Goal: Communication & Community: Ask a question

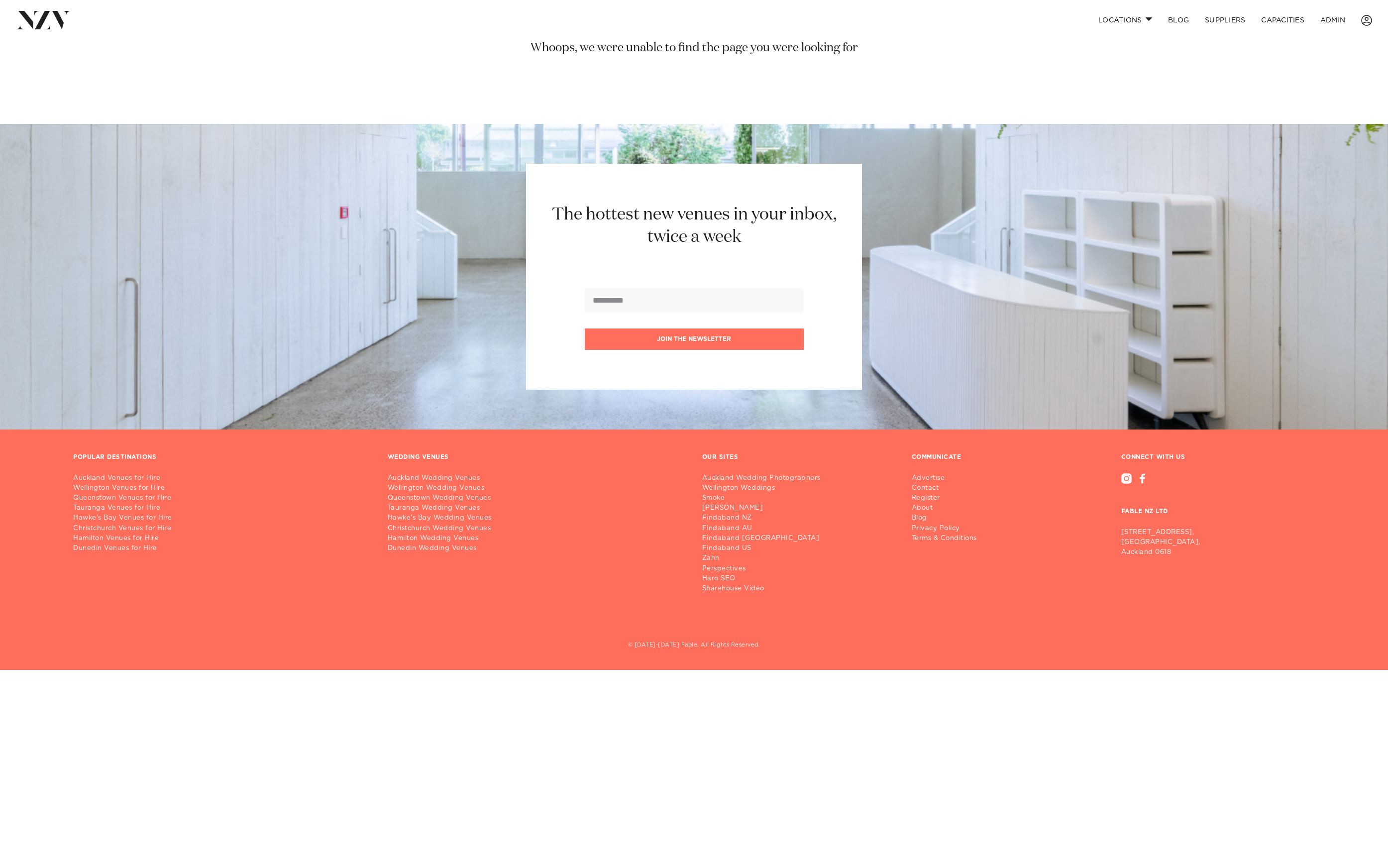
click at [42, 23] on img at bounding box center [43, 20] width 54 height 18
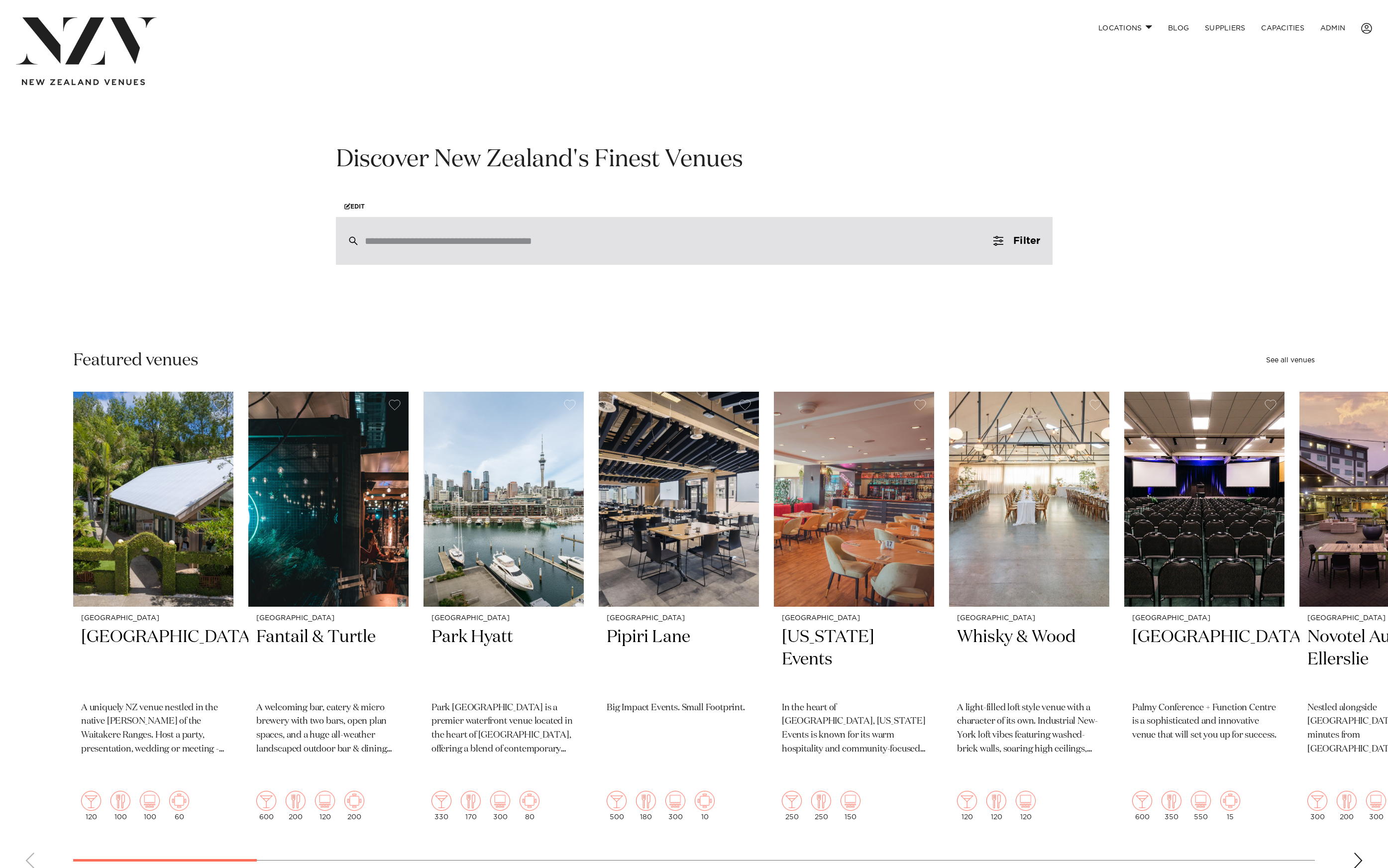
click at [422, 246] on input "search" at bounding box center [673, 241] width 617 height 11
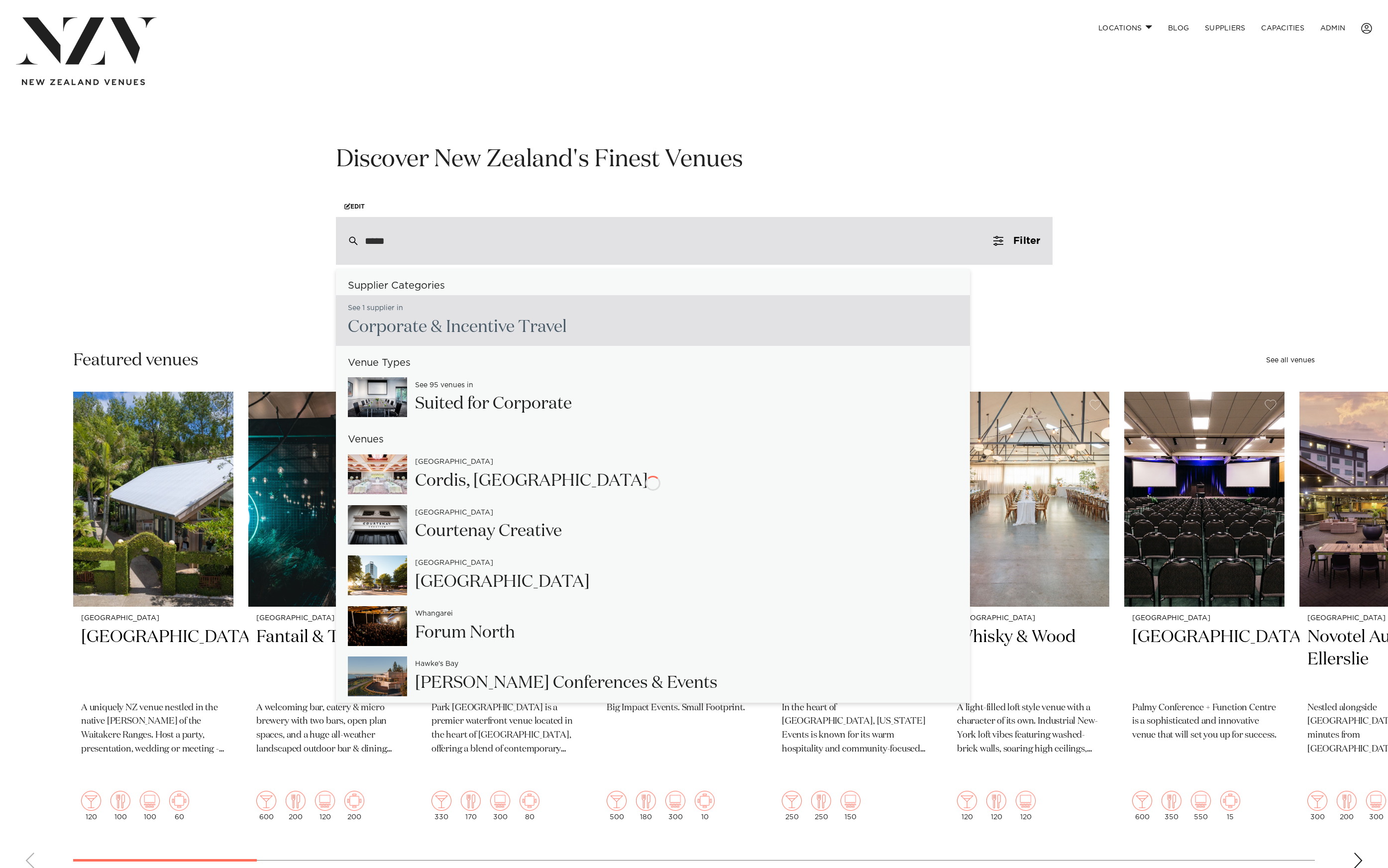
type input "******"
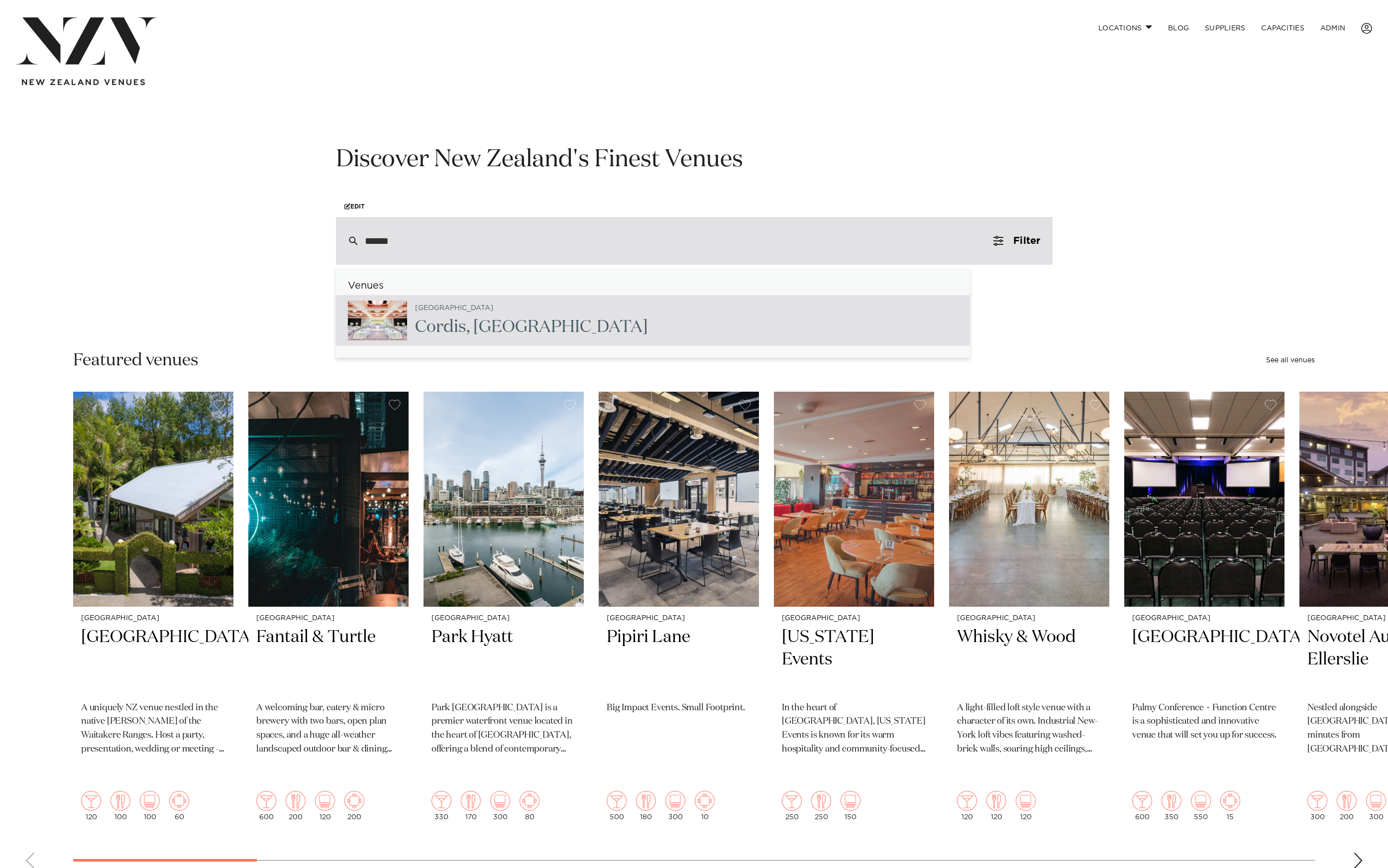
type input "**********"
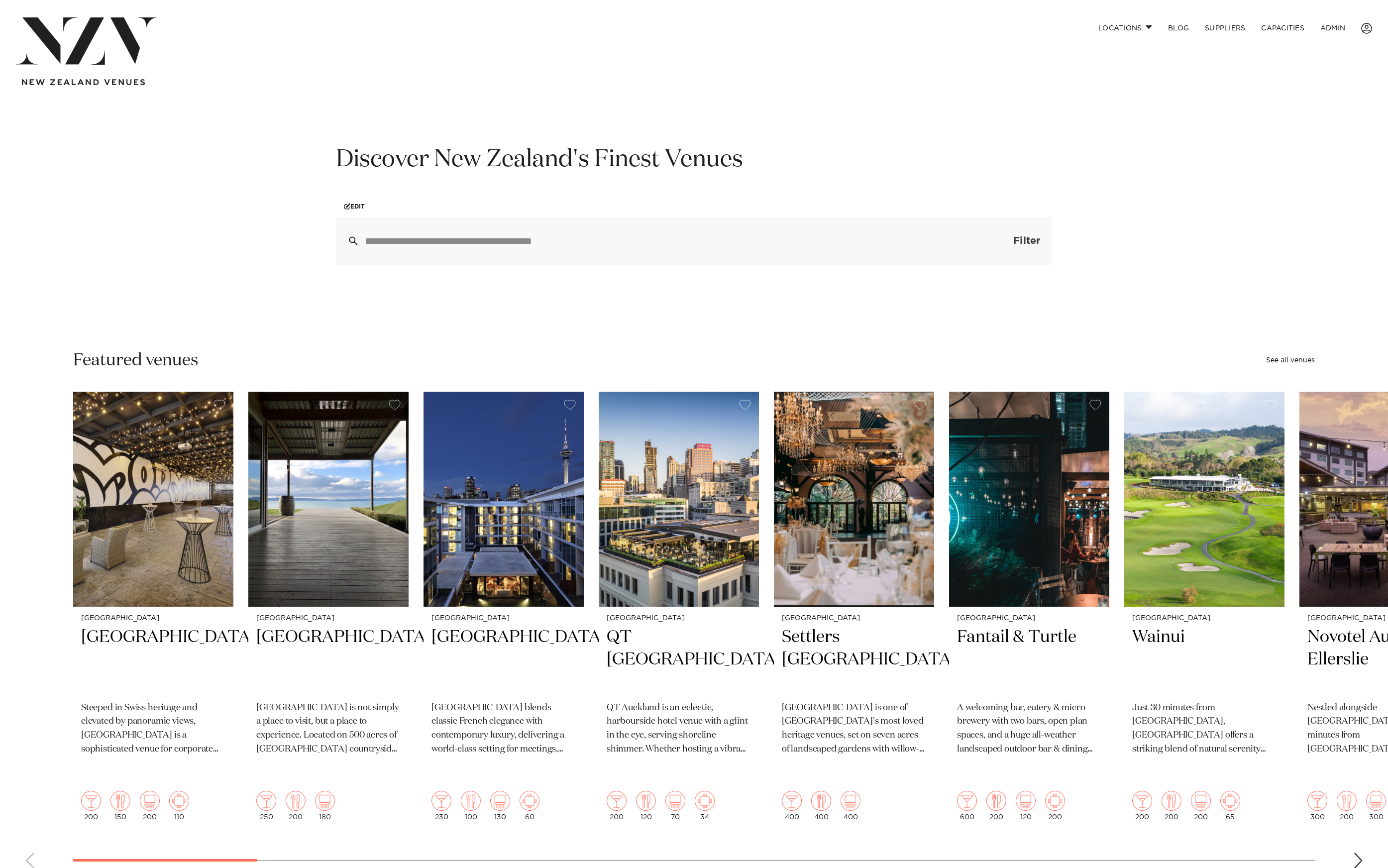
click at [1014, 239] on span "Filter" at bounding box center [1027, 240] width 27 height 10
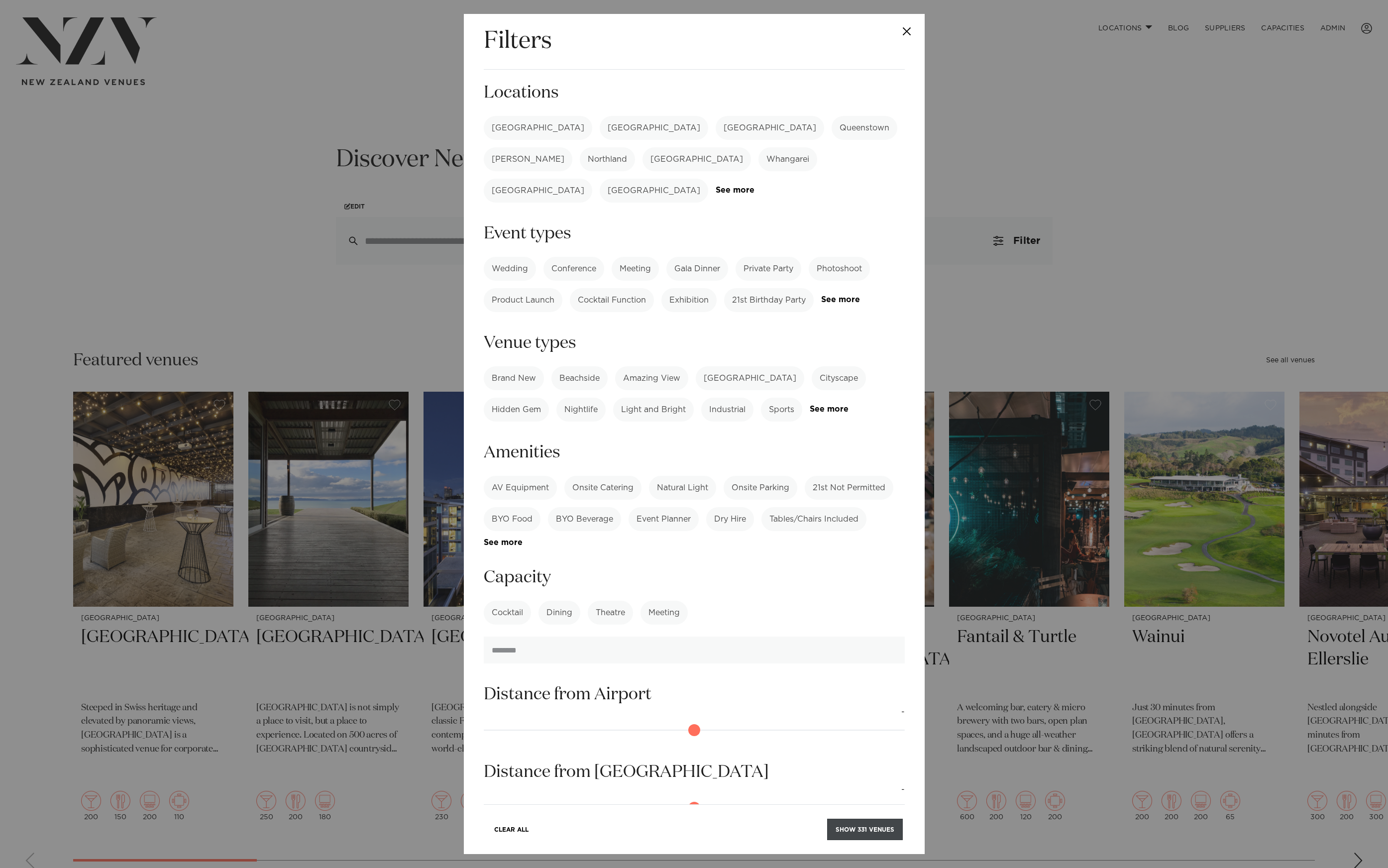
click at [876, 830] on button "Show 331 venues" at bounding box center [865, 829] width 76 height 21
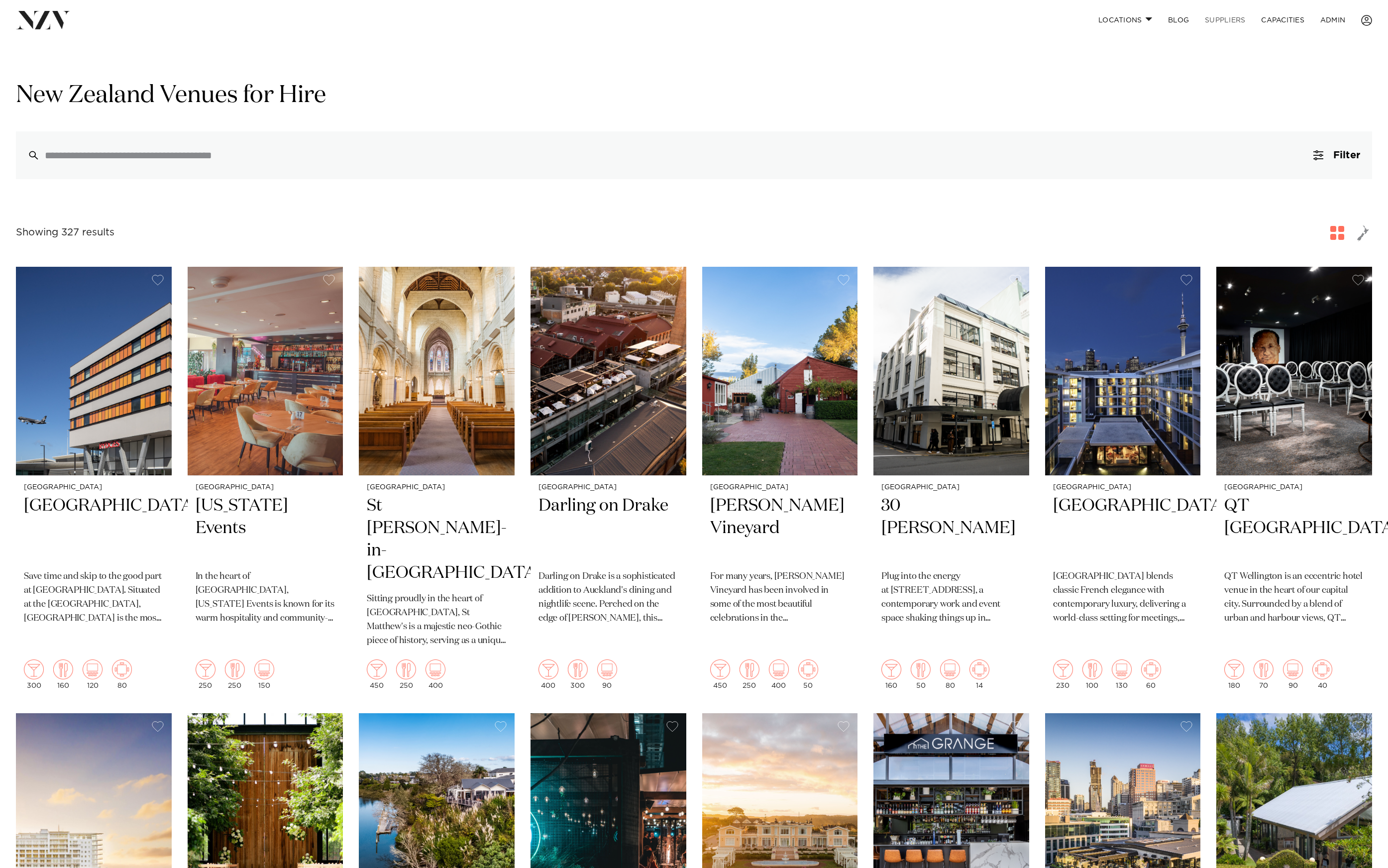
click at [1232, 17] on link "SUPPLIERS" at bounding box center [1225, 20] width 56 height 21
drag, startPoint x: 366, startPoint y: 93, endPoint x: -18, endPoint y: 99, distance: 384.0
copy h1 "New Zealand Venues for Hire"
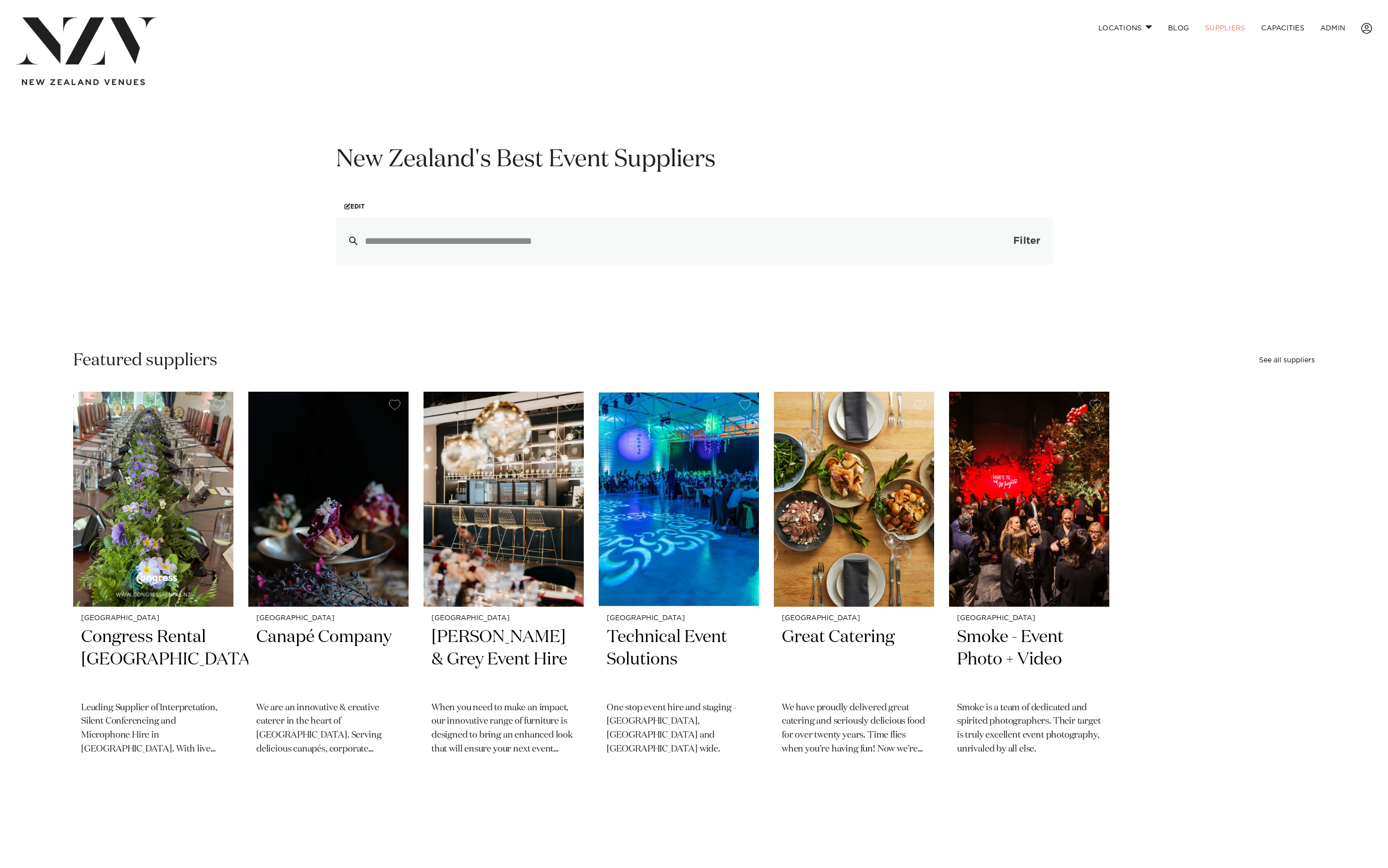
click at [1012, 242] on button "Filter 0" at bounding box center [1017, 240] width 71 height 48
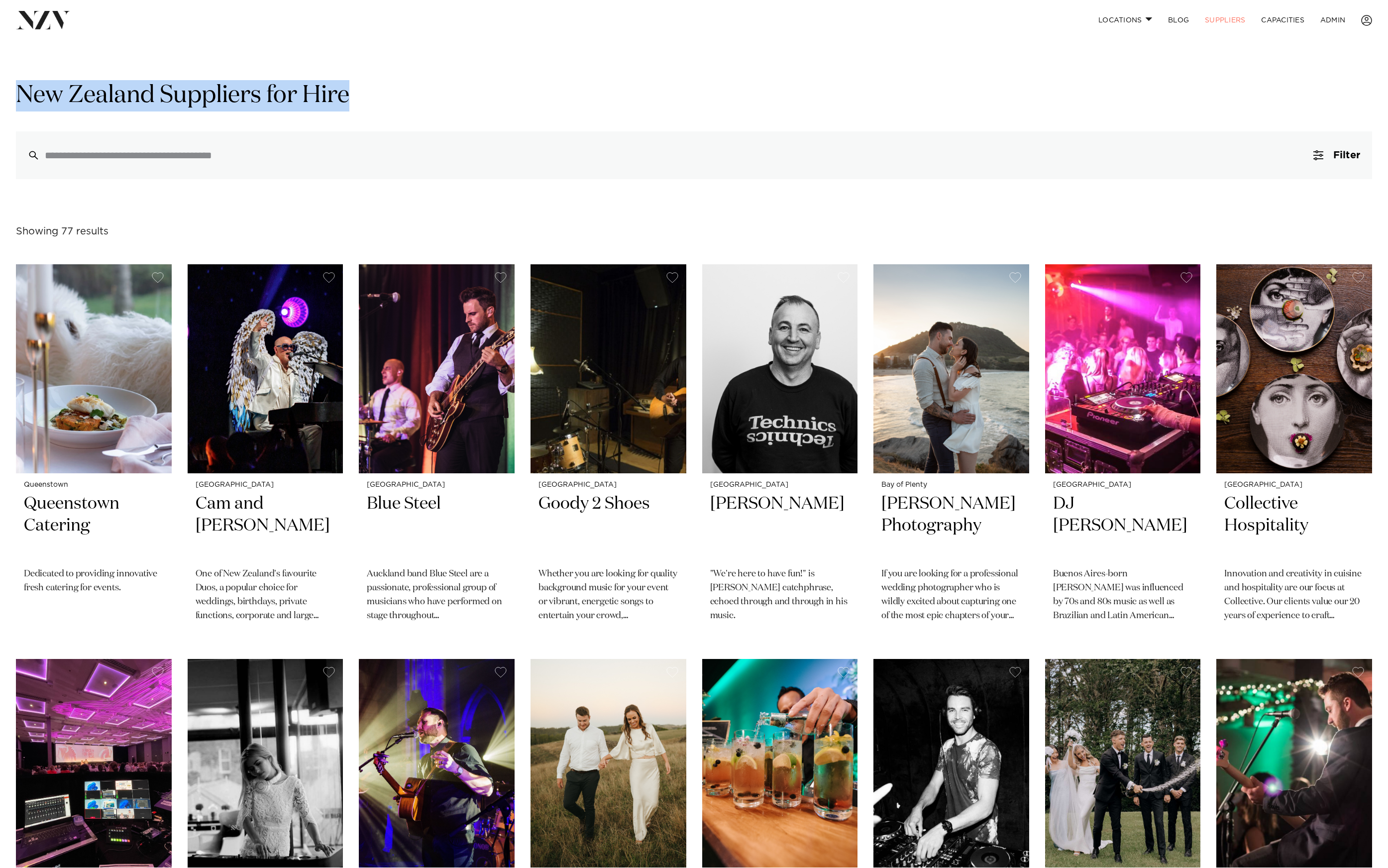
drag, startPoint x: 366, startPoint y: 97, endPoint x: -114, endPoint y: 93, distance: 480.0
copy h1 "New Zealand Suppliers for Hire"
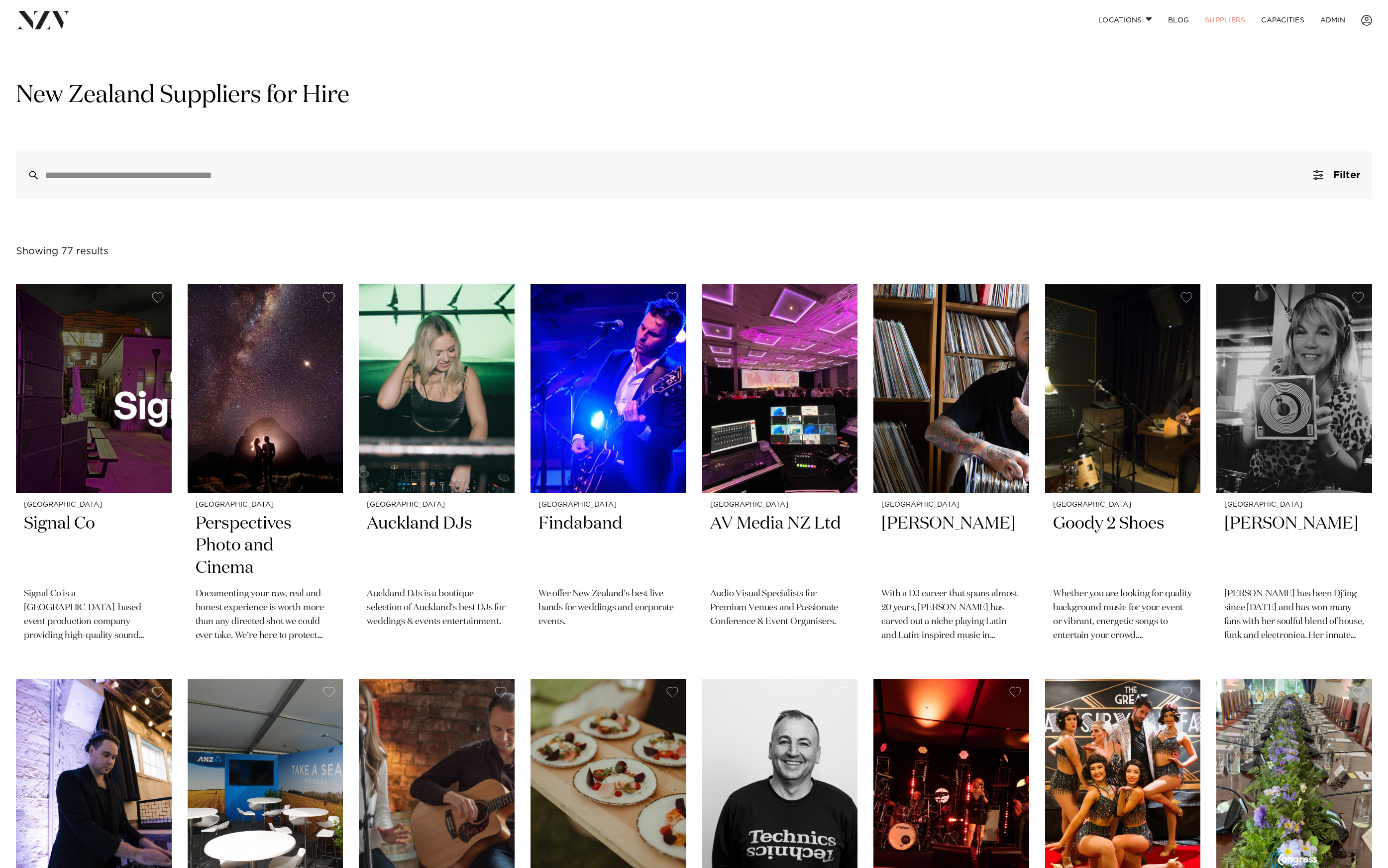
click at [35, 14] on img at bounding box center [43, 20] width 54 height 18
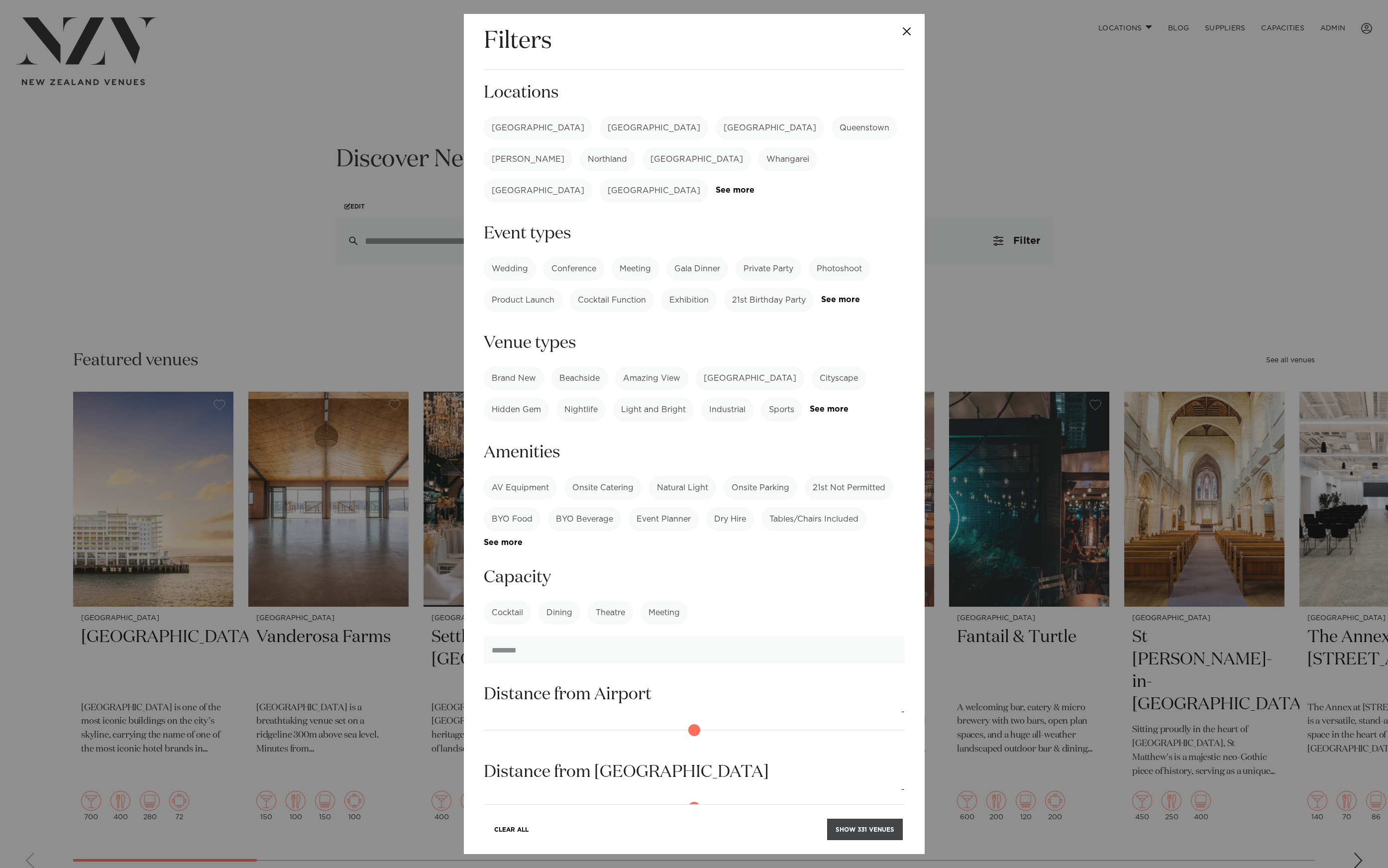
click at [868, 837] on button "Show 331 venues" at bounding box center [865, 829] width 76 height 21
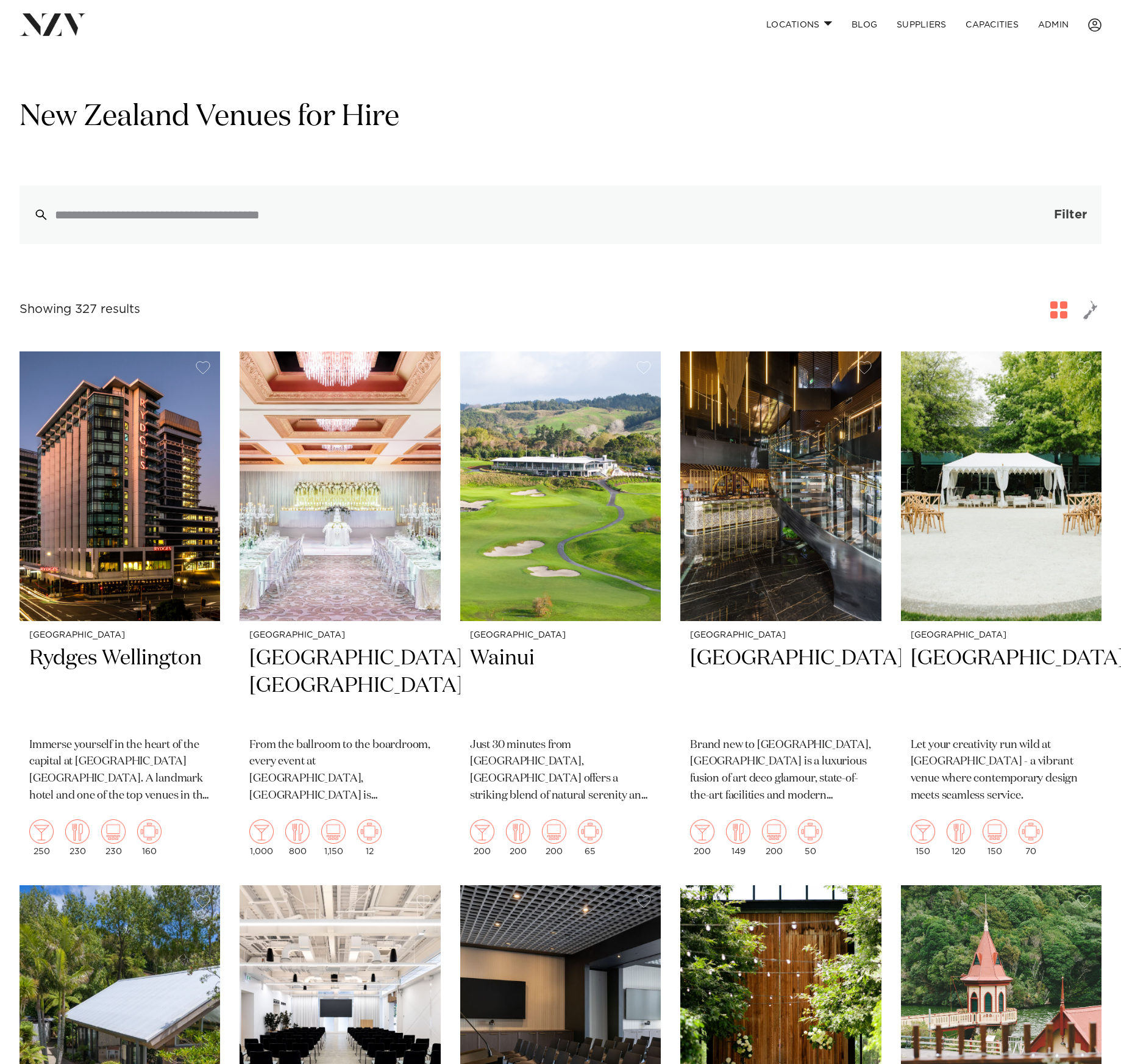
click at [1047, 215] on button "Filter 0" at bounding box center [1059, 214] width 87 height 58
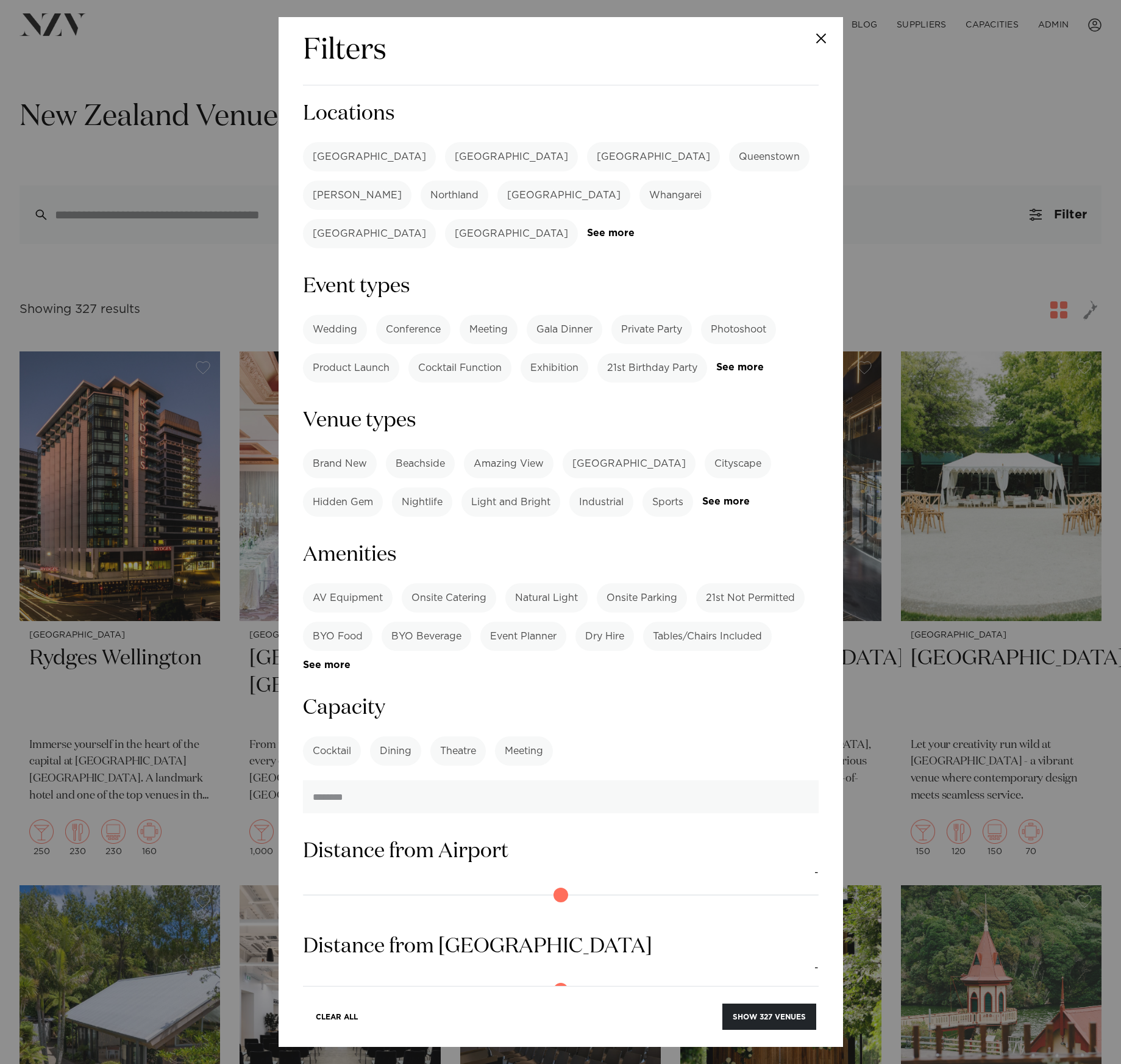
drag, startPoint x: 1028, startPoint y: 139, endPoint x: 659, endPoint y: 78, distance: 374.0
click at [1026, 139] on div "Filters Search Type Venue Supplier See more Locations Auckland Wellington Chris…" at bounding box center [560, 532] width 1121 height 1064
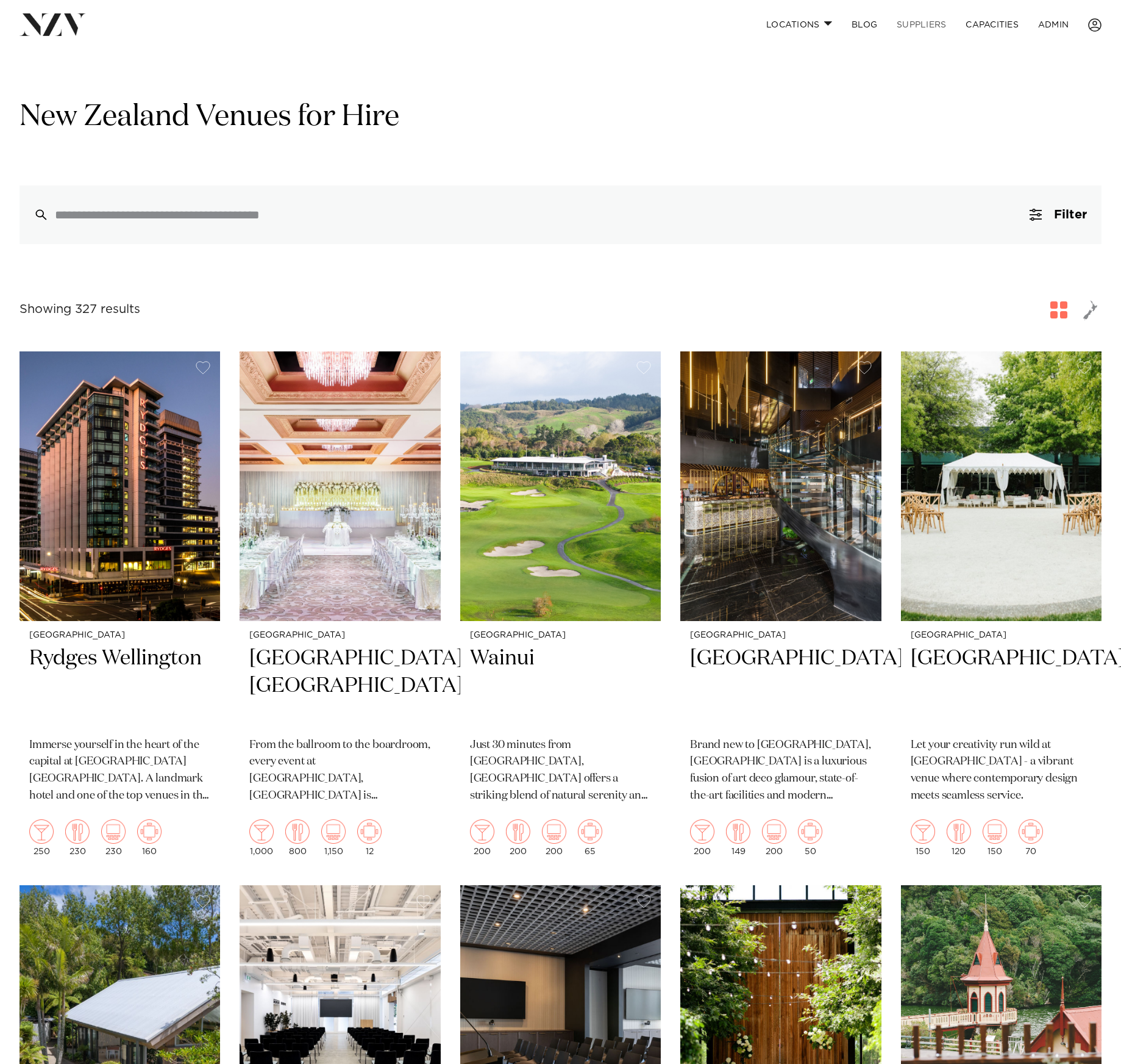
click at [929, 30] on link "SUPPLIERS" at bounding box center [921, 25] width 68 height 26
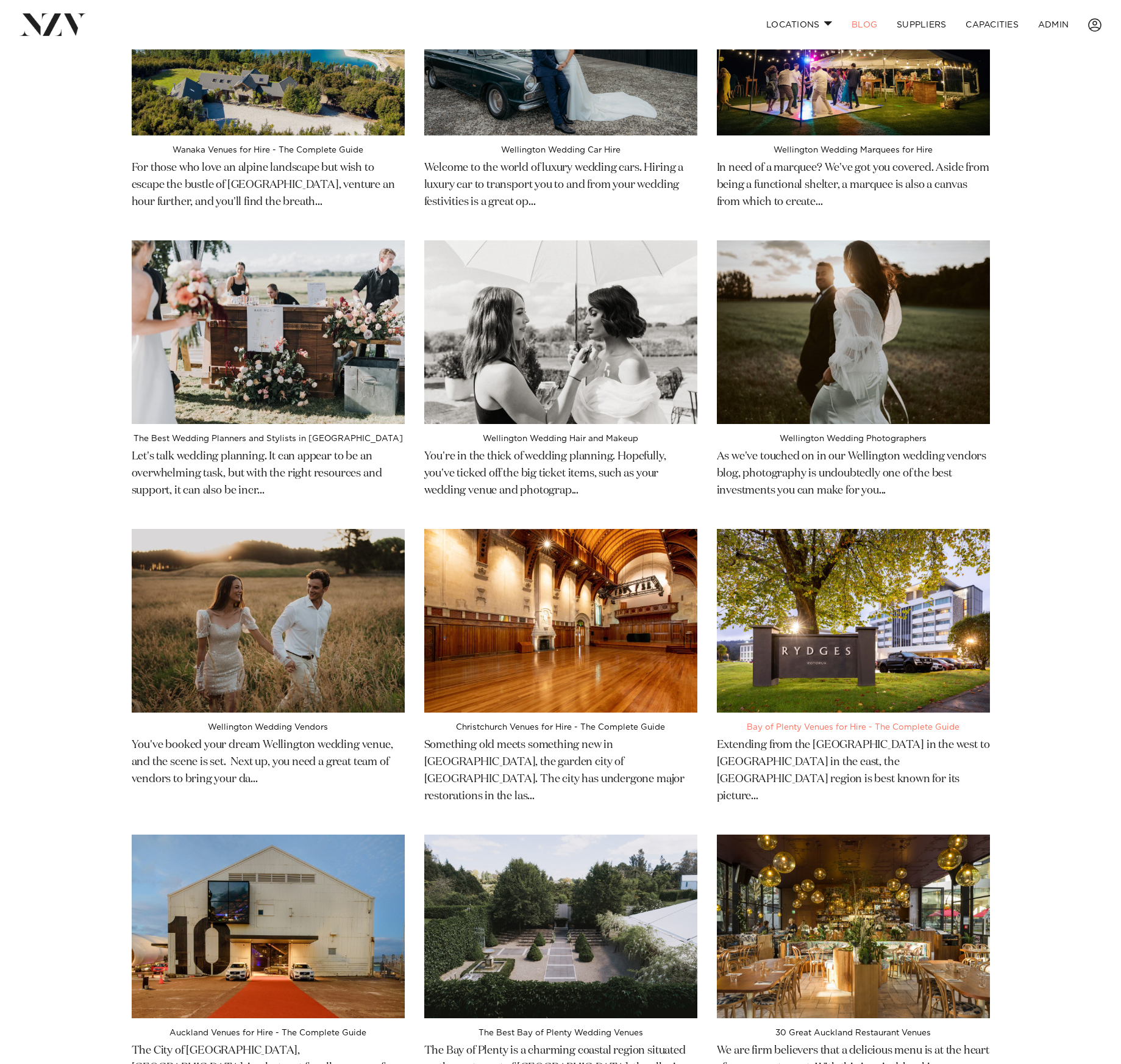
scroll to position [2562, 0]
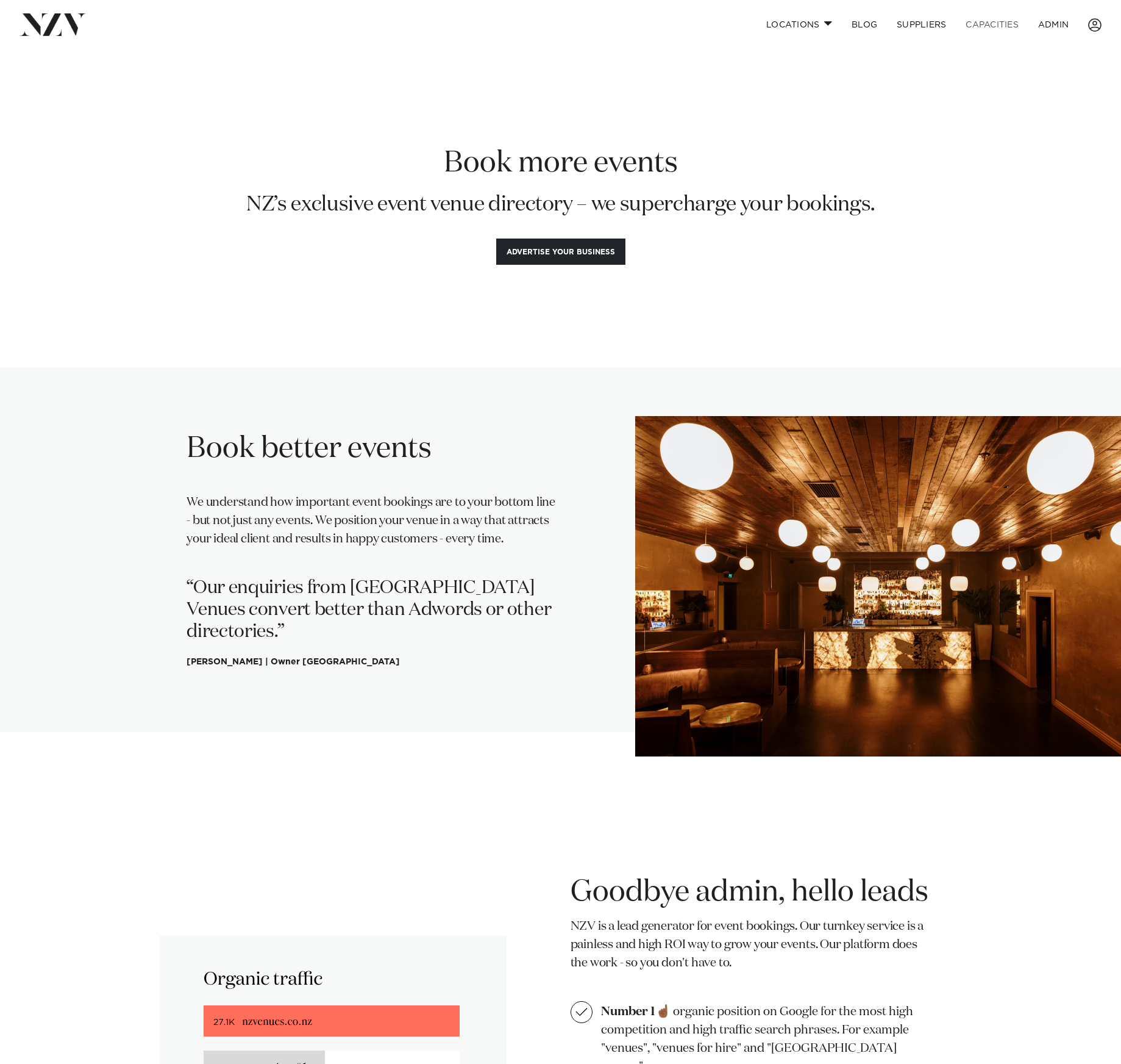
click at [967, 25] on link "Capacities" at bounding box center [992, 25] width 72 height 26
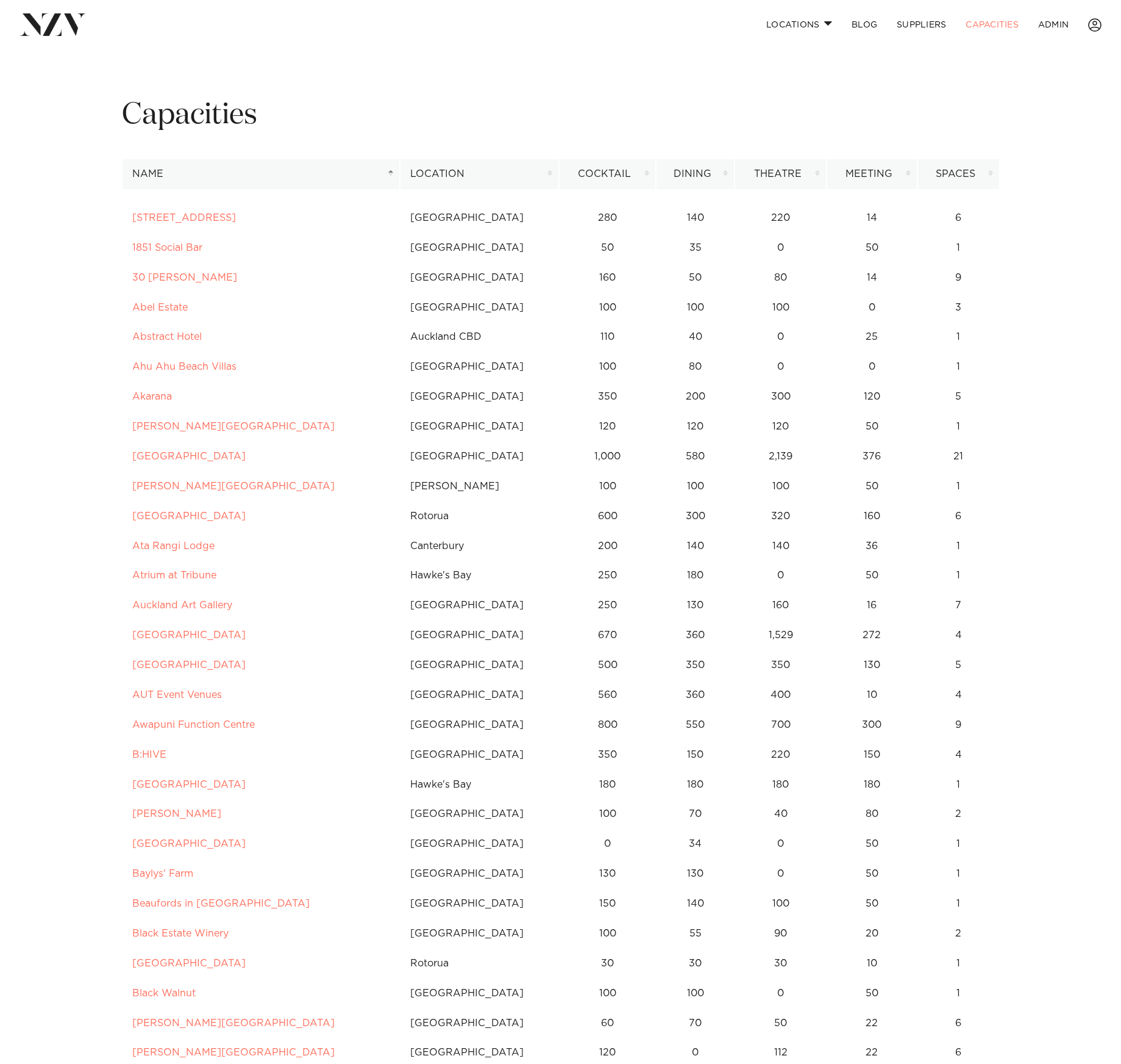
drag, startPoint x: 426, startPoint y: 59, endPoint x: 116, endPoint y: 36, distance: 310.9
click at [80, 31] on img at bounding box center [53, 25] width 67 height 22
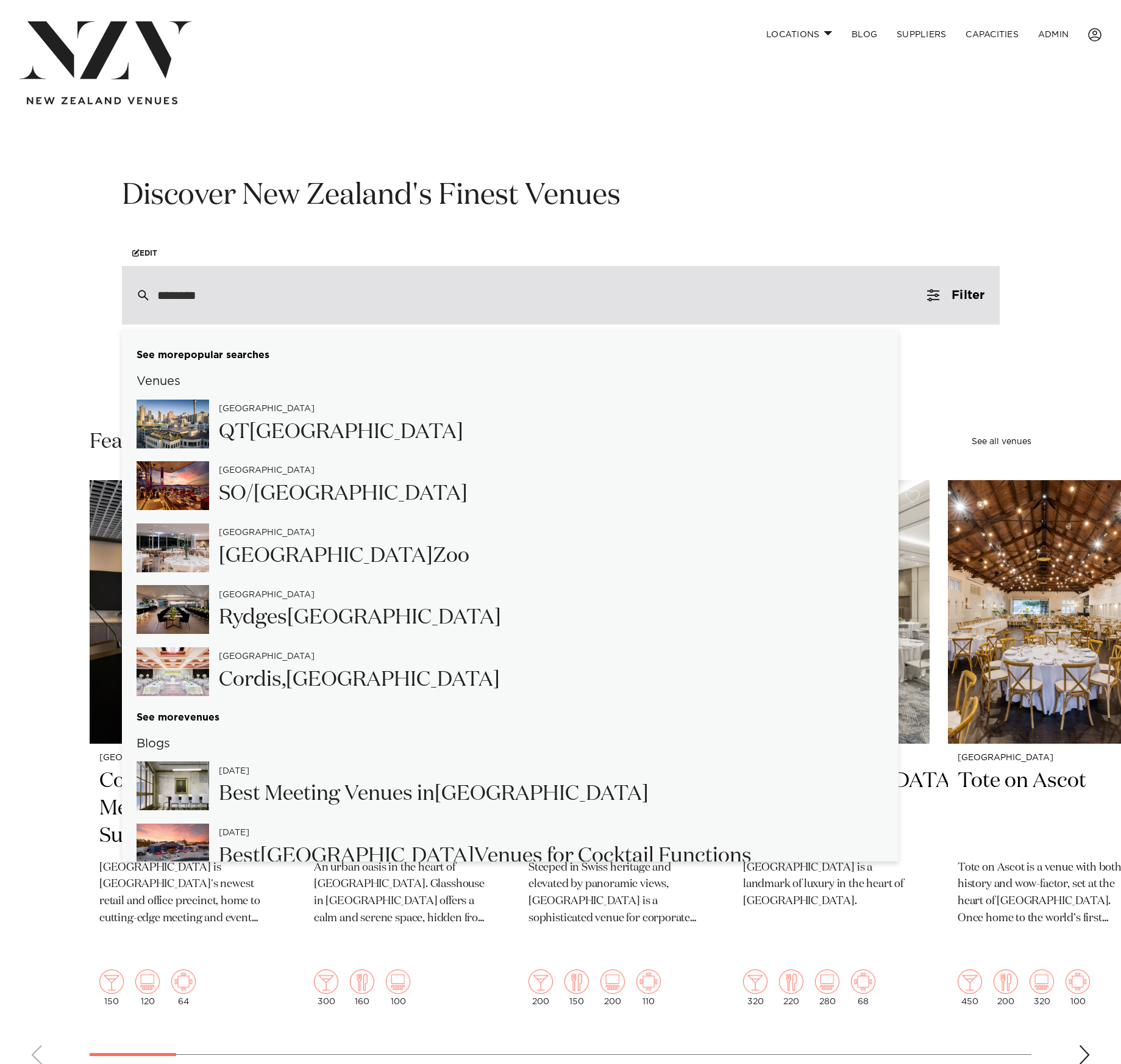
scroll to position [1087, 0]
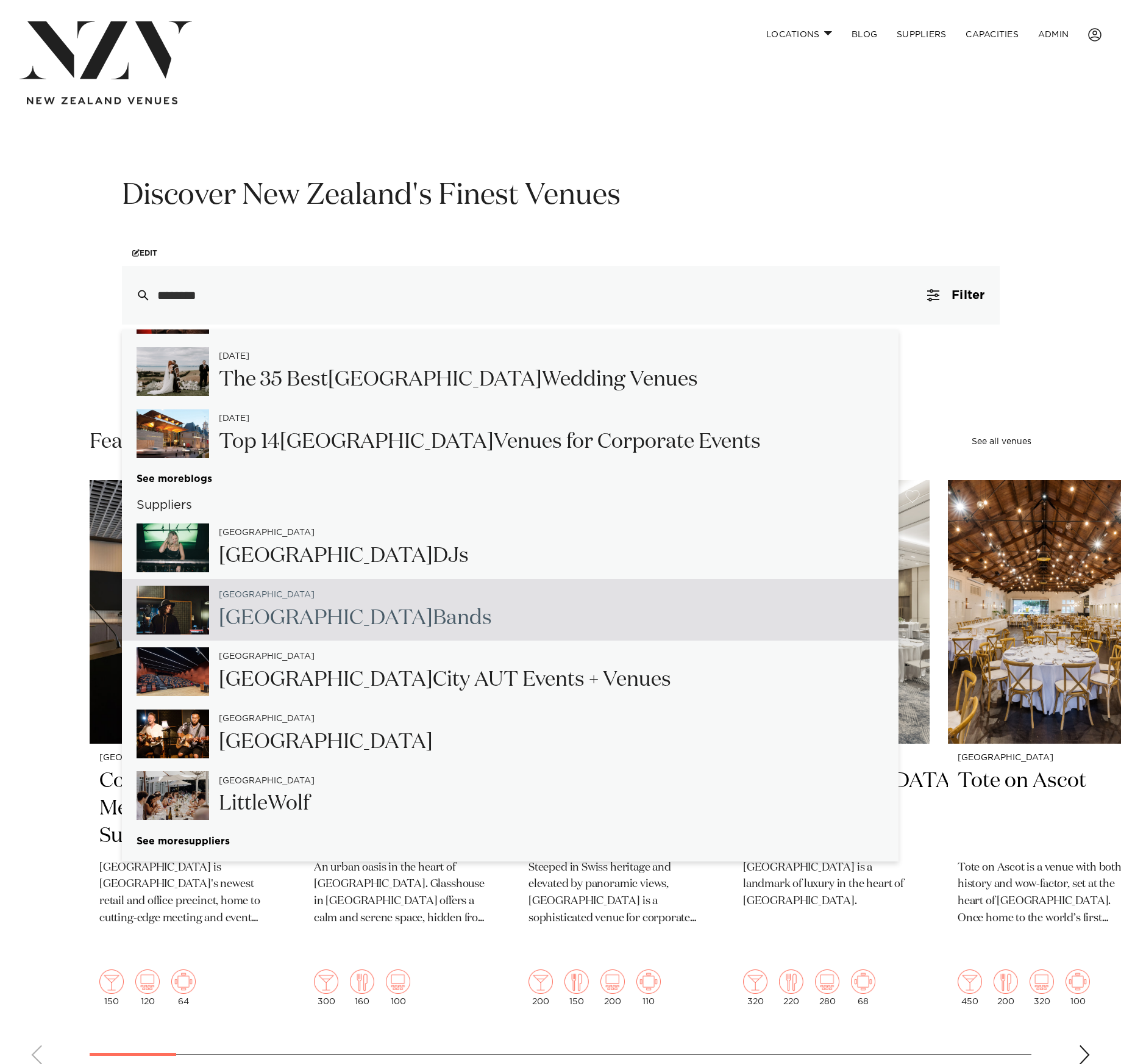
click at [300, 612] on span "[GEOGRAPHIC_DATA]" at bounding box center [326, 618] width 214 height 20
type input "**********"
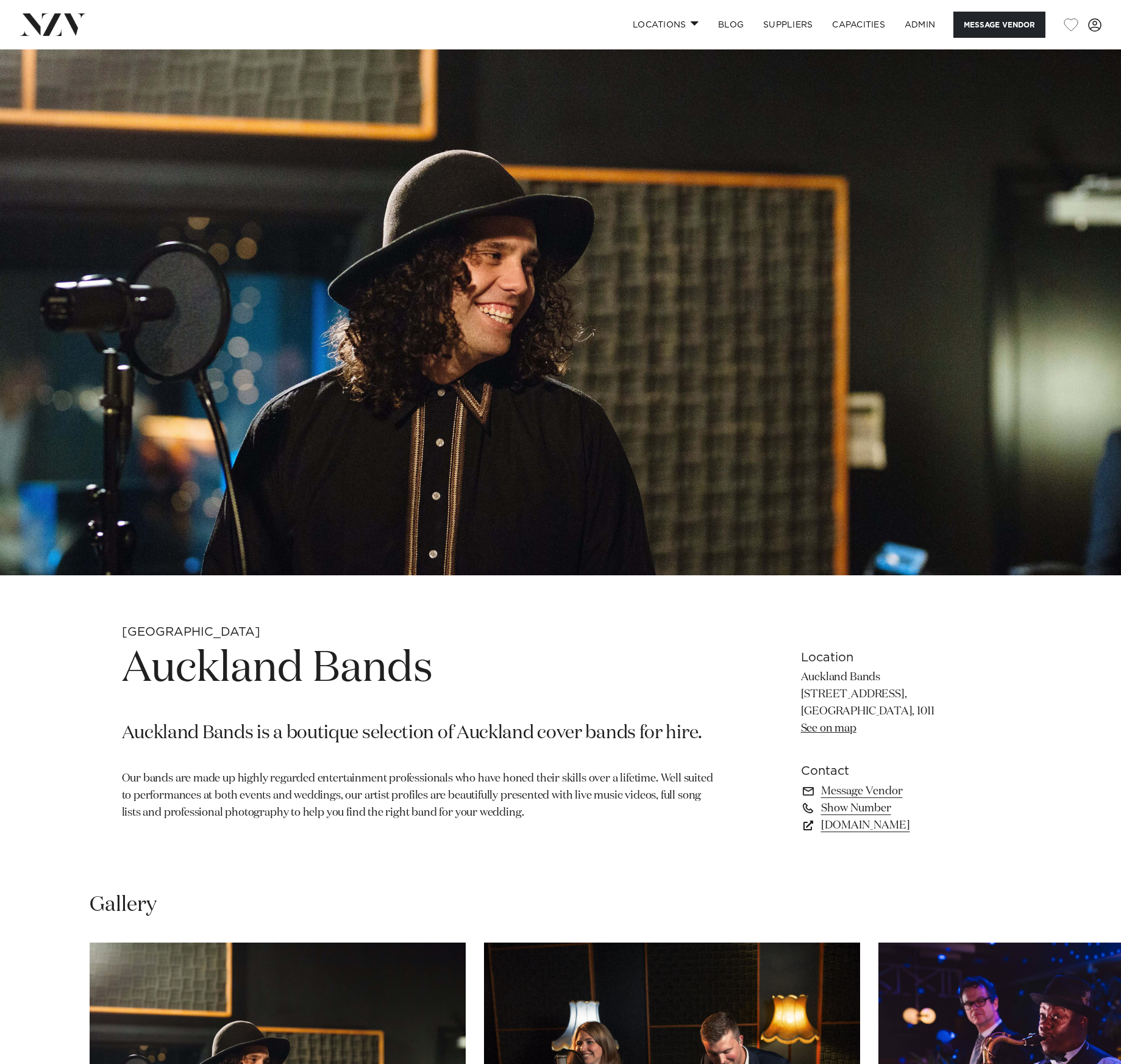
click at [68, 10] on nav "Locations Auckland Wellington Christchurch Queenstown Hamilton Northland Bay of…" at bounding box center [560, 24] width 1121 height 49
click at [64, 19] on img at bounding box center [53, 25] width 67 height 22
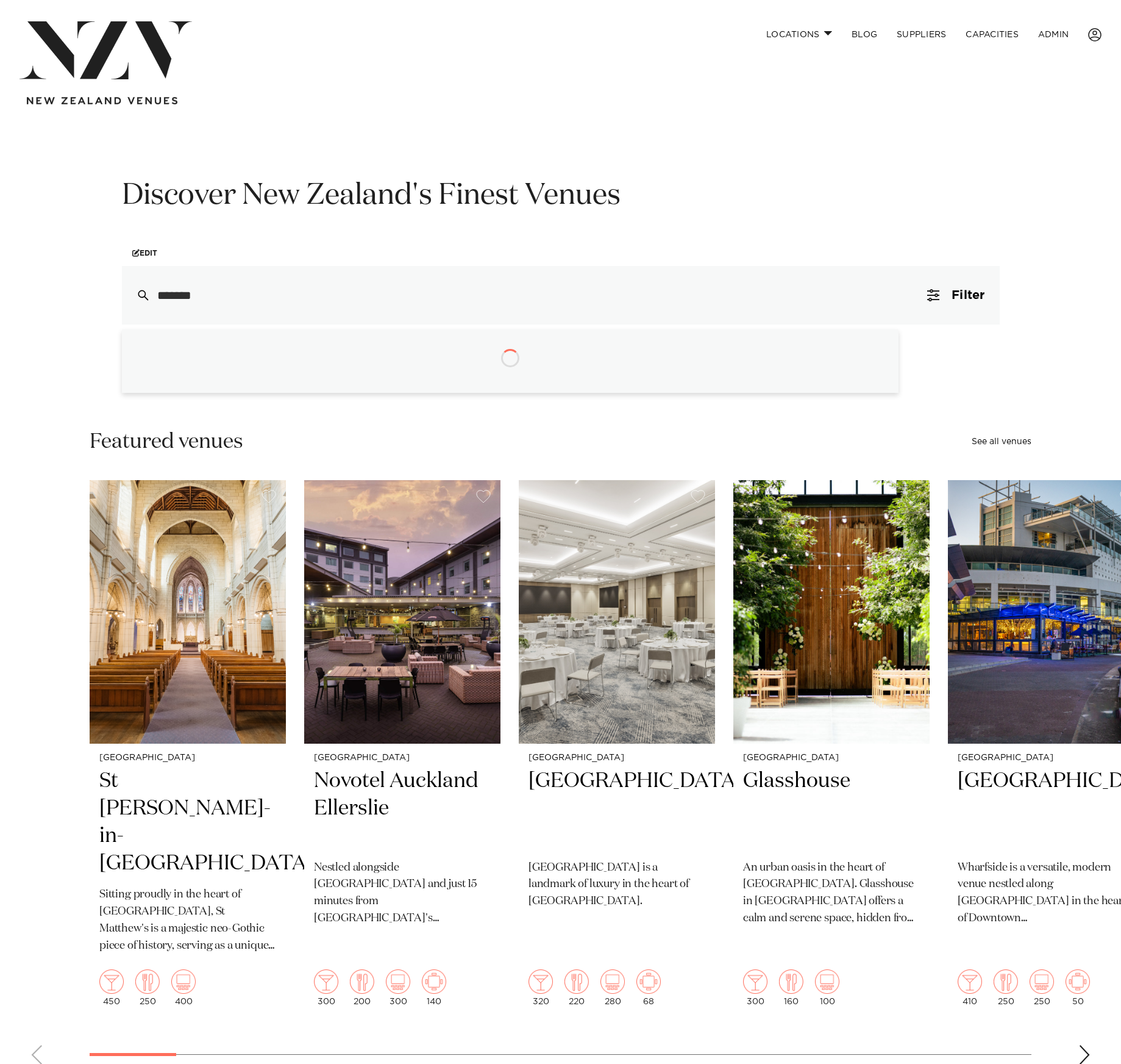
type input "********"
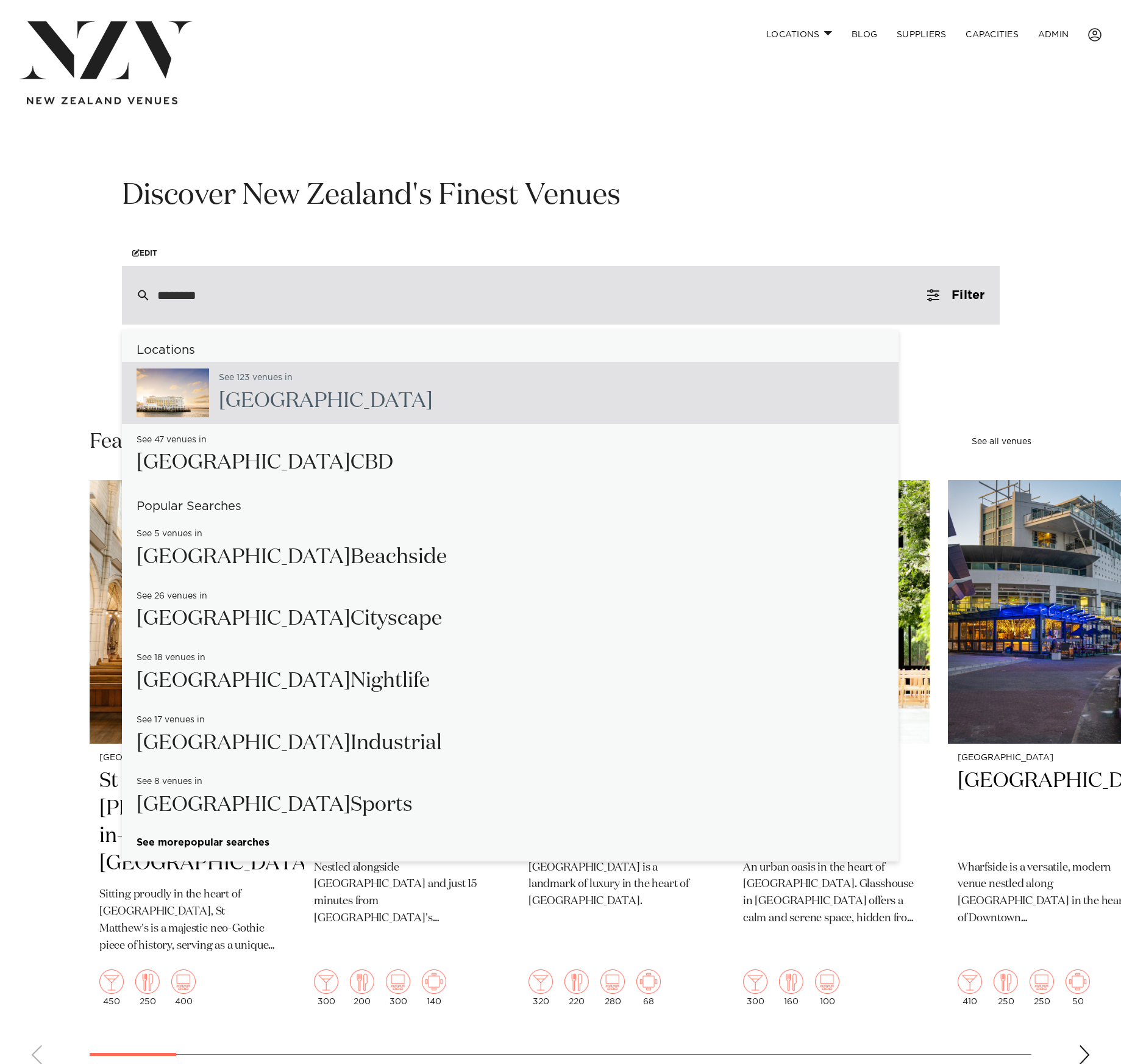
click at [269, 403] on span "[GEOGRAPHIC_DATA]" at bounding box center [326, 401] width 214 height 20
type input "**********"
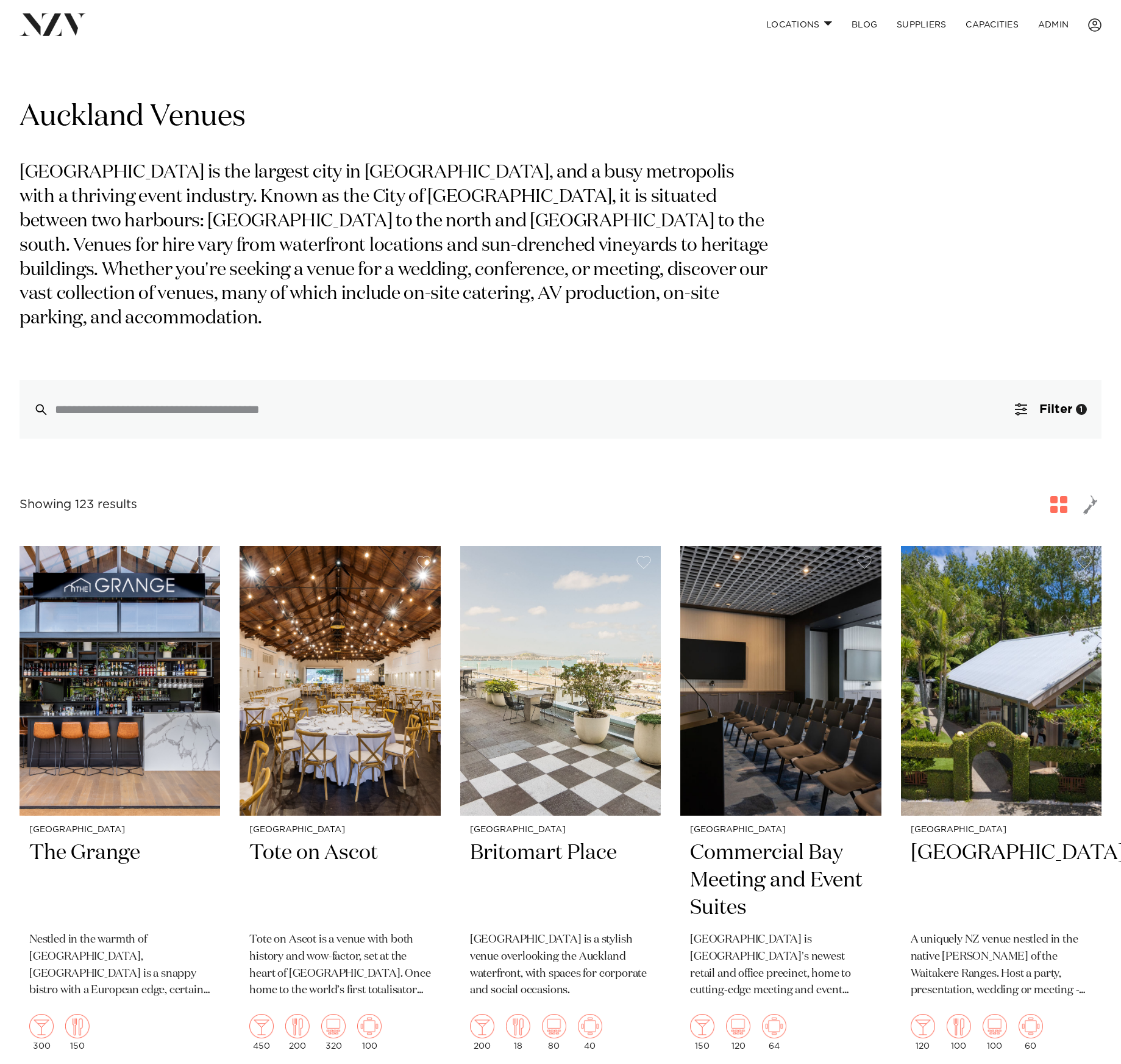
click at [68, 30] on img at bounding box center [53, 25] width 67 height 22
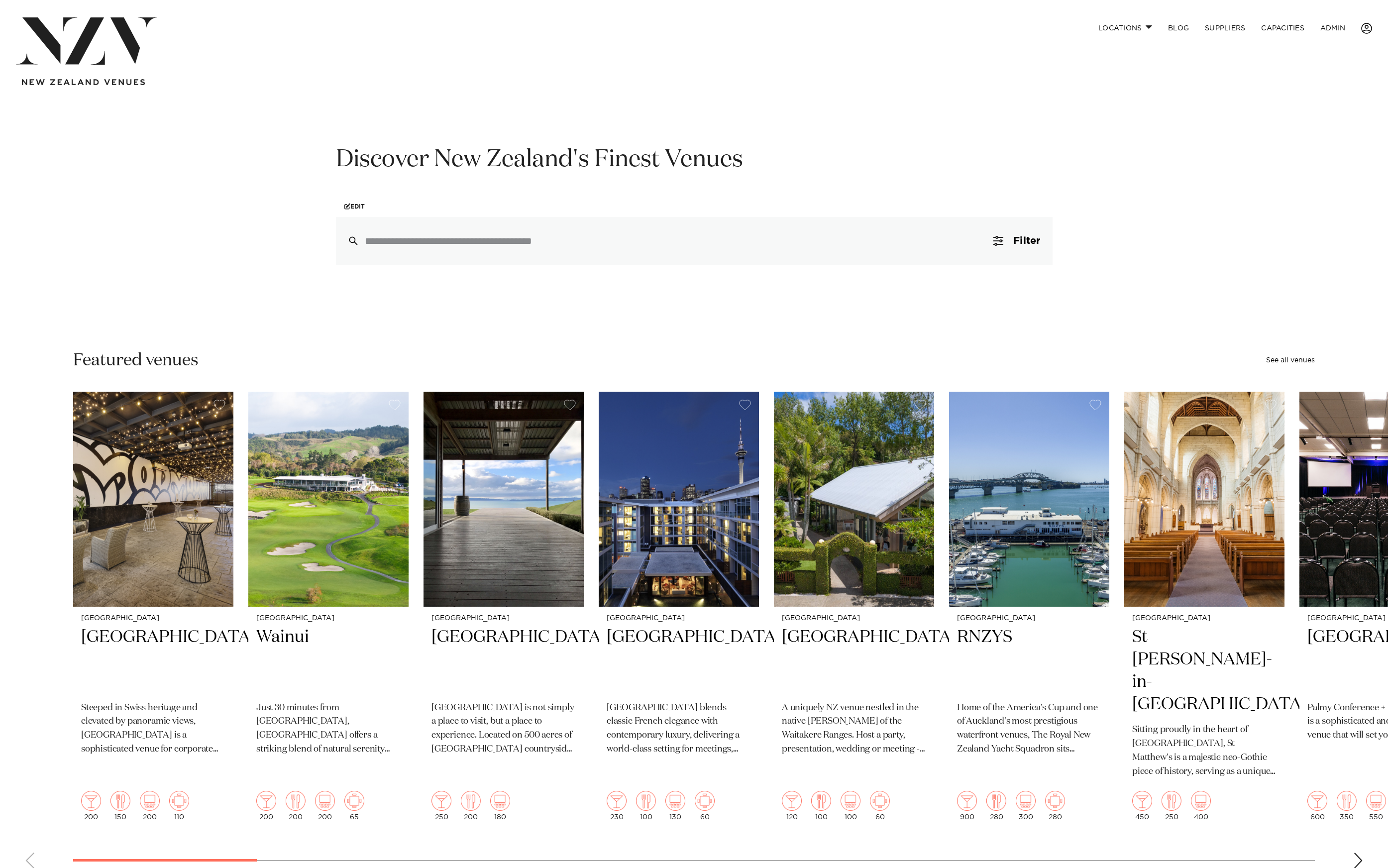
click at [1370, 27] on span at bounding box center [1367, 28] width 11 height 11
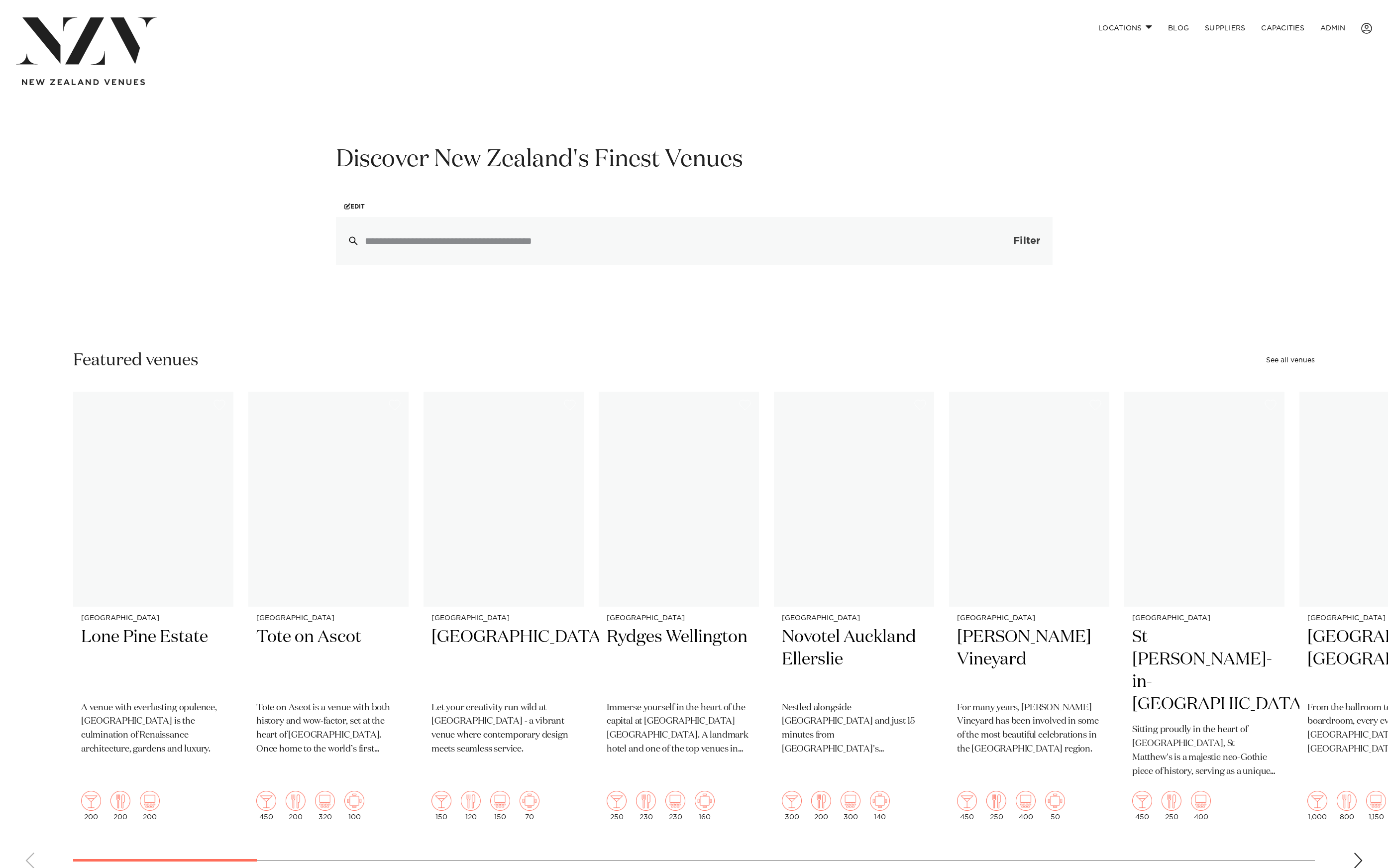
click at [1031, 247] on button "Filter 0" at bounding box center [1017, 240] width 71 height 48
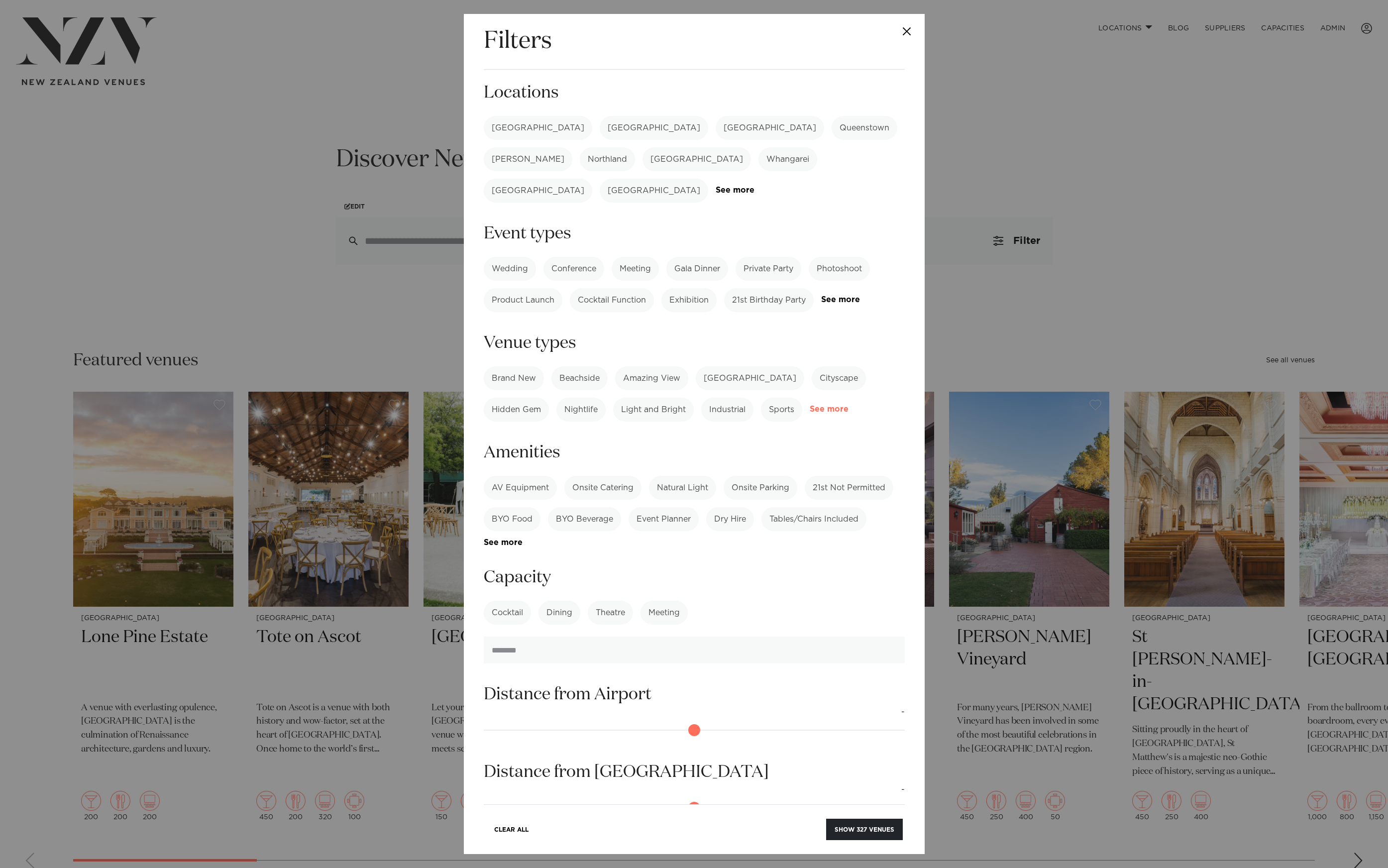
click at [825, 405] on link "See more" at bounding box center [848, 409] width 78 height 8
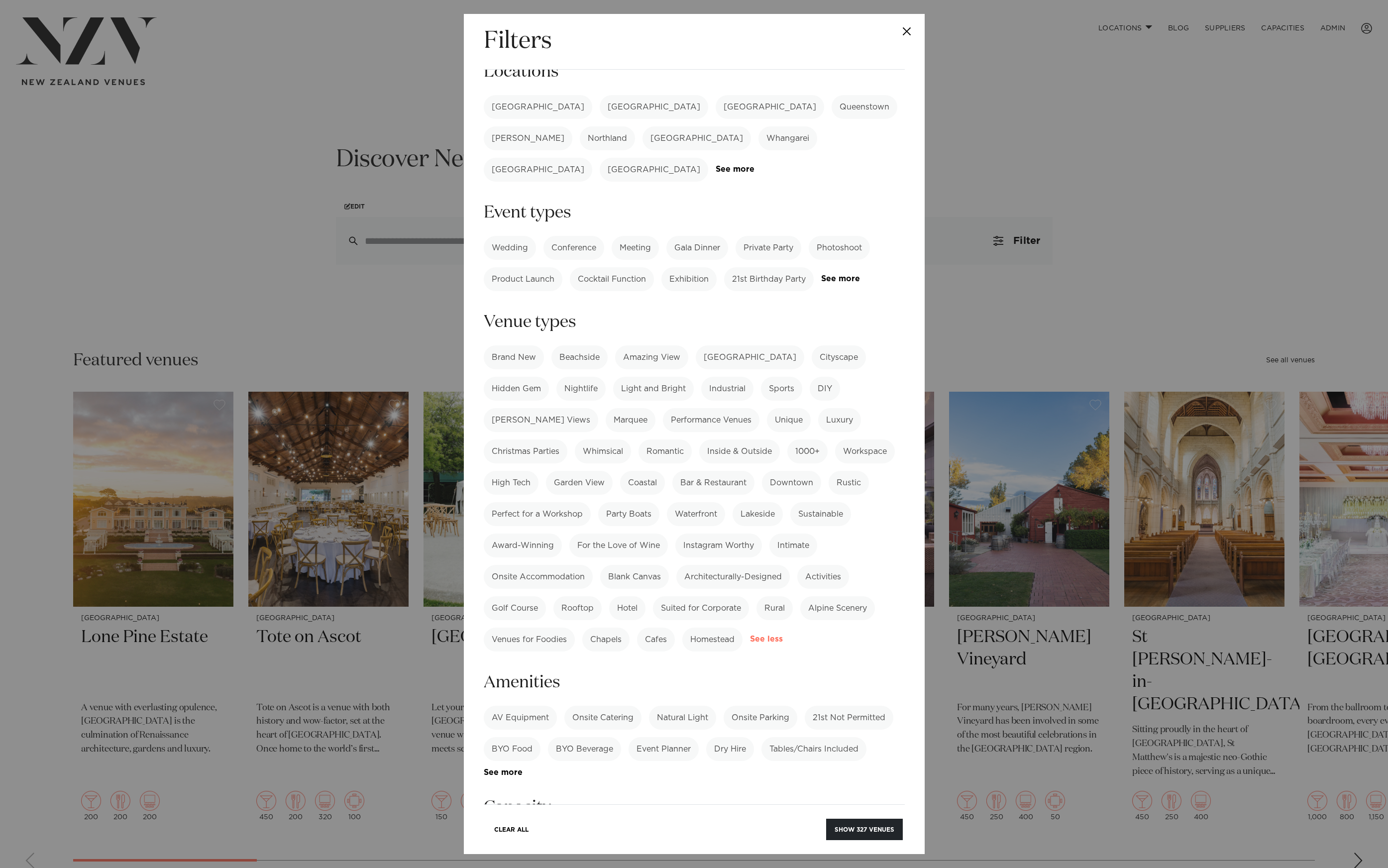
scroll to position [23, 0]
click at [848, 272] on link "See more" at bounding box center [860, 276] width 78 height 8
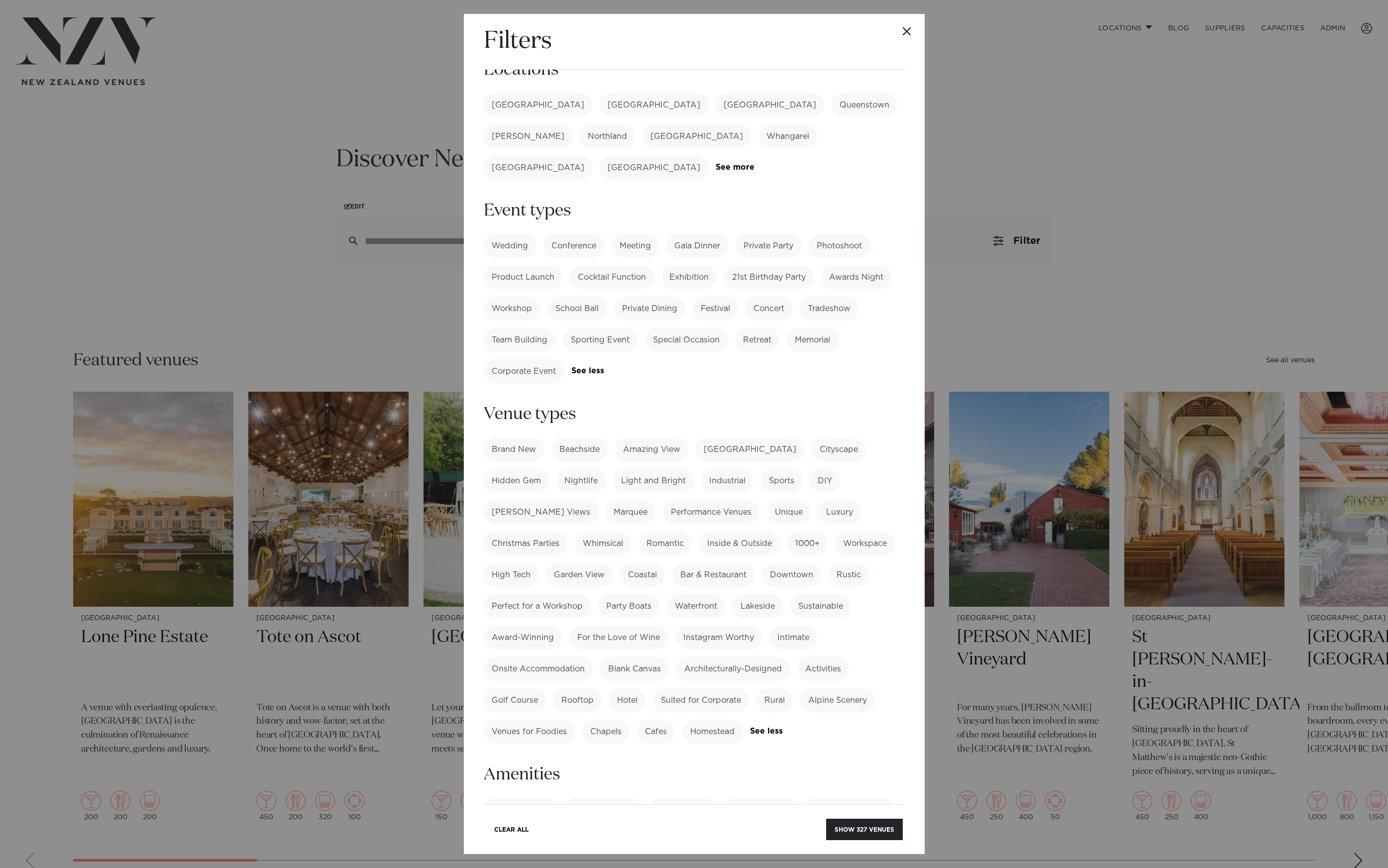
click at [847, 234] on label "Photoshoot" at bounding box center [839, 246] width 61 height 24
click at [850, 829] on button "Show 104 venues" at bounding box center [865, 829] width 77 height 21
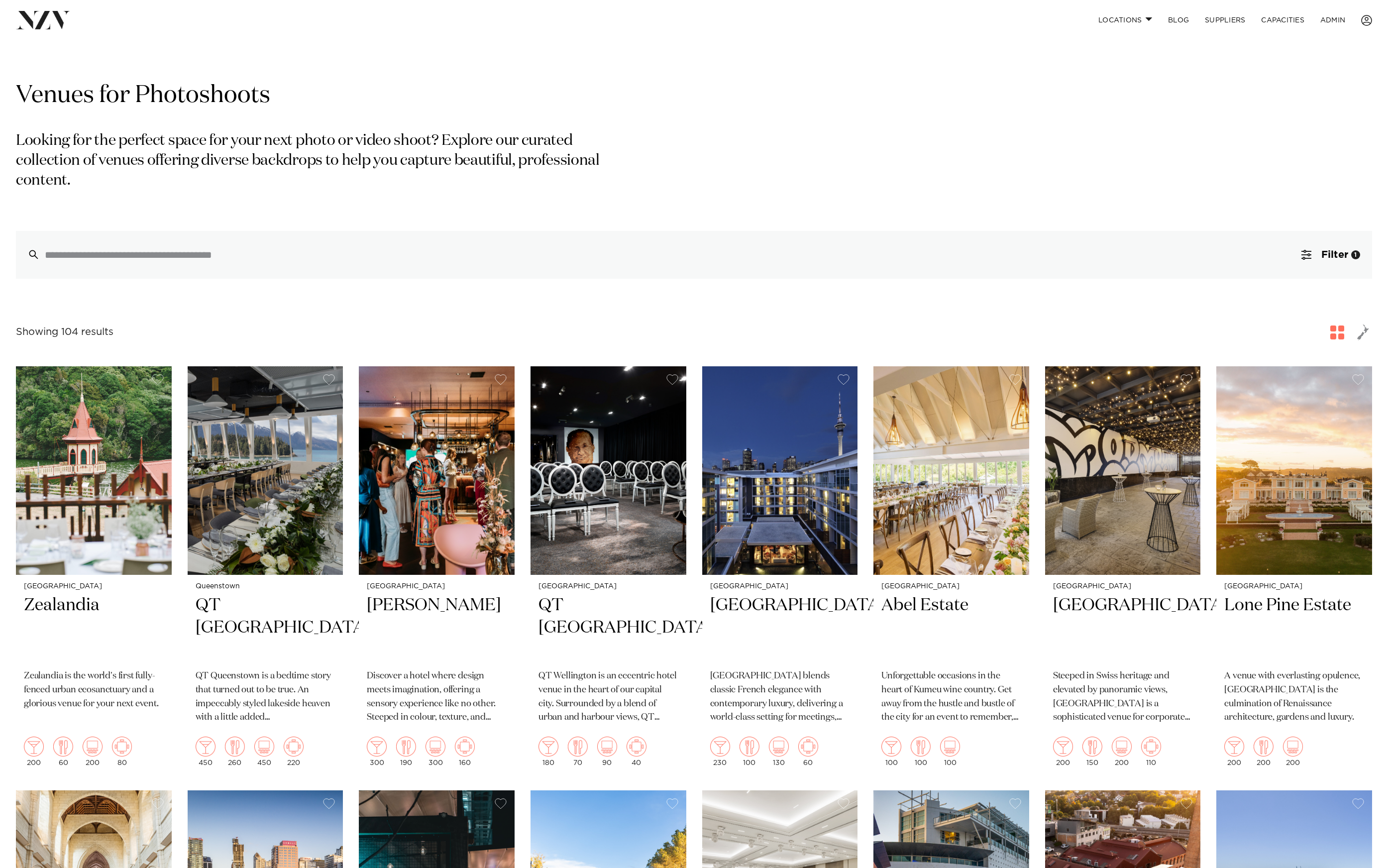
click at [45, 24] on img at bounding box center [43, 20] width 54 height 18
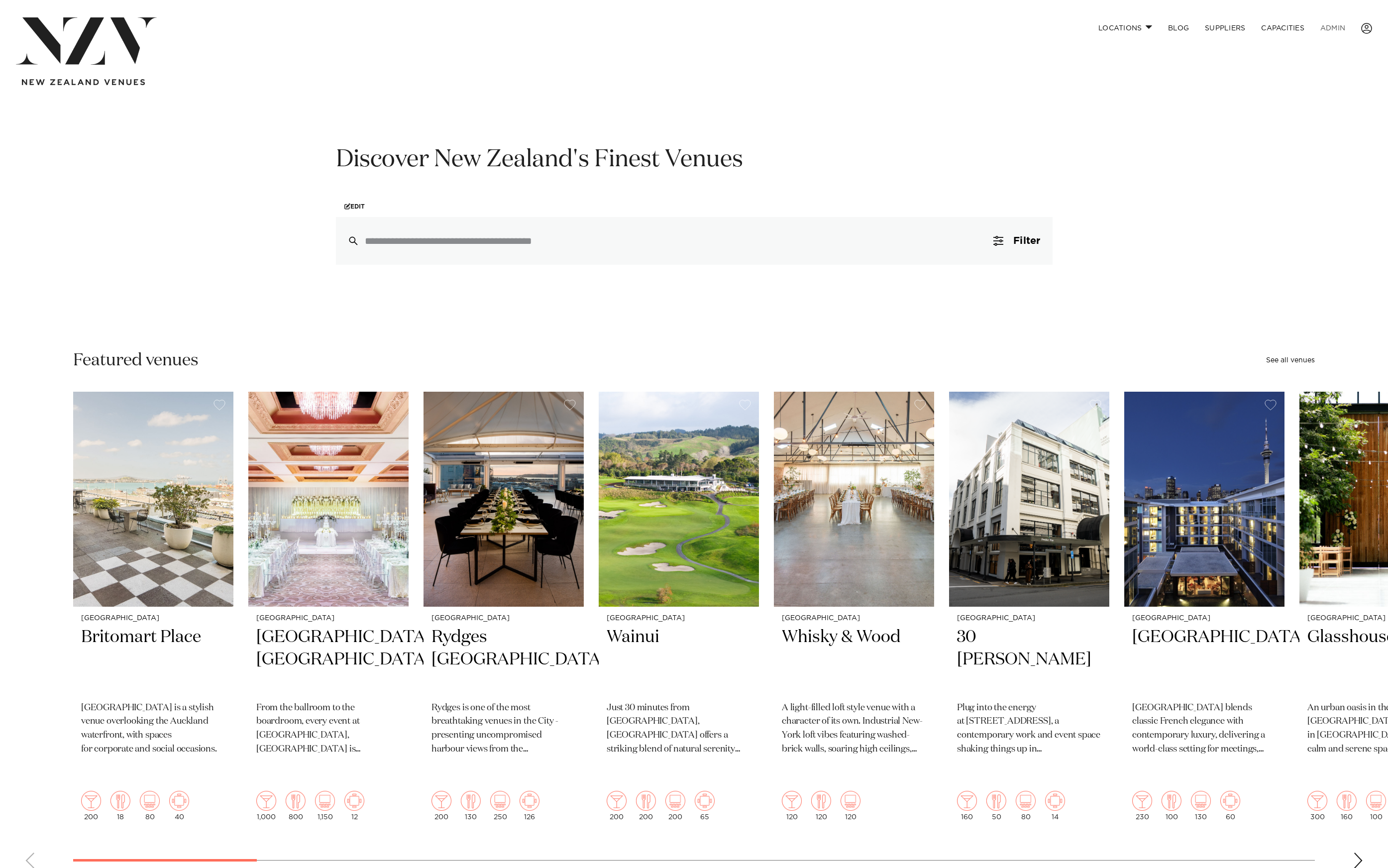
click at [1337, 23] on link "ADMIN" at bounding box center [1333, 28] width 41 height 21
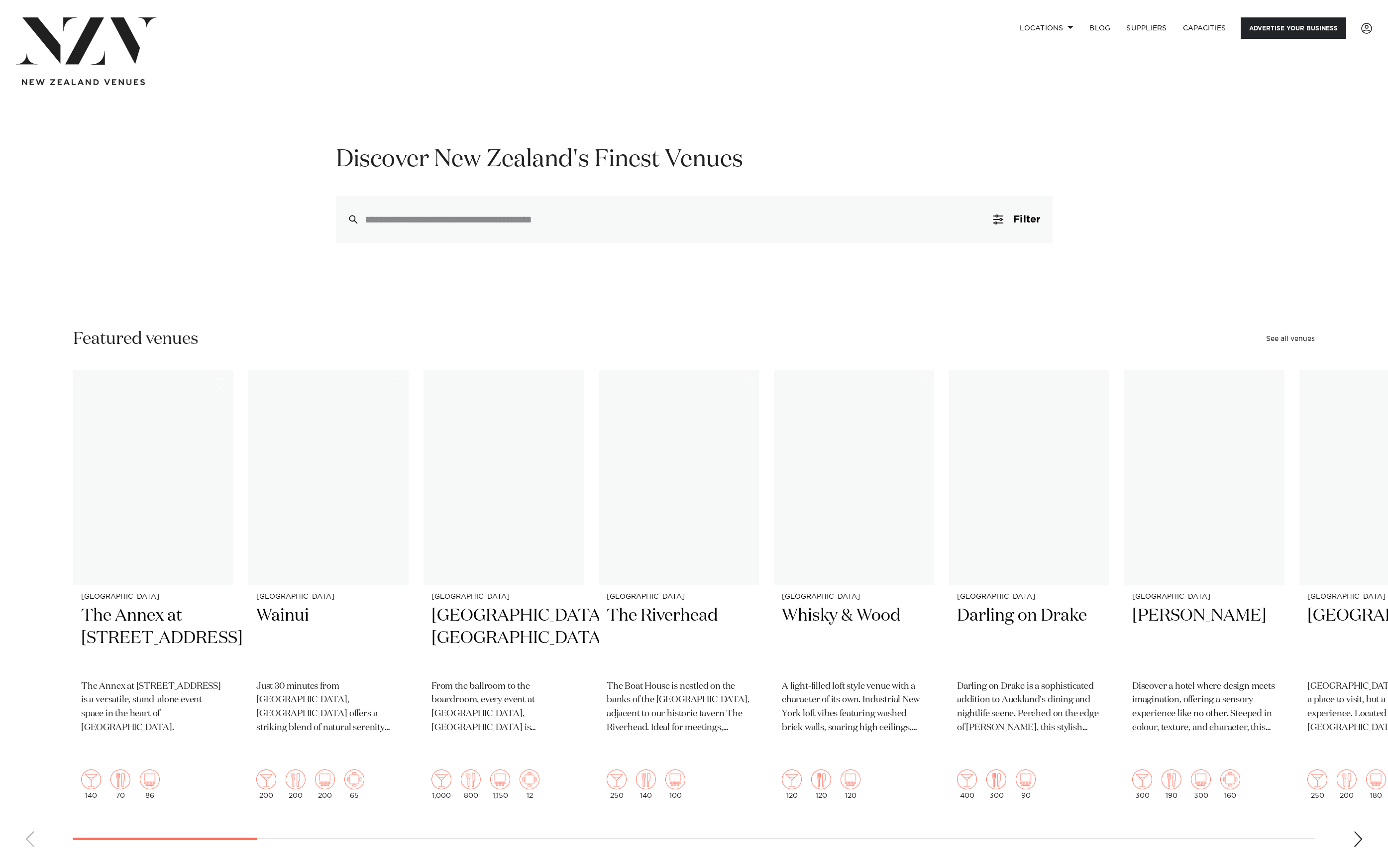
click at [1288, 27] on link "Advertise your business" at bounding box center [1294, 28] width 106 height 21
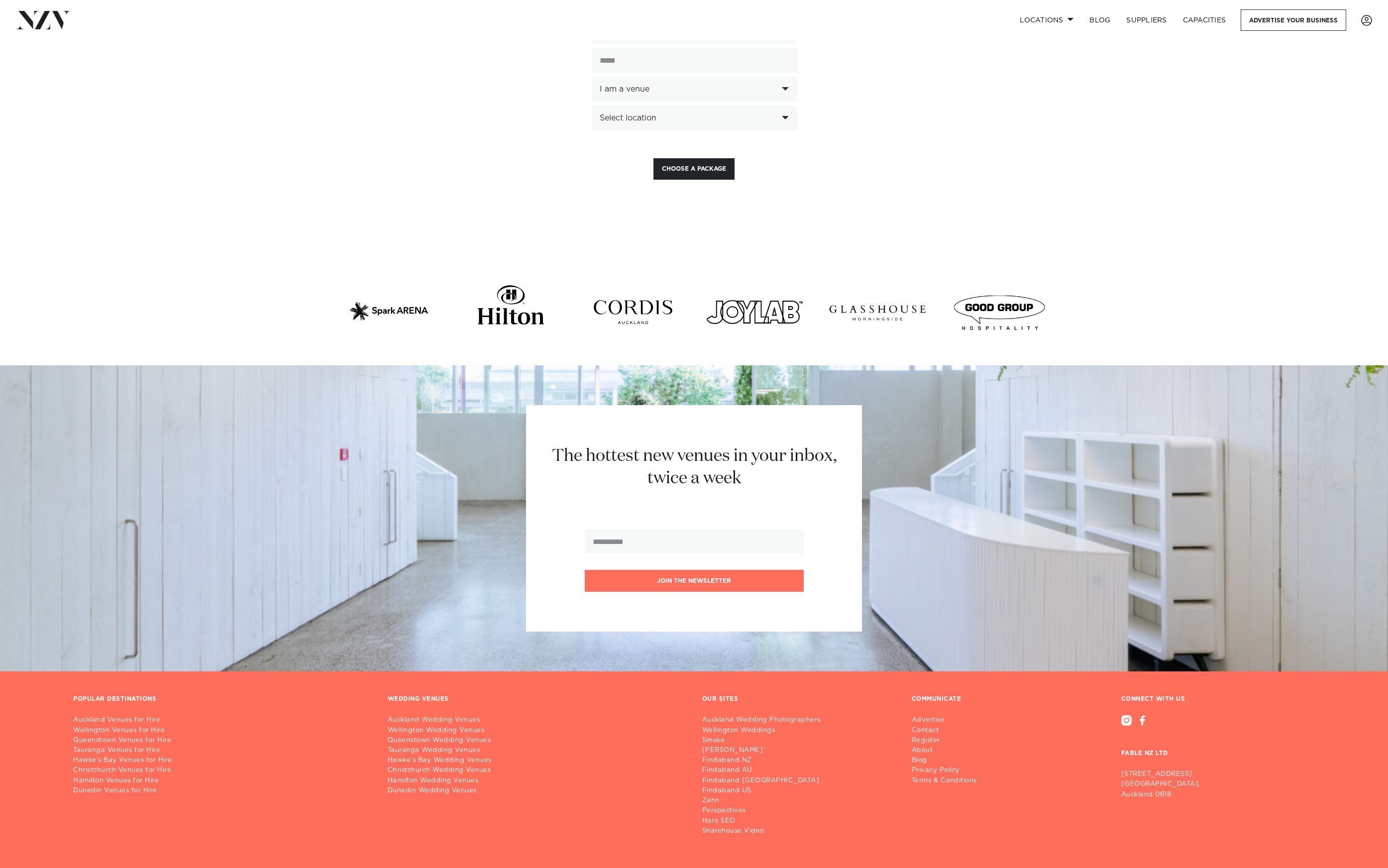
scroll to position [2601, 0]
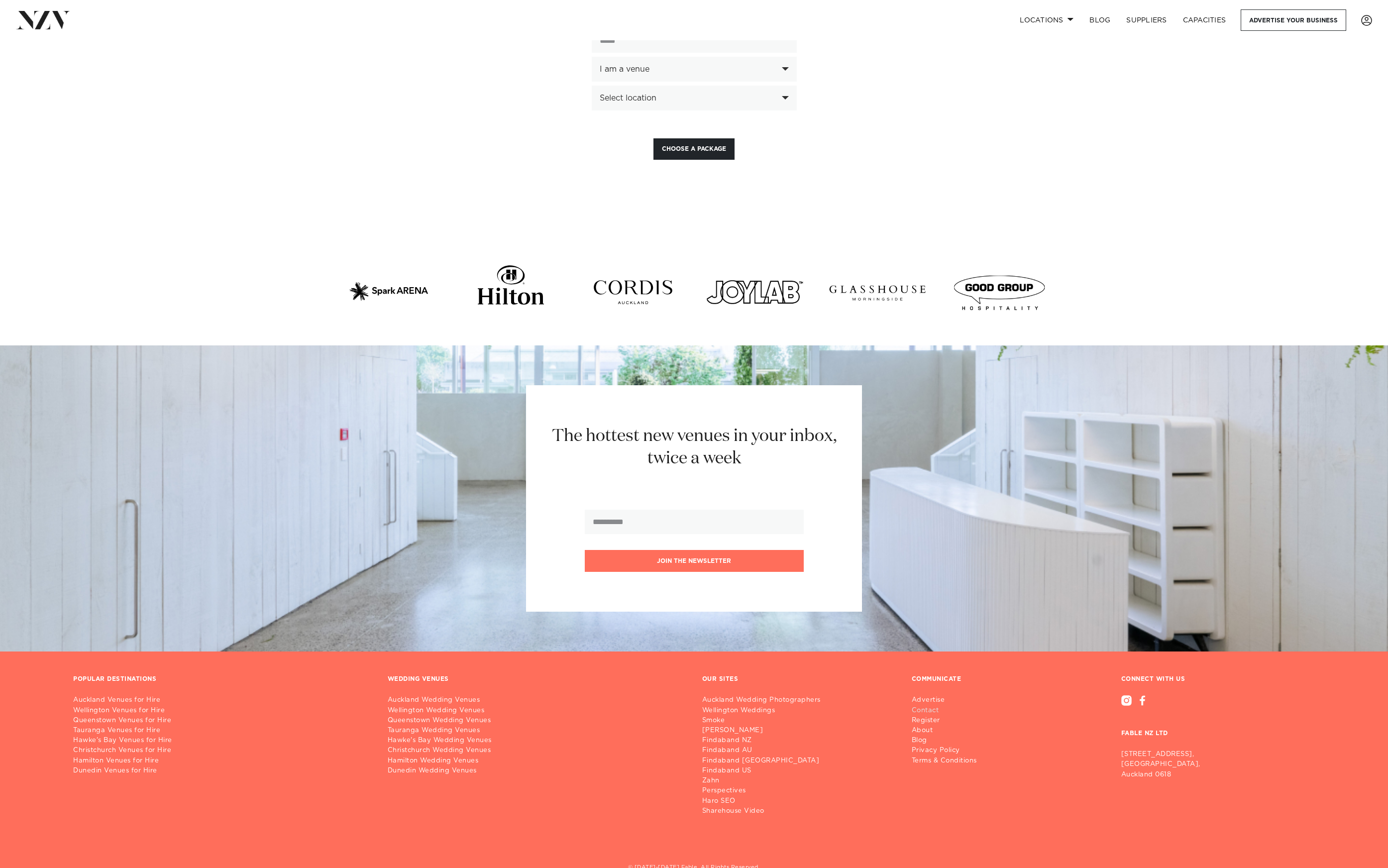
click at [922, 706] on link "Contact" at bounding box center [948, 710] width 73 height 10
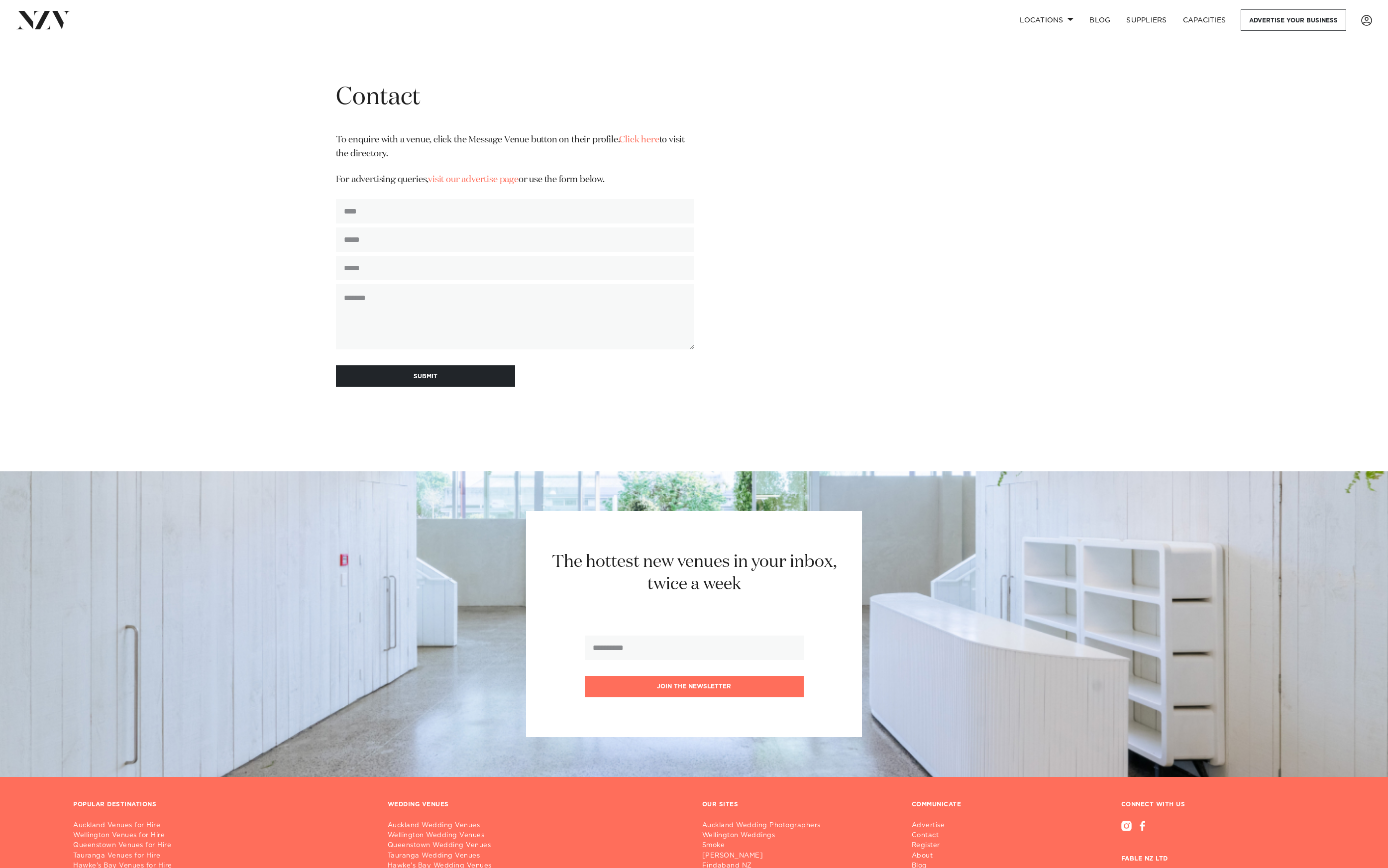
click at [50, 20] on img at bounding box center [43, 20] width 54 height 18
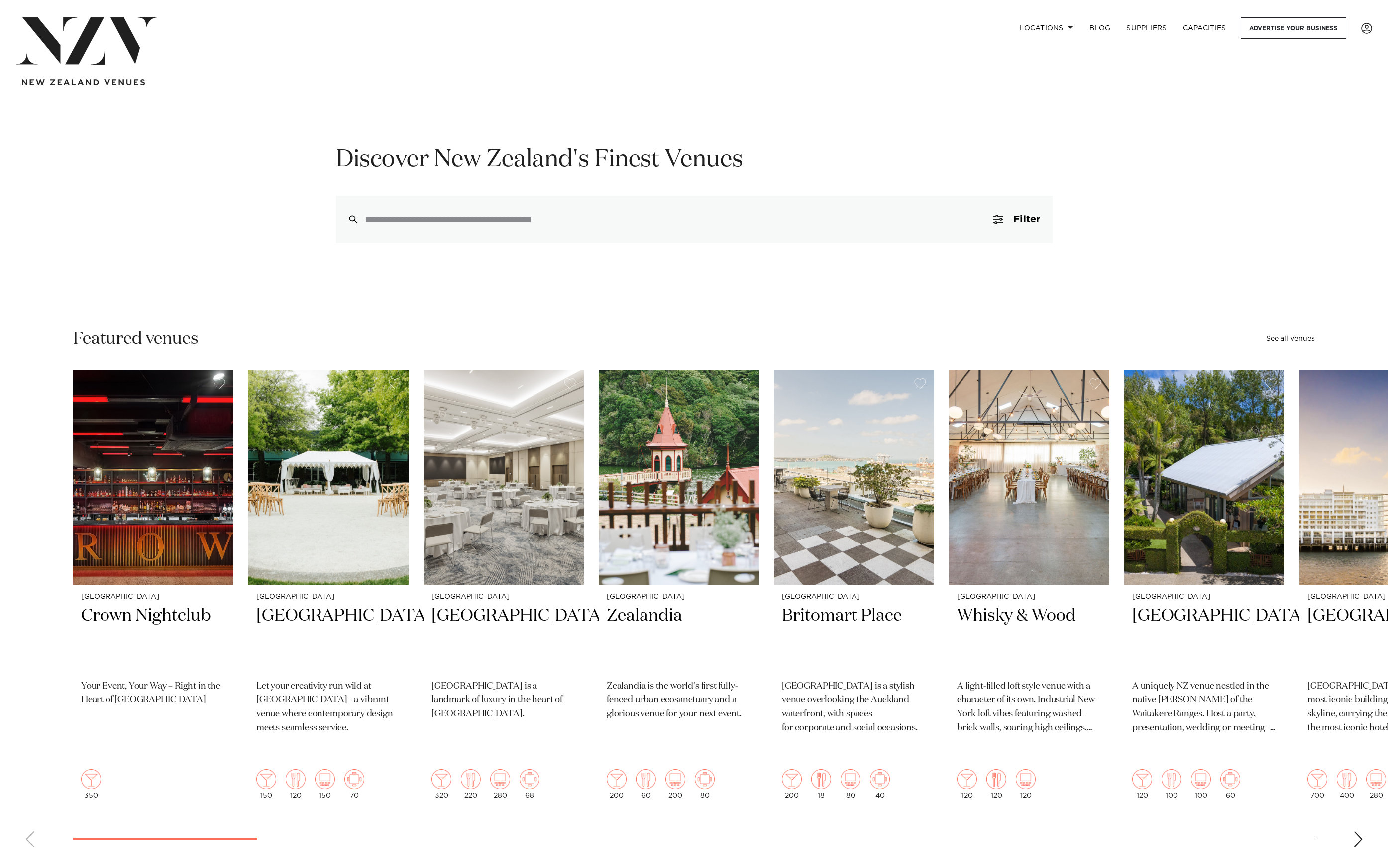
drag, startPoint x: 867, startPoint y: 242, endPoint x: 1165, endPoint y: 167, distance: 307.3
click at [1127, 199] on div "Discover New Zealand's Finest Venues Filter 0 Filters Search Type Venue Supplie…" at bounding box center [694, 193] width 1388 height 99
drag, startPoint x: 1180, startPoint y: 143, endPoint x: 1316, endPoint y: 34, distance: 174.3
click at [1363, 24] on span at bounding box center [1367, 28] width 11 height 11
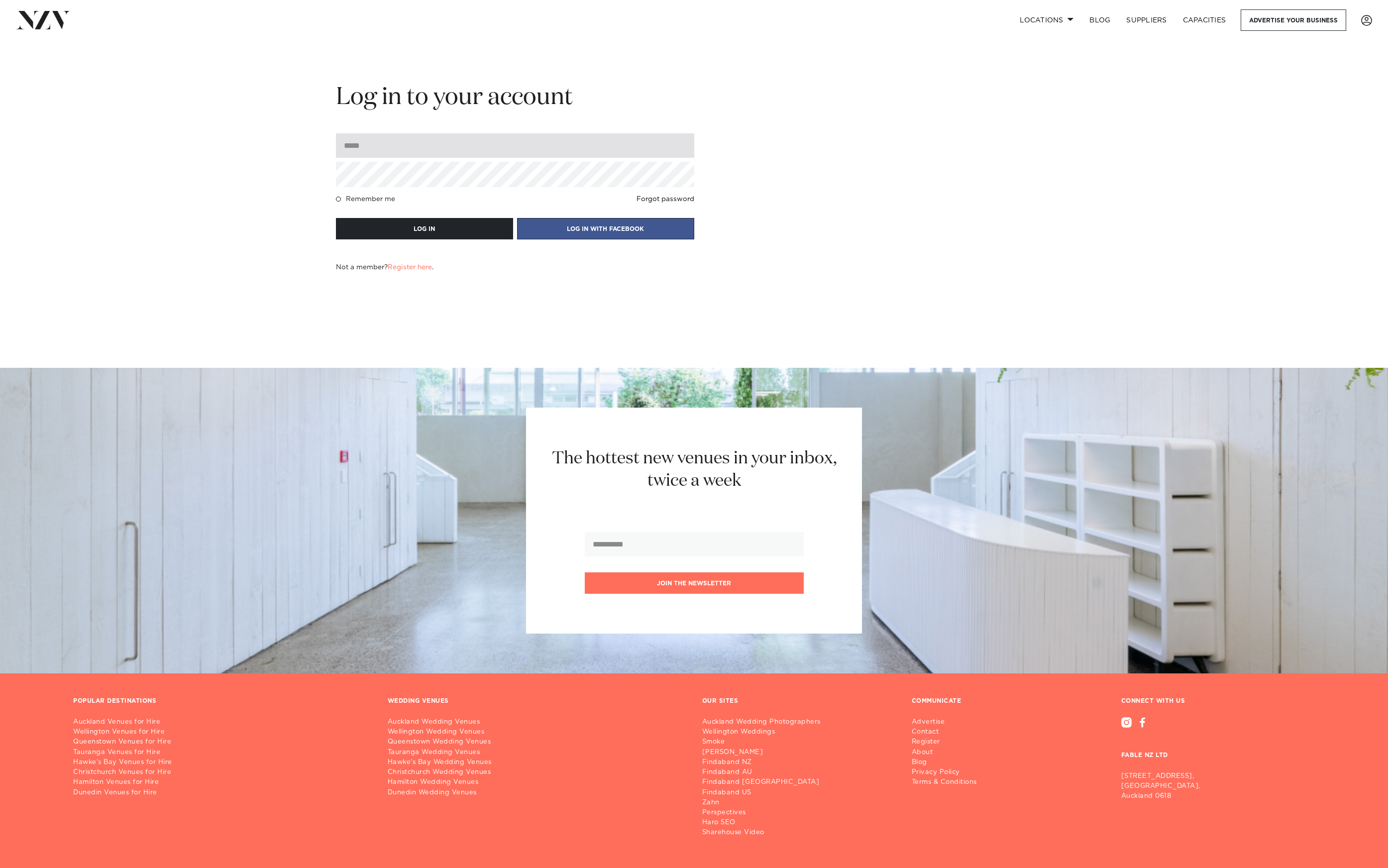
drag, startPoint x: 389, startPoint y: 140, endPoint x: 393, endPoint y: 143, distance: 5.0
click at [389, 140] on input "email" at bounding box center [515, 146] width 359 height 24
type input "**********"
click at [336, 218] on button "LOG IN" at bounding box center [424, 229] width 177 height 21
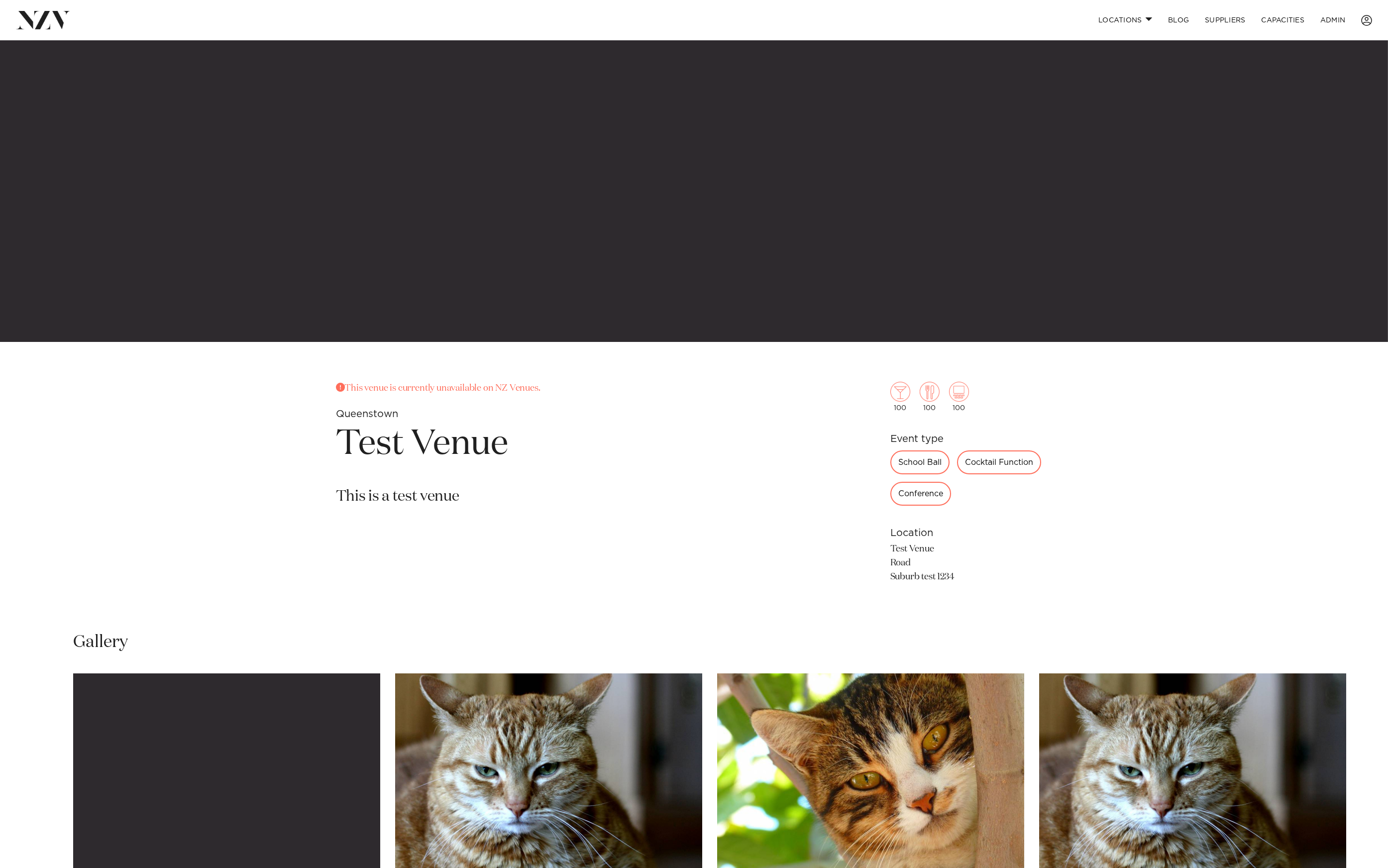
scroll to position [334, 0]
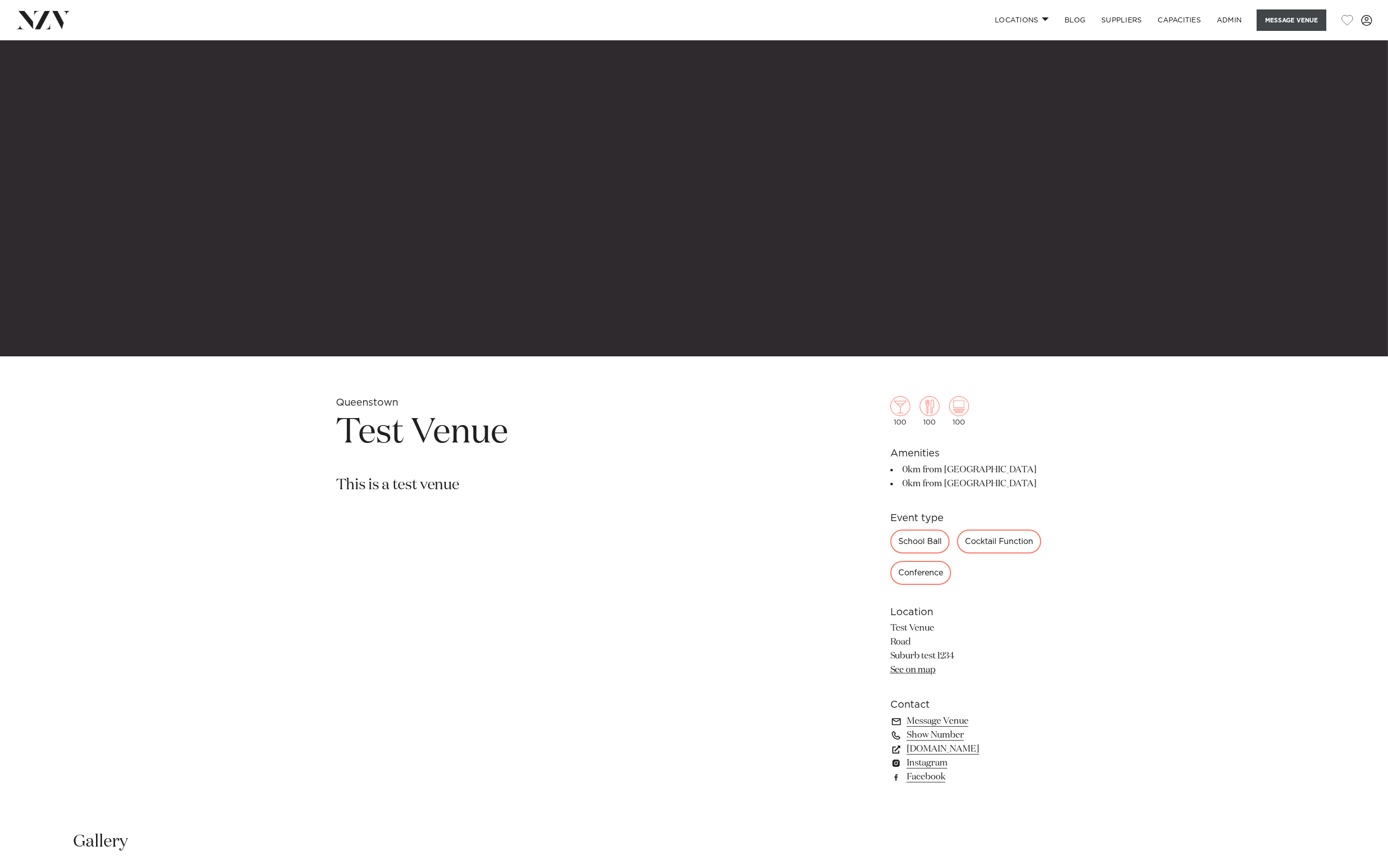
click at [1286, 25] on button "Message Venue" at bounding box center [1291, 20] width 69 height 21
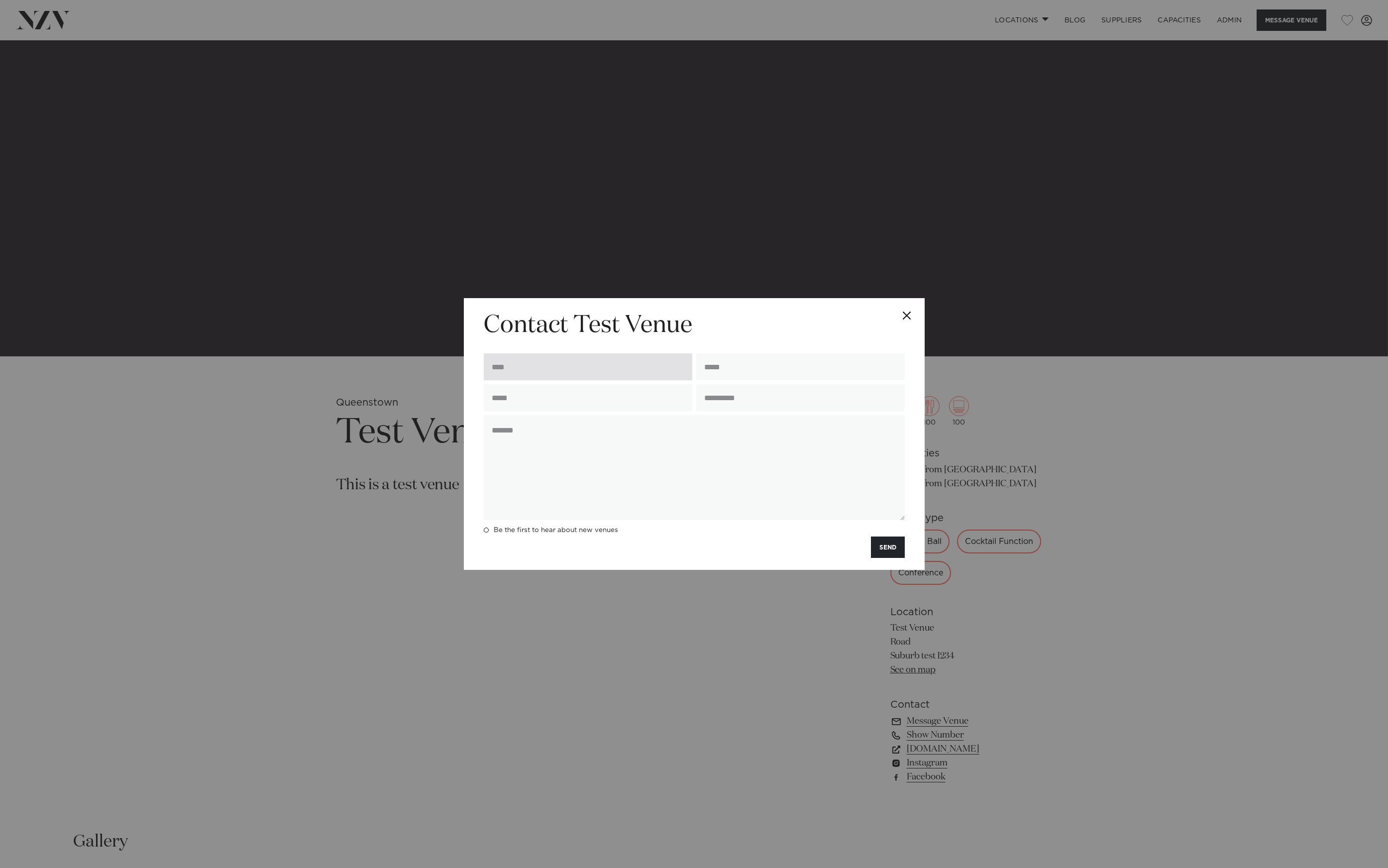
click at [504, 371] on input "text" at bounding box center [588, 367] width 208 height 27
type input "**********"
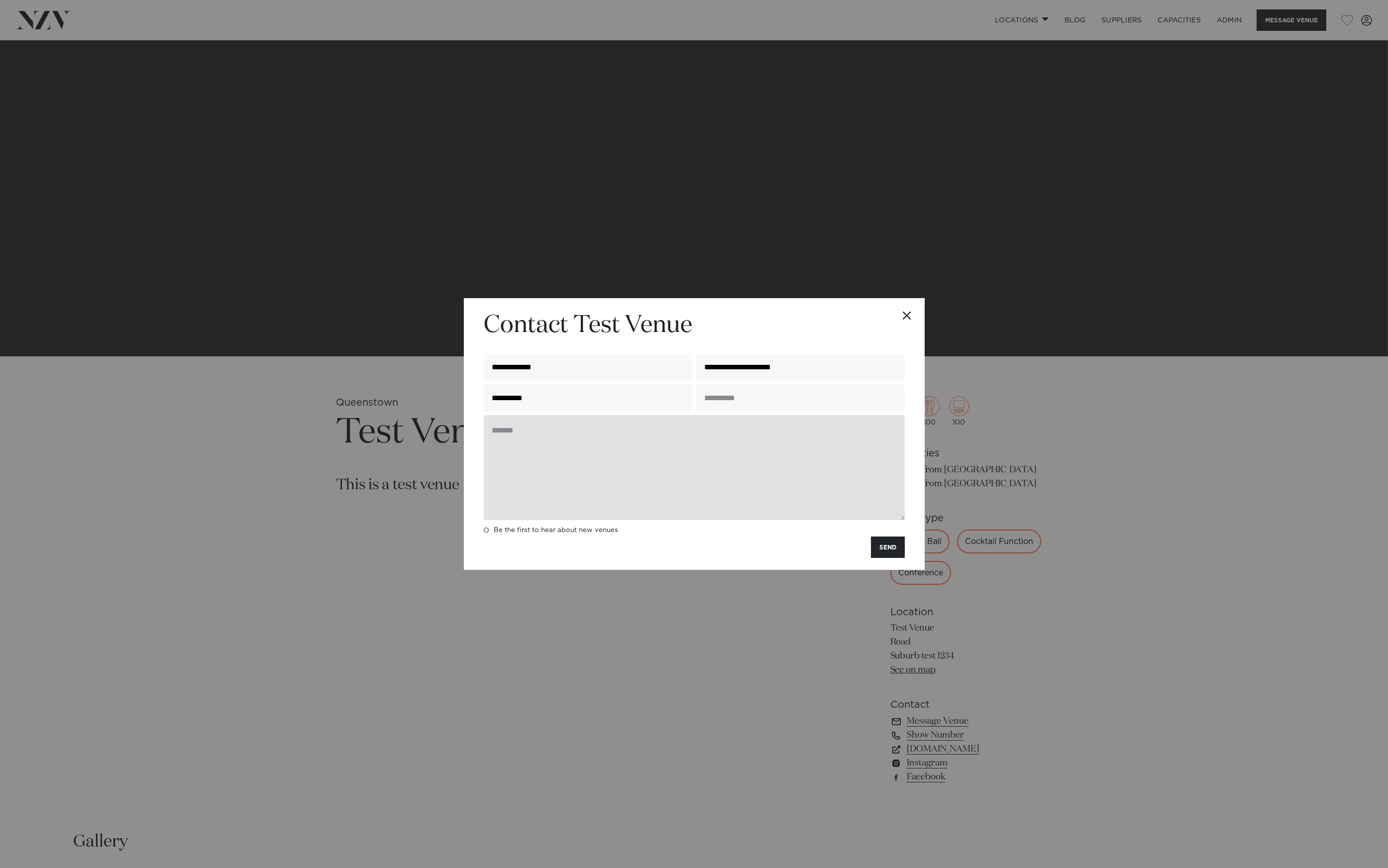
click at [597, 442] on textarea at bounding box center [695, 467] width 421 height 105
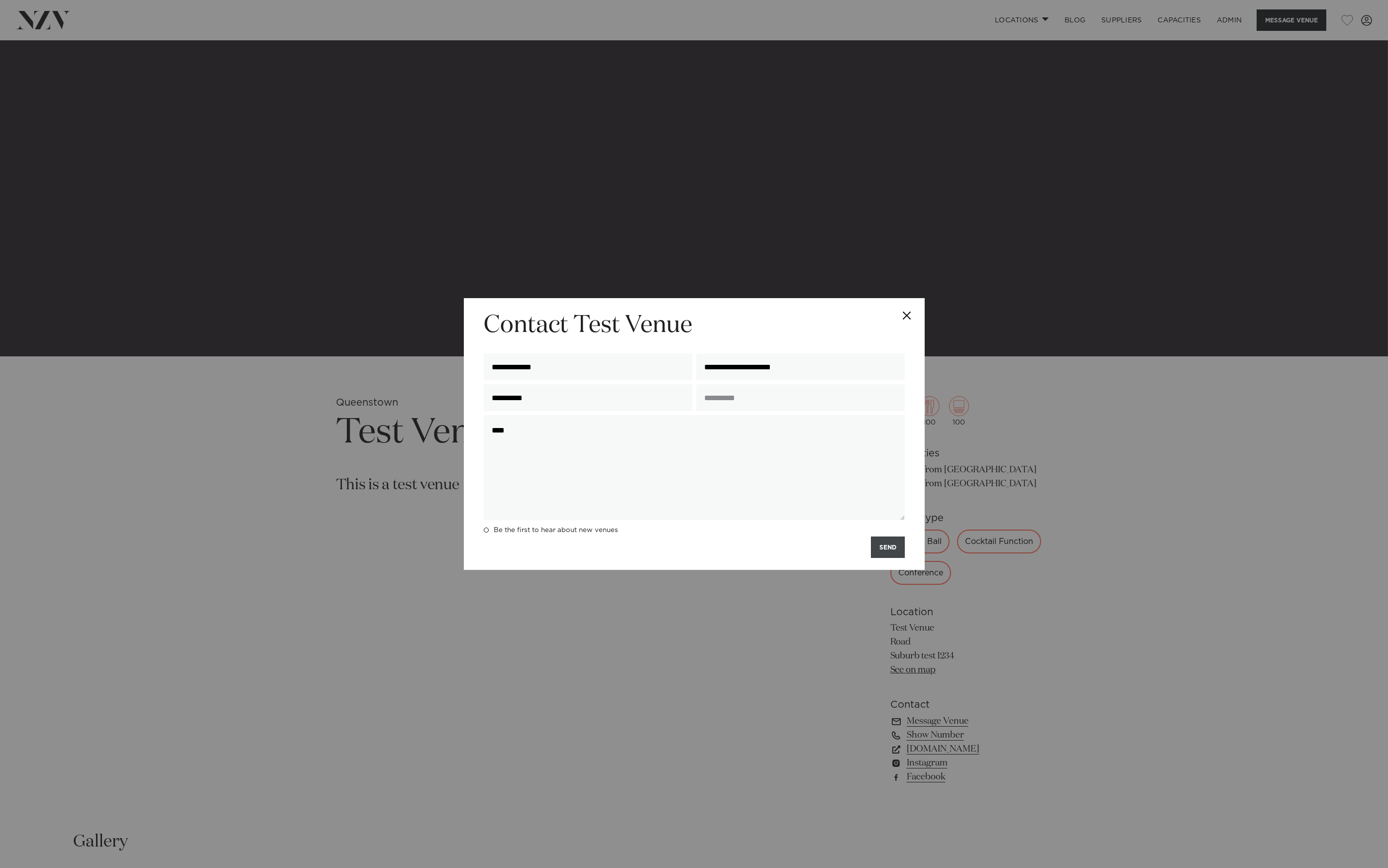
type textarea "****"
click at [893, 547] on button "SEND" at bounding box center [888, 547] width 34 height 21
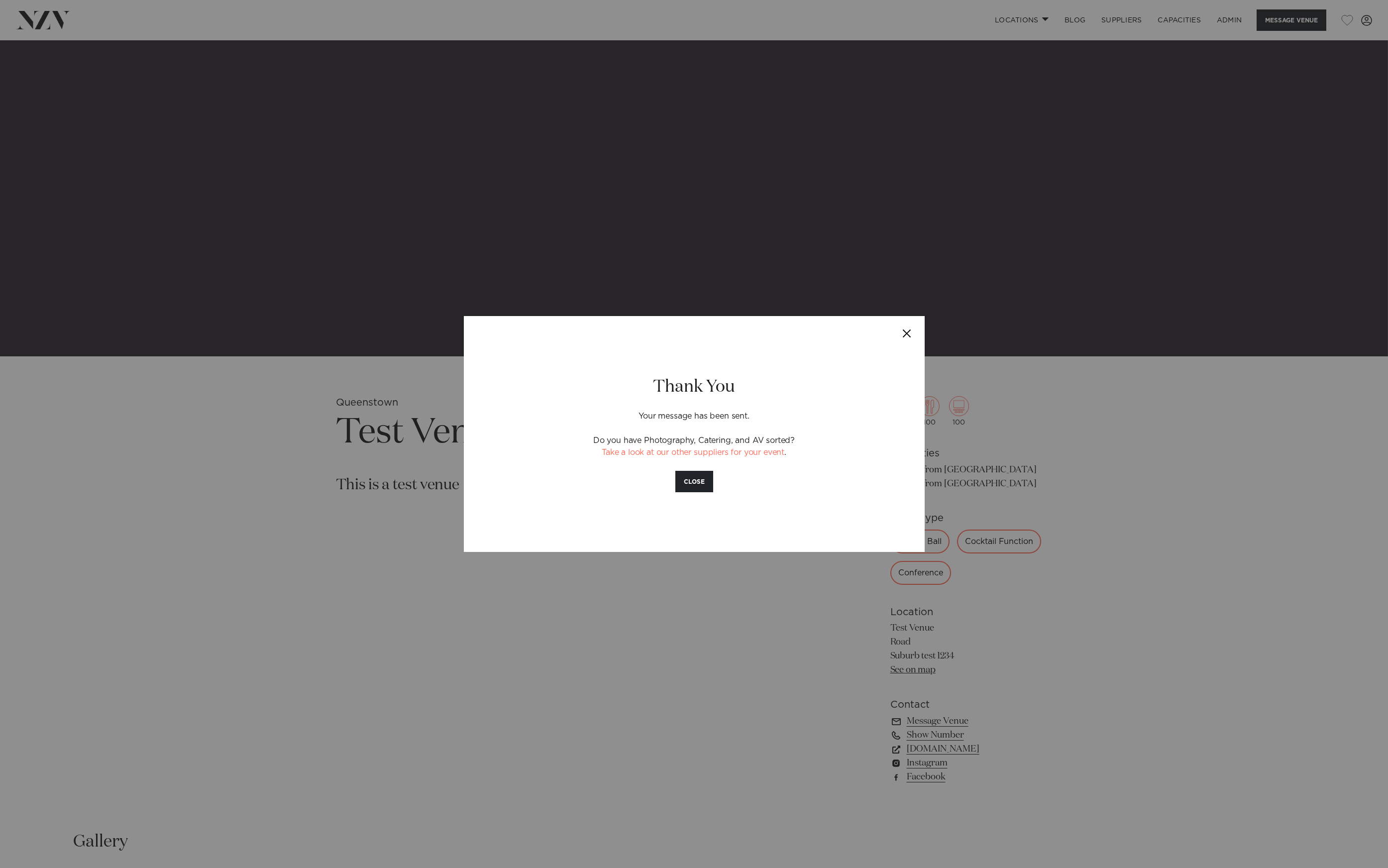
click at [836, 239] on div "Thank You Your message has been sent. Do you have Photography, Catering, and AV…" at bounding box center [694, 434] width 1388 height 868
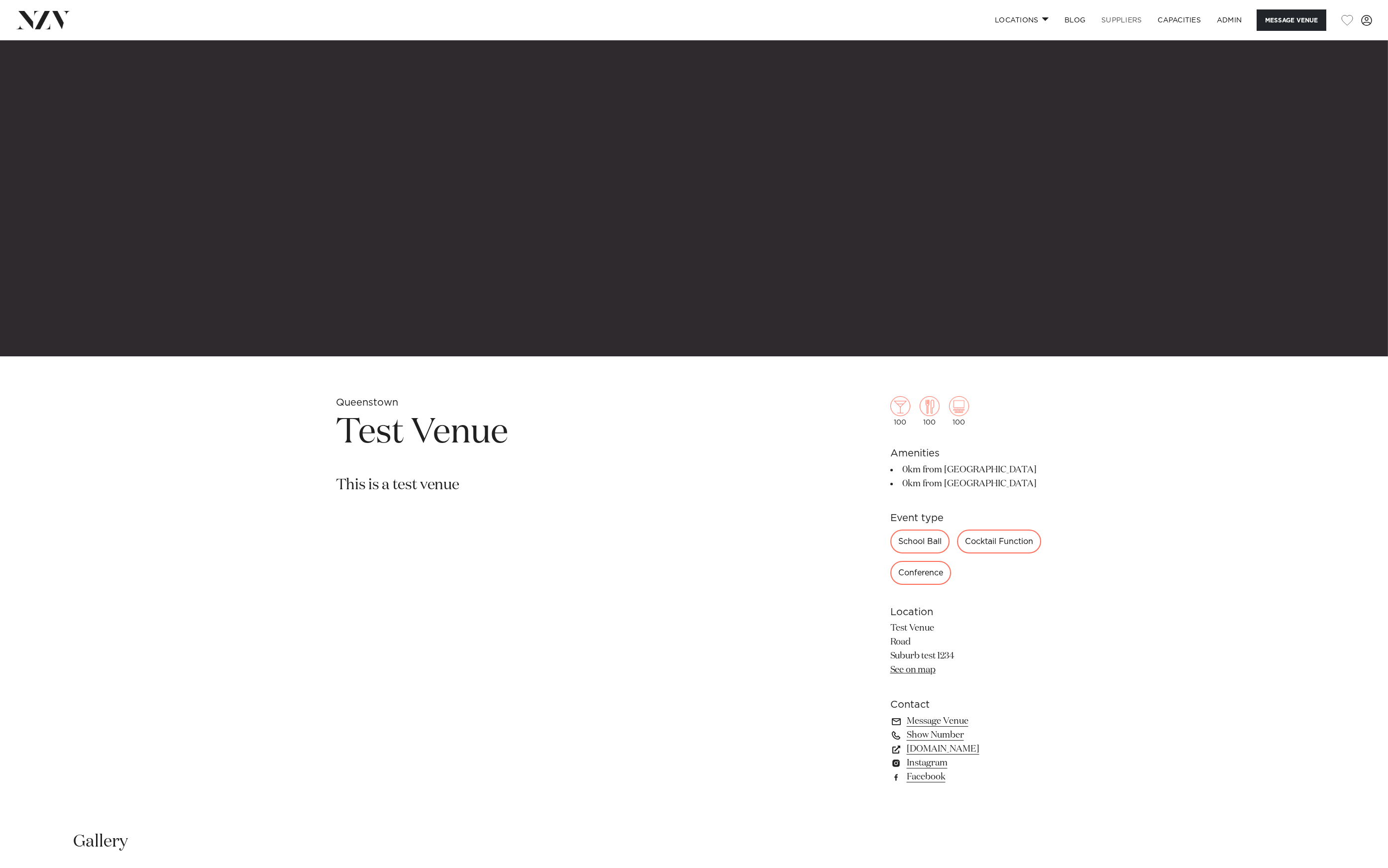
click at [1136, 18] on link "SUPPLIERS" at bounding box center [1121, 20] width 56 height 21
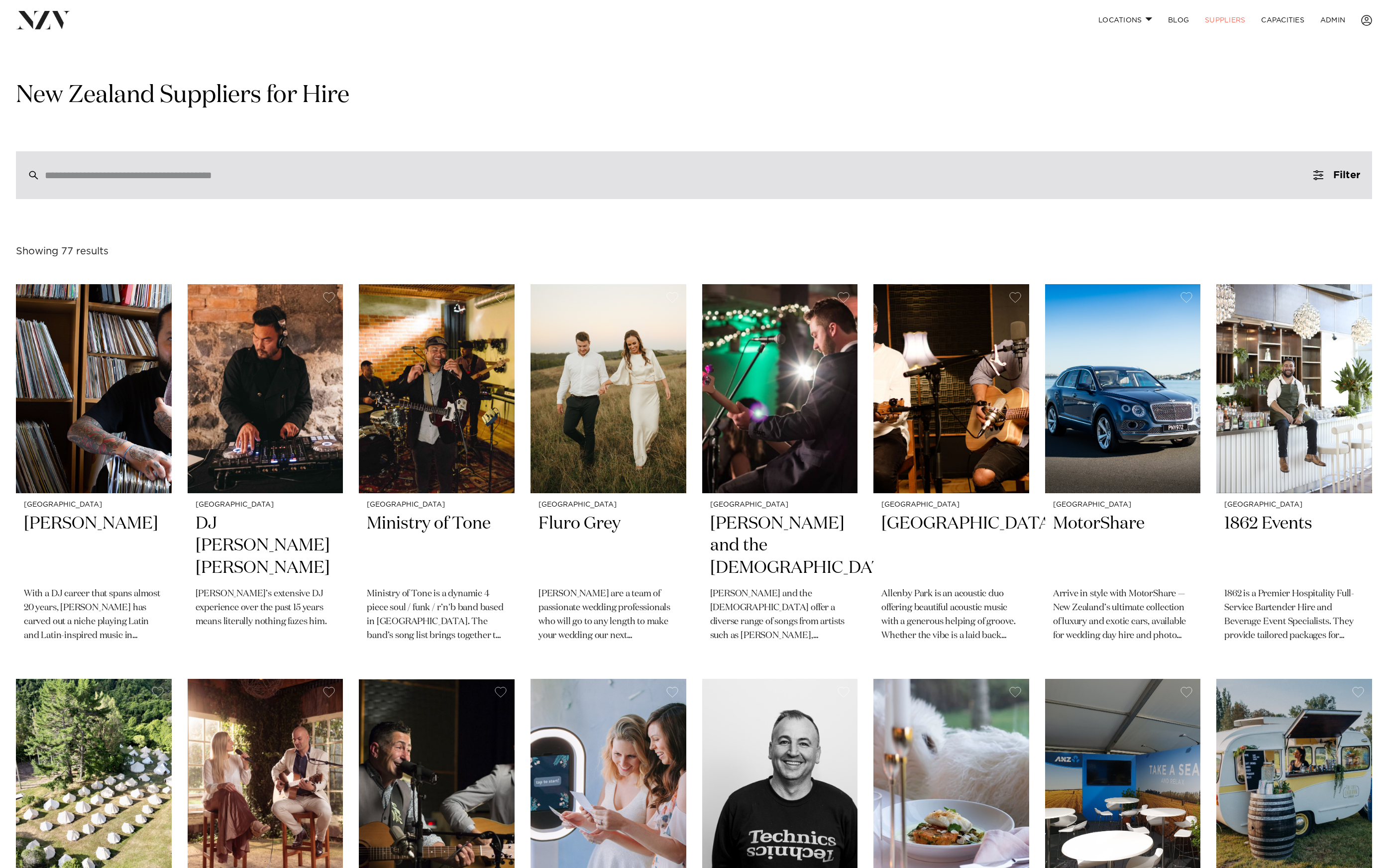
click at [235, 182] on div at bounding box center [694, 174] width 1356 height 48
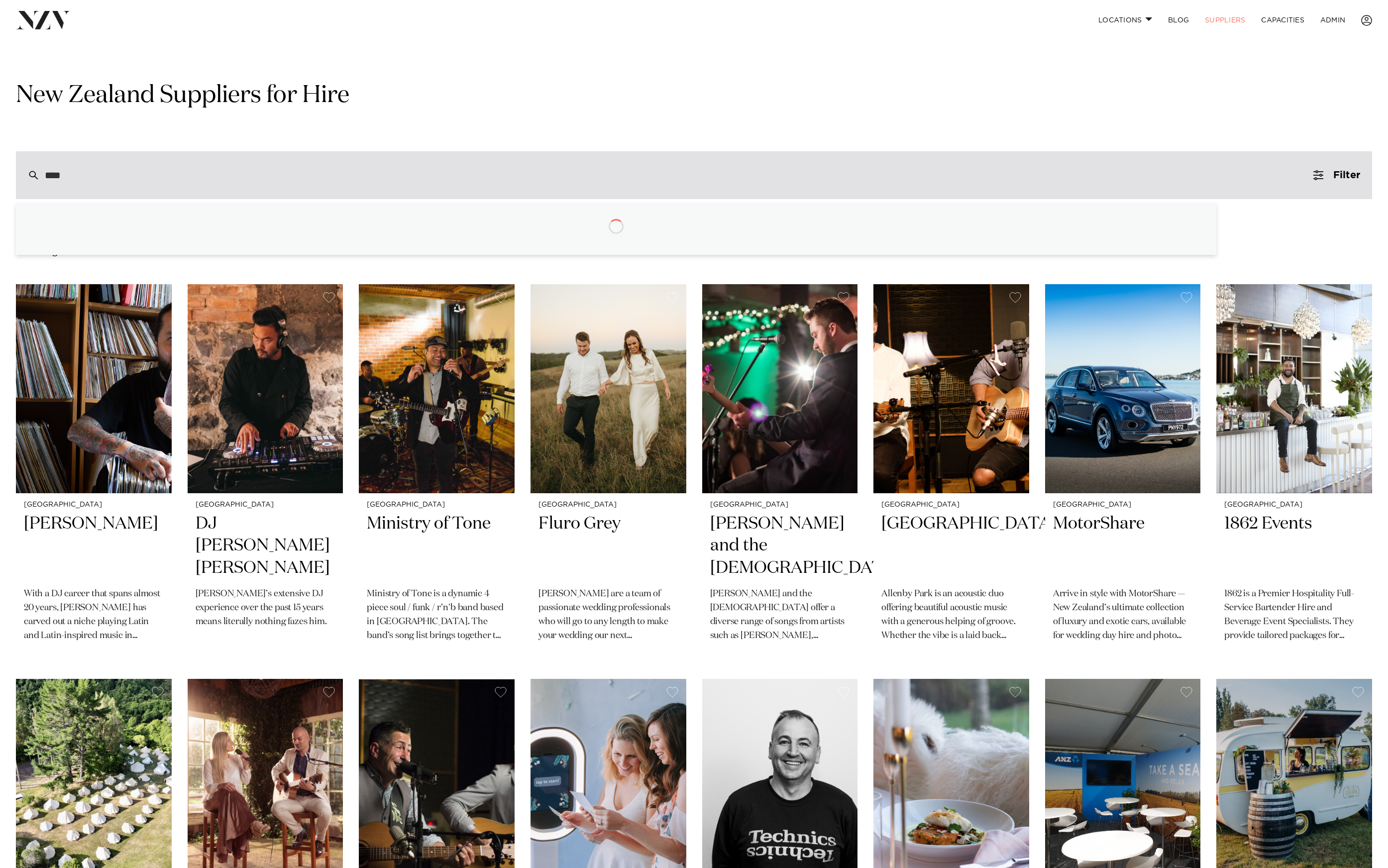
type input "*****"
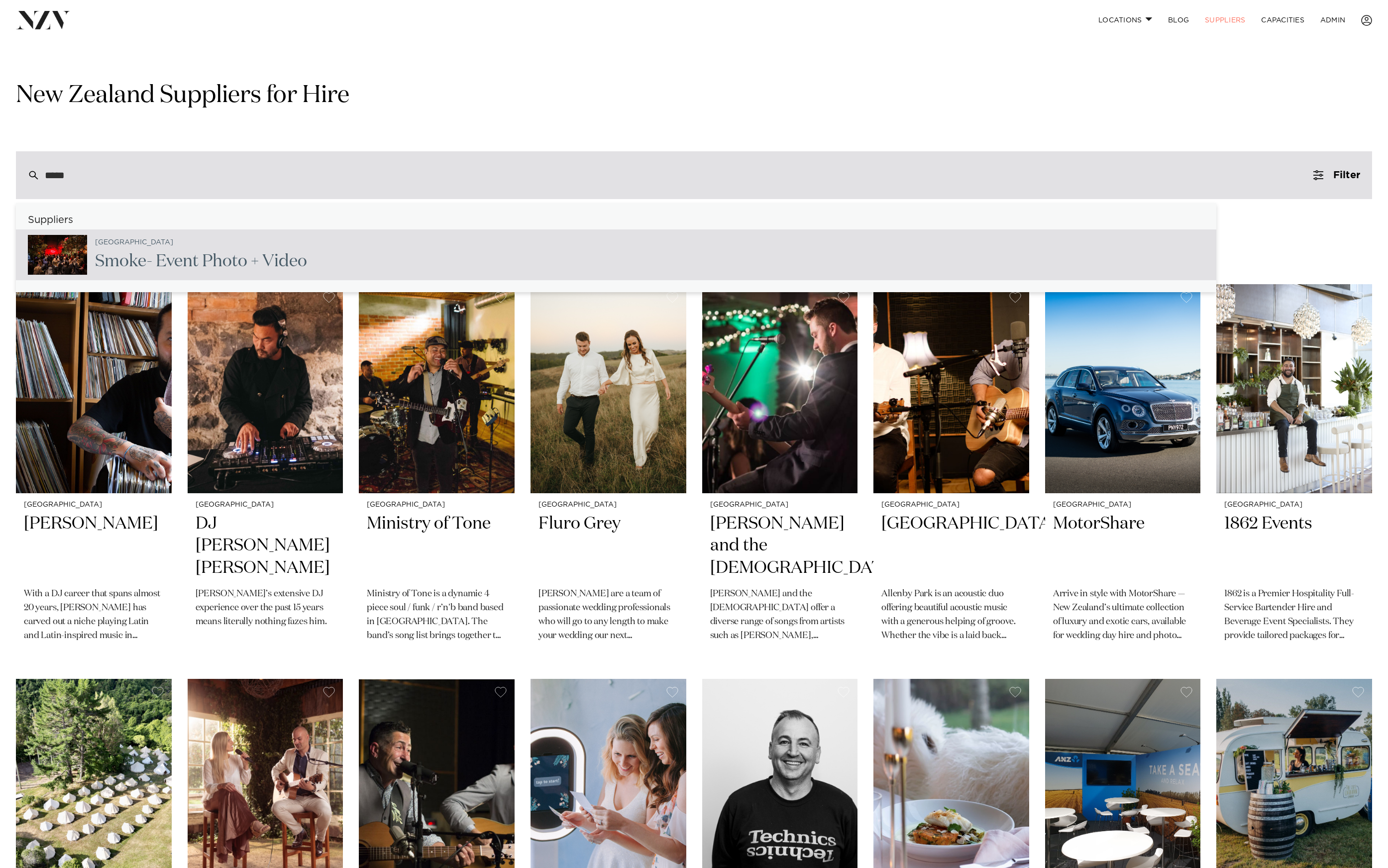
type input "**********"
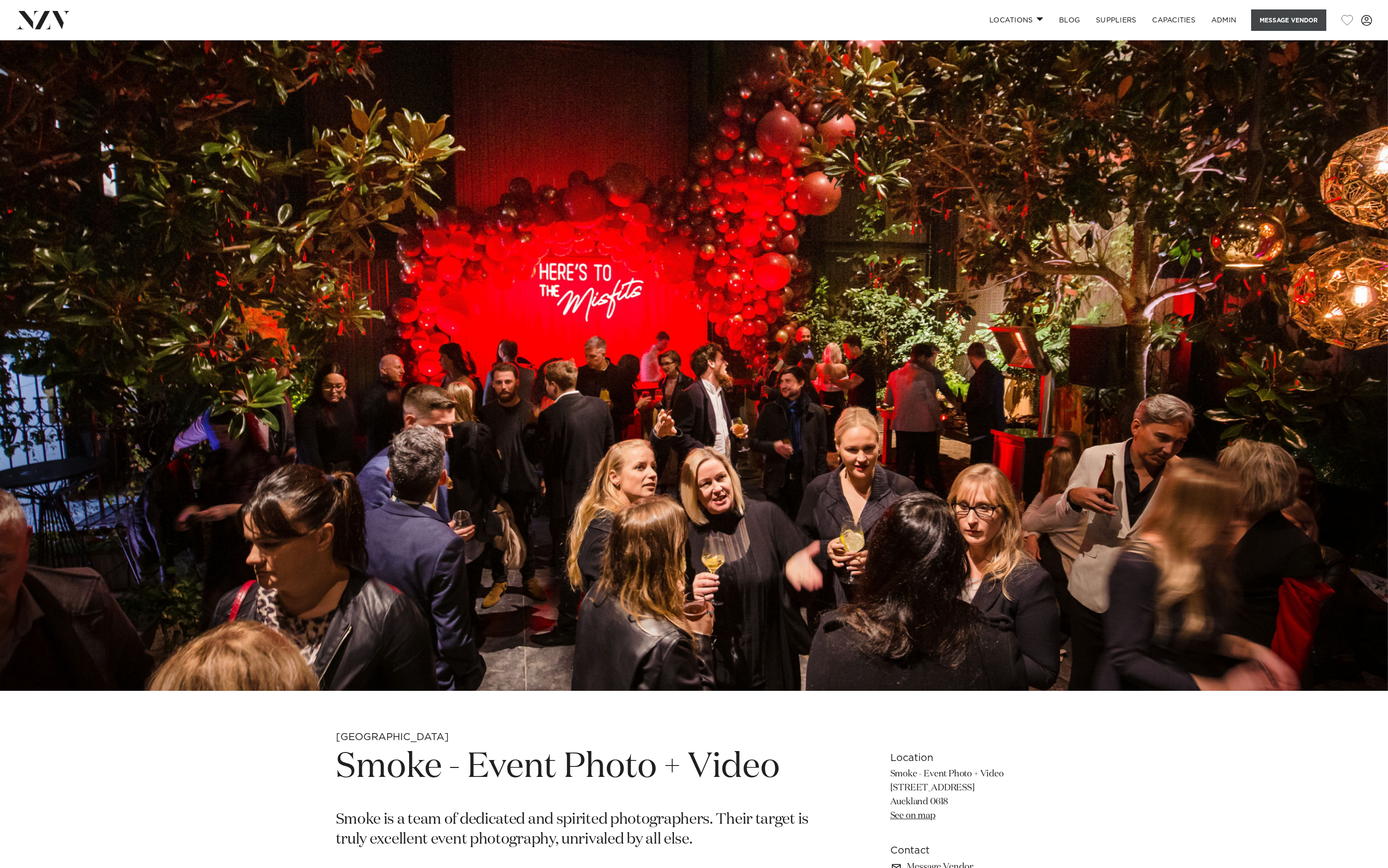
click at [1300, 21] on button "Message Vendor" at bounding box center [1289, 20] width 76 height 21
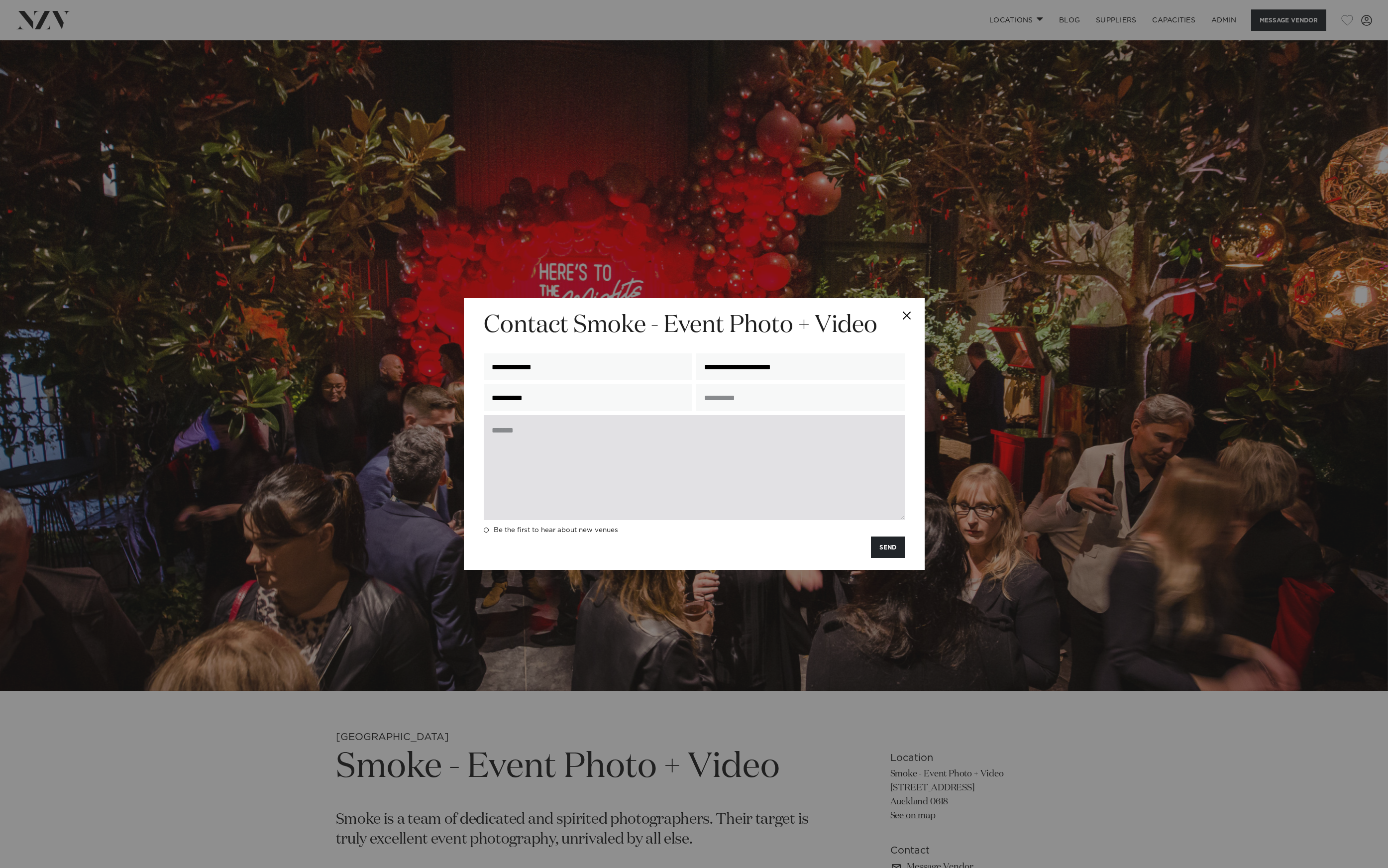
click at [644, 432] on textarea at bounding box center [695, 467] width 421 height 105
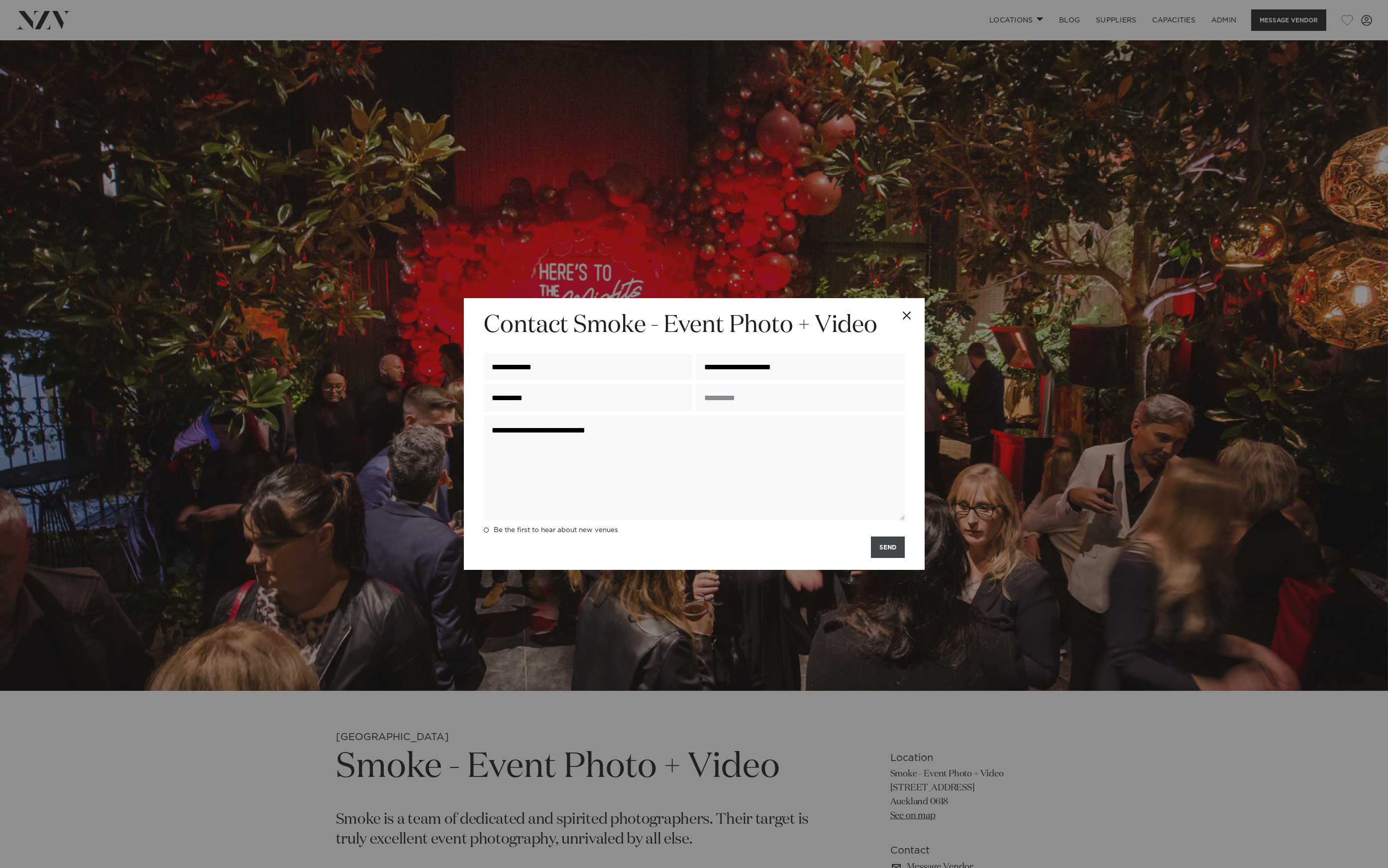
type textarea "**********"
click at [895, 547] on button "SEND" at bounding box center [888, 547] width 34 height 21
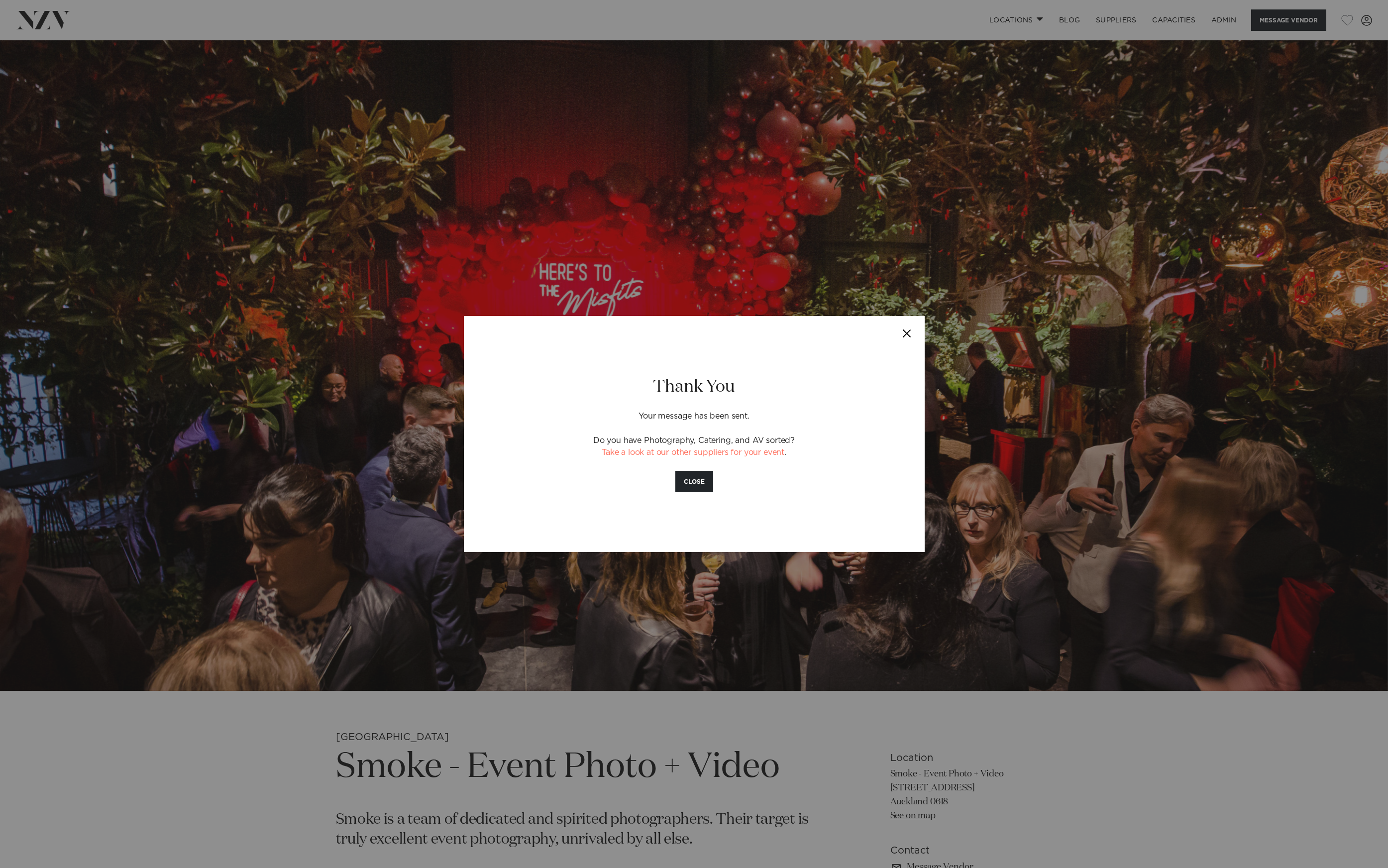
click at [908, 331] on button "Close" at bounding box center [908, 334] width 35 height 35
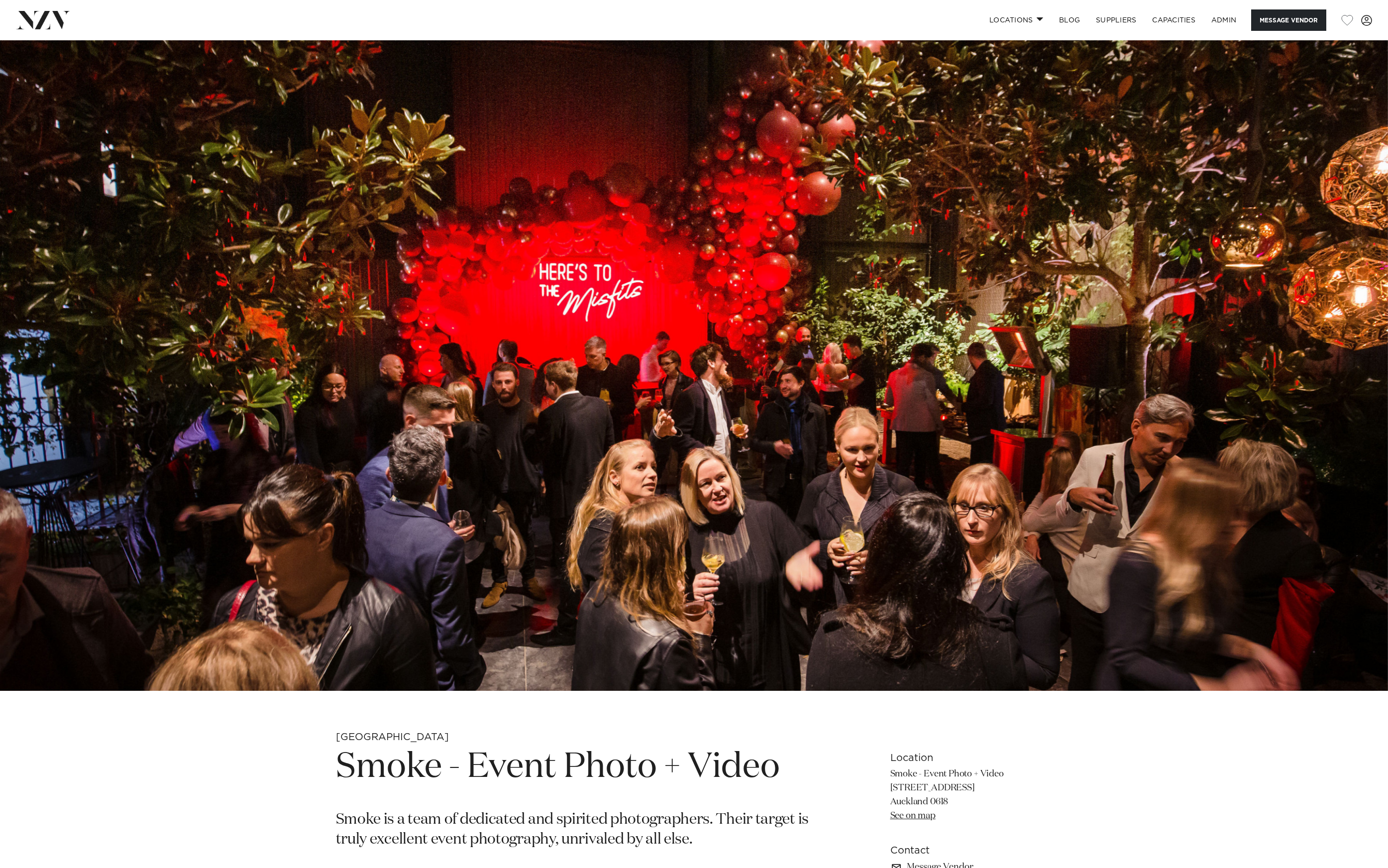
click at [57, 2] on nav "Locations Auckland Wellington Christchurch Queenstown Hamilton Northland Bay of…" at bounding box center [694, 20] width 1388 height 40
click at [40, 23] on img at bounding box center [43, 20] width 54 height 18
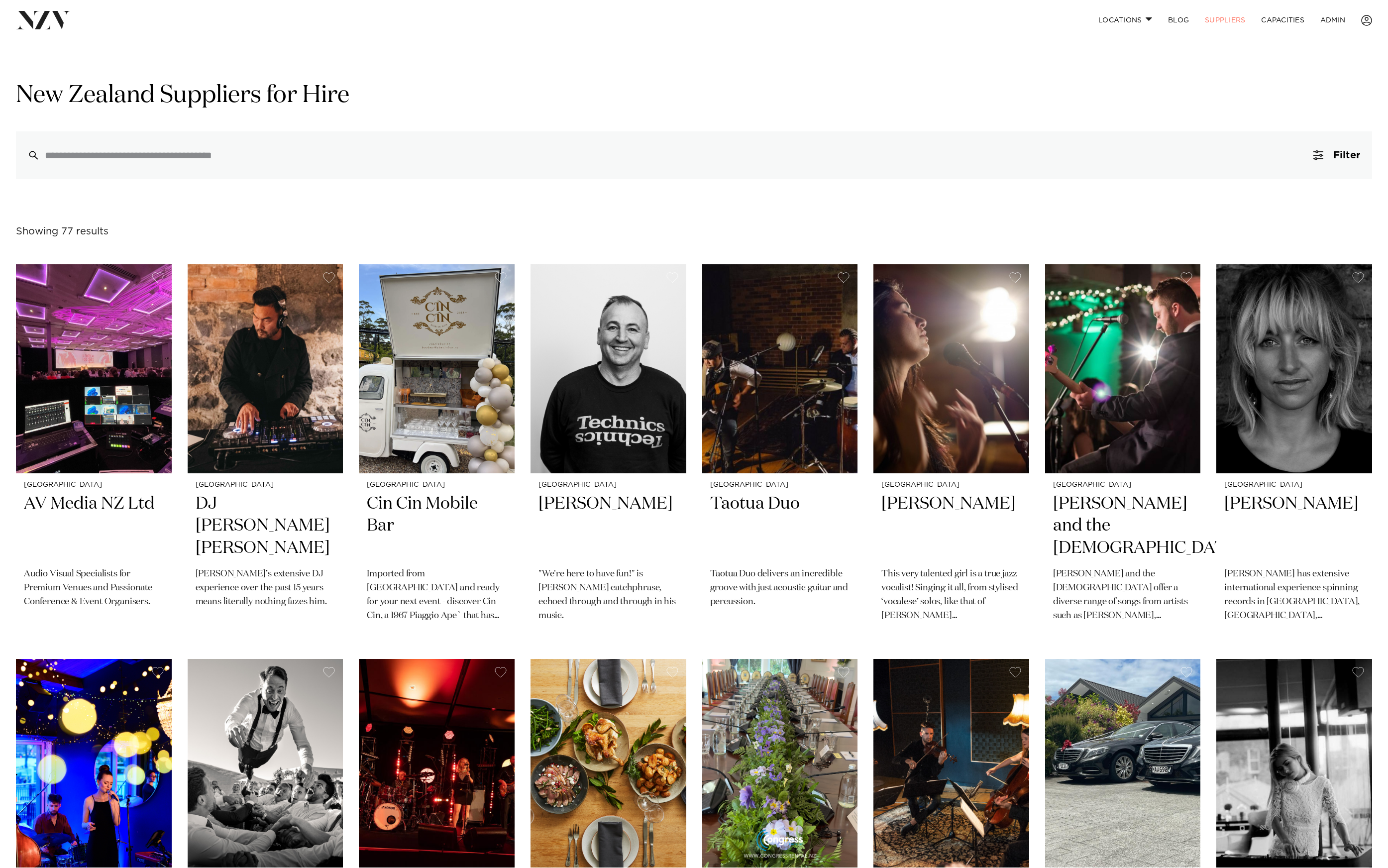
click at [418, 11] on div "Locations [GEOGRAPHIC_DATA] [GEOGRAPHIC_DATA] [GEOGRAPHIC_DATA] [GEOGRAPHIC_DAT…" at bounding box center [894, 20] width 955 height 21
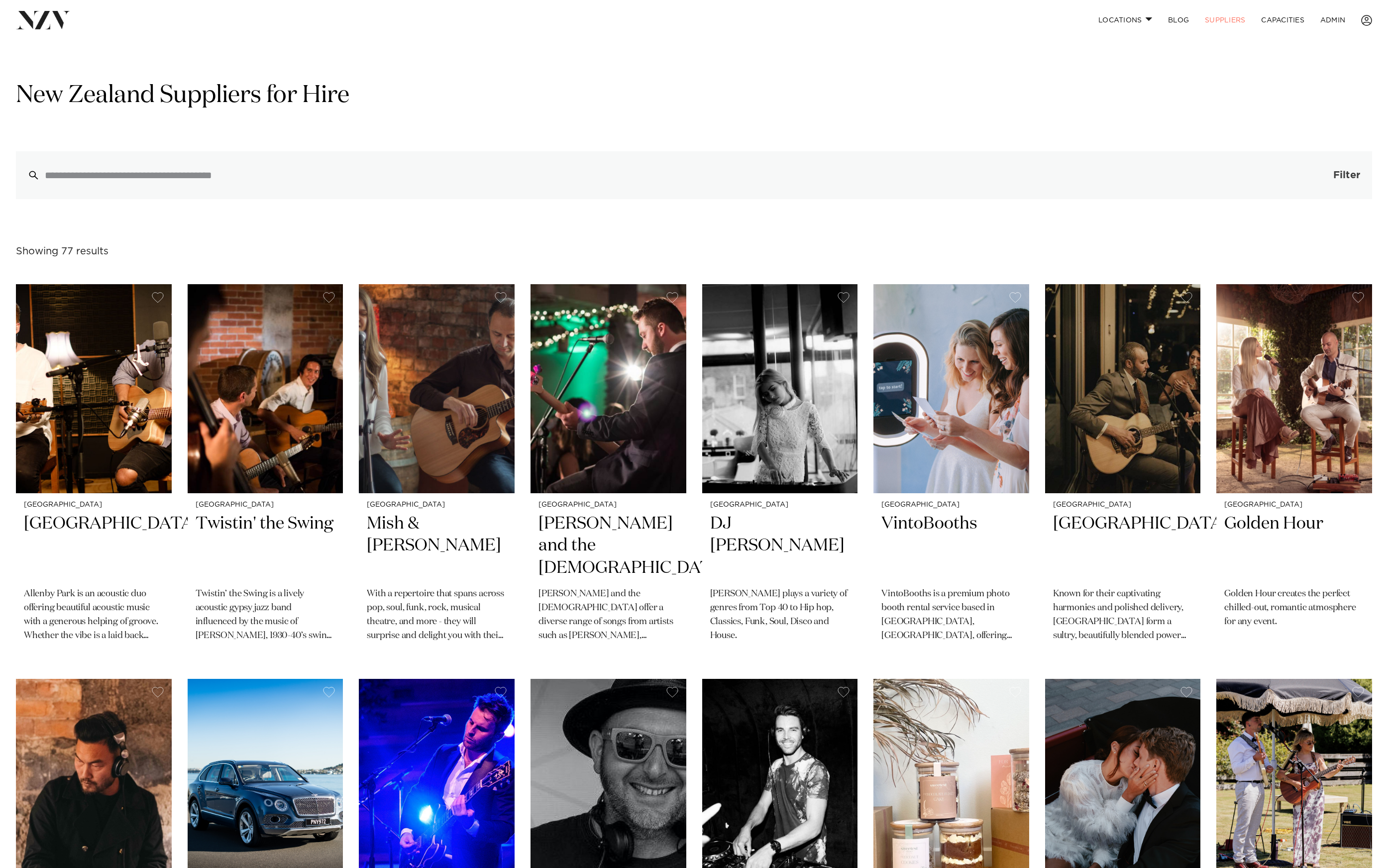
click at [1341, 171] on span "Filter" at bounding box center [1347, 174] width 27 height 10
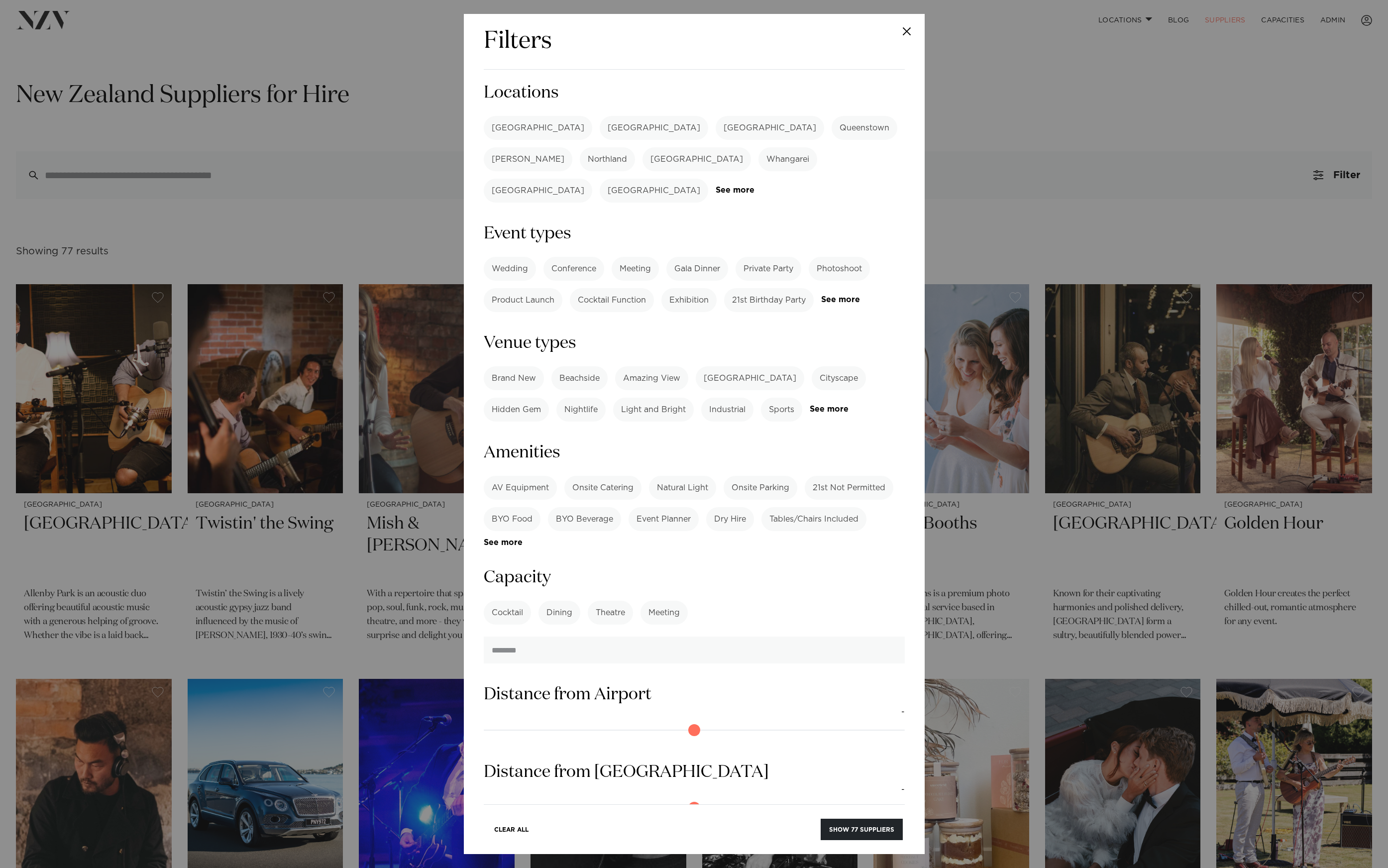
scroll to position [145, 0]
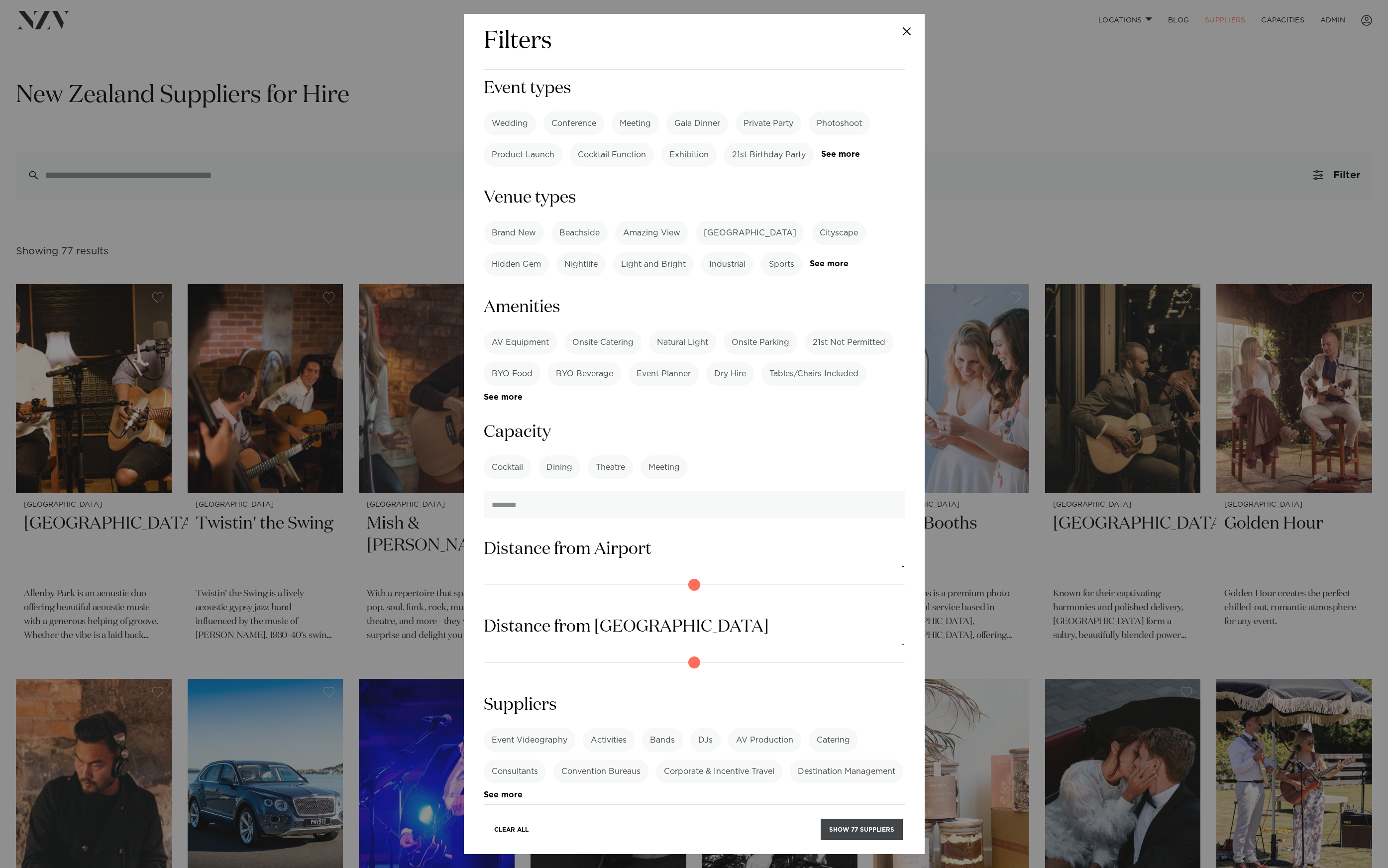
click at [839, 823] on button "Show 77 suppliers" at bounding box center [862, 829] width 82 height 21
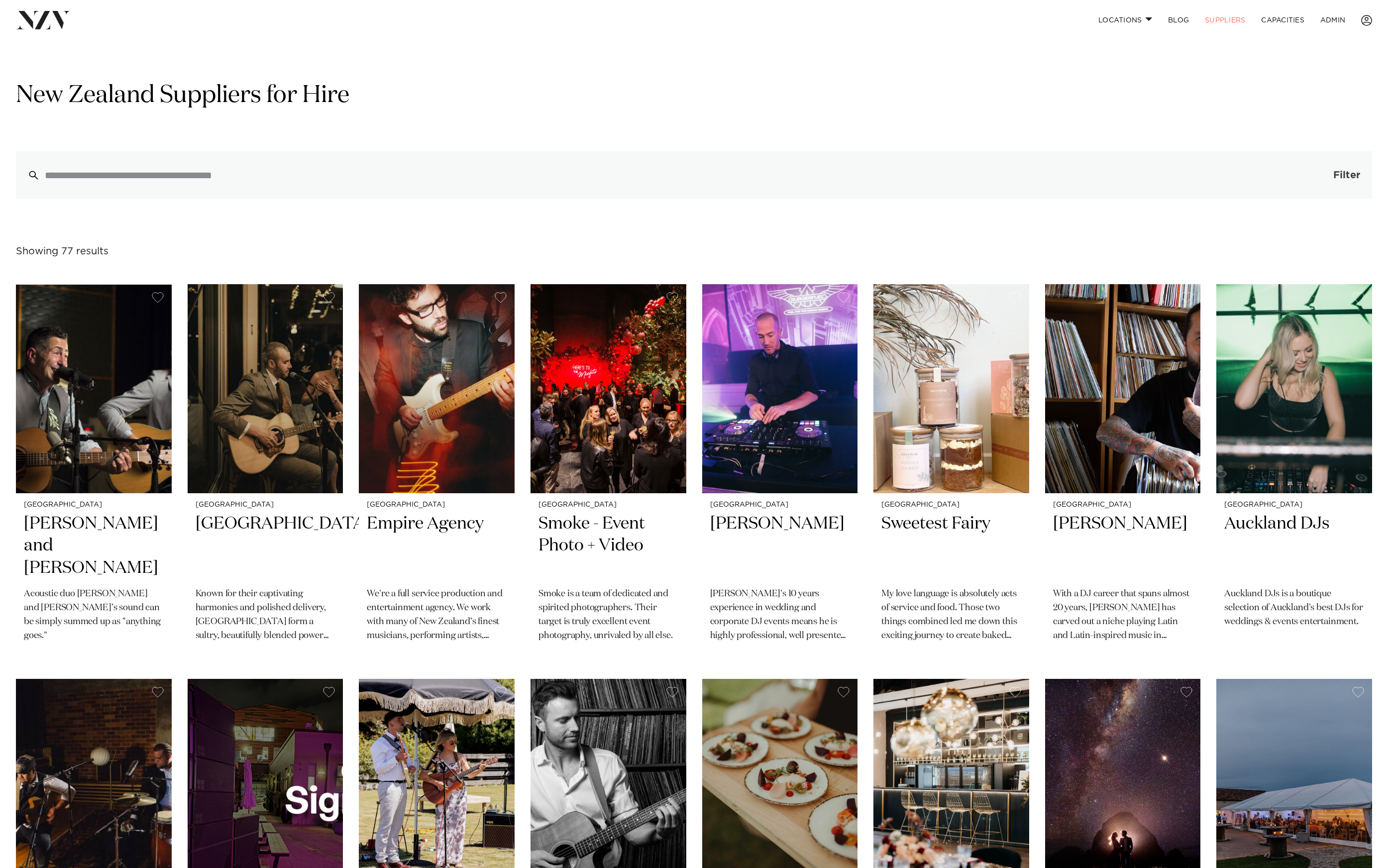
click at [1334, 172] on span "Filter" at bounding box center [1347, 174] width 27 height 10
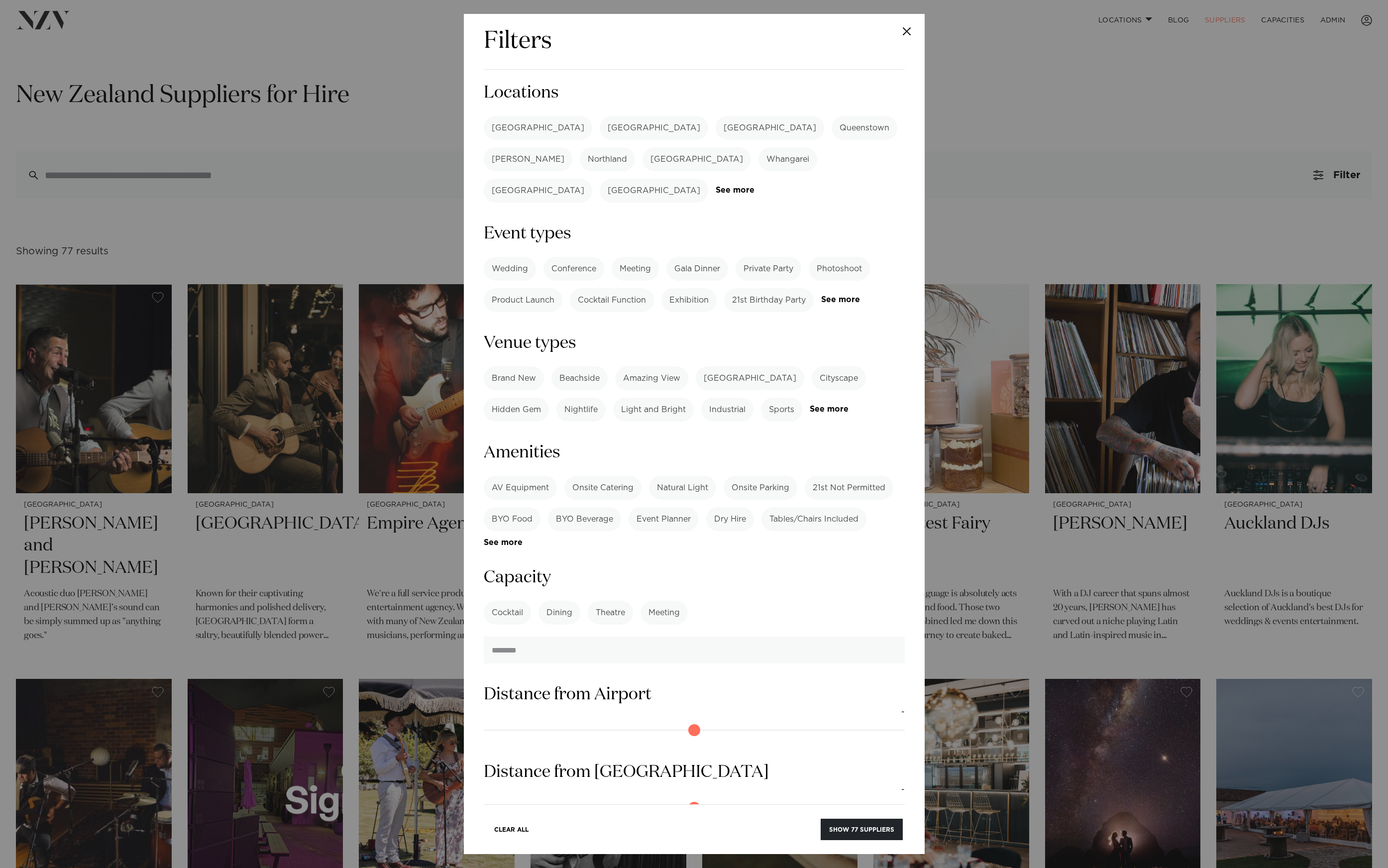
scroll to position [145, 0]
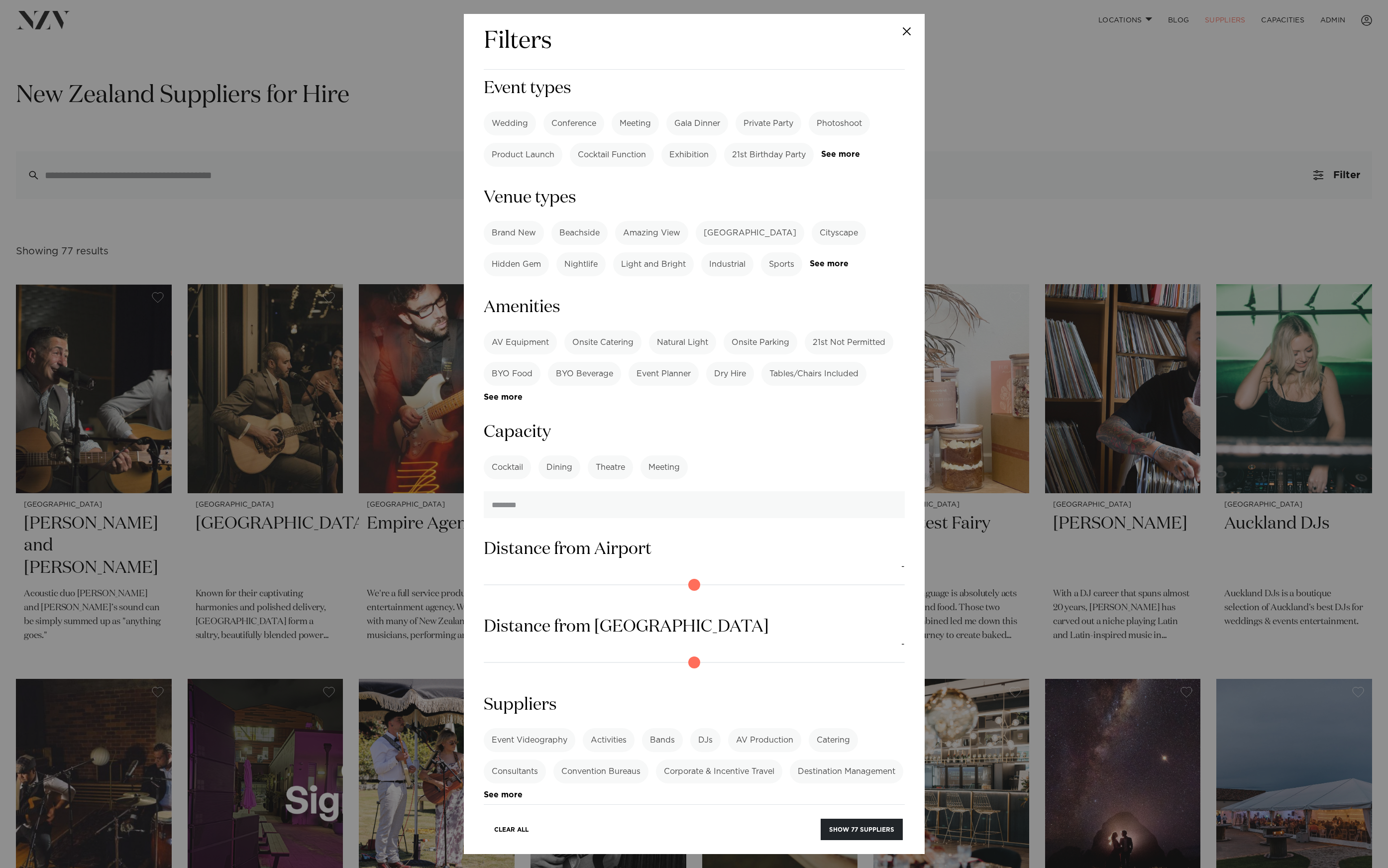
click at [534, 728] on label "Event Videography" at bounding box center [529, 740] width 91 height 24
click at [839, 820] on button "Show 1 supplier" at bounding box center [866, 829] width 74 height 21
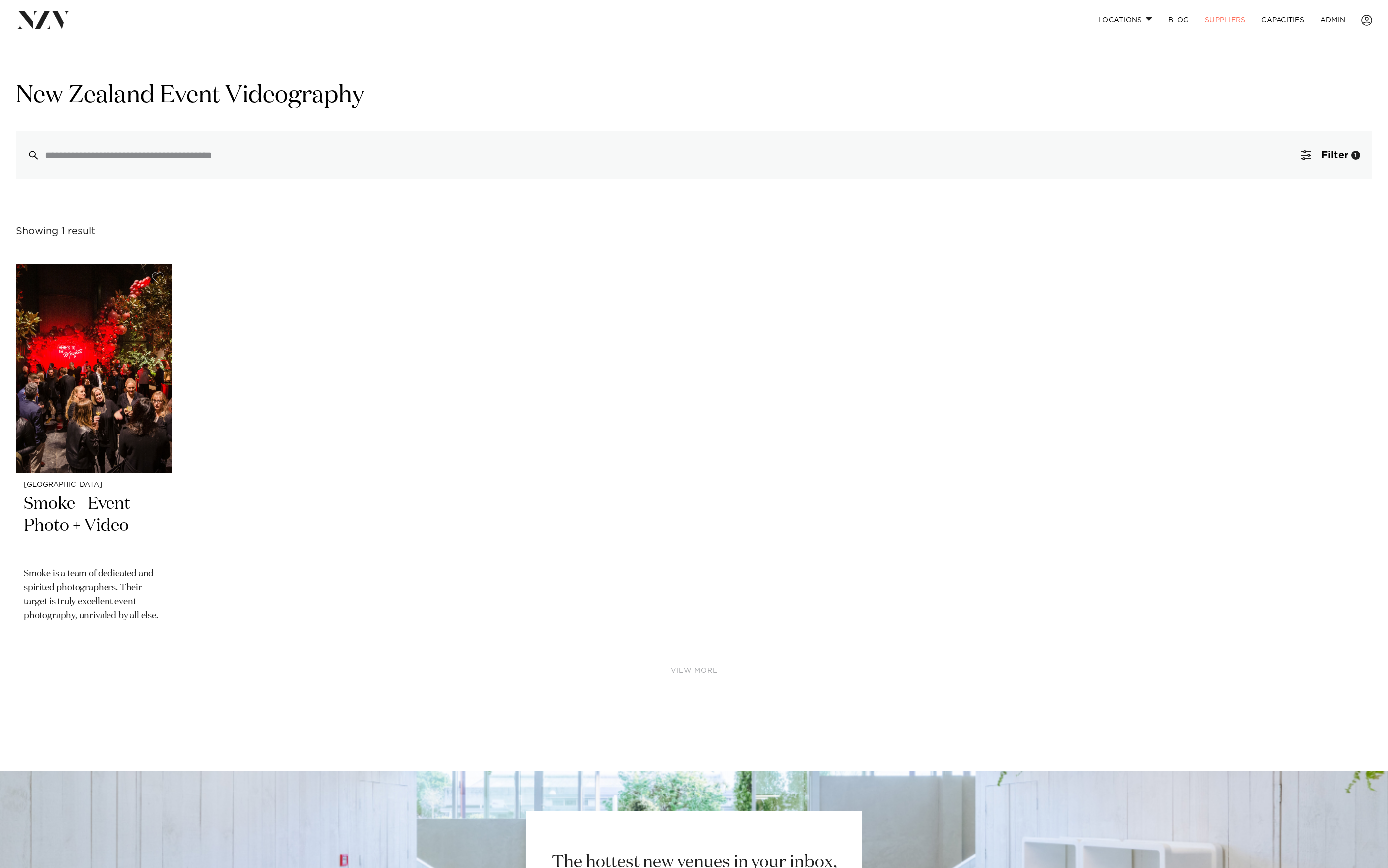
click at [46, 23] on img at bounding box center [43, 20] width 54 height 18
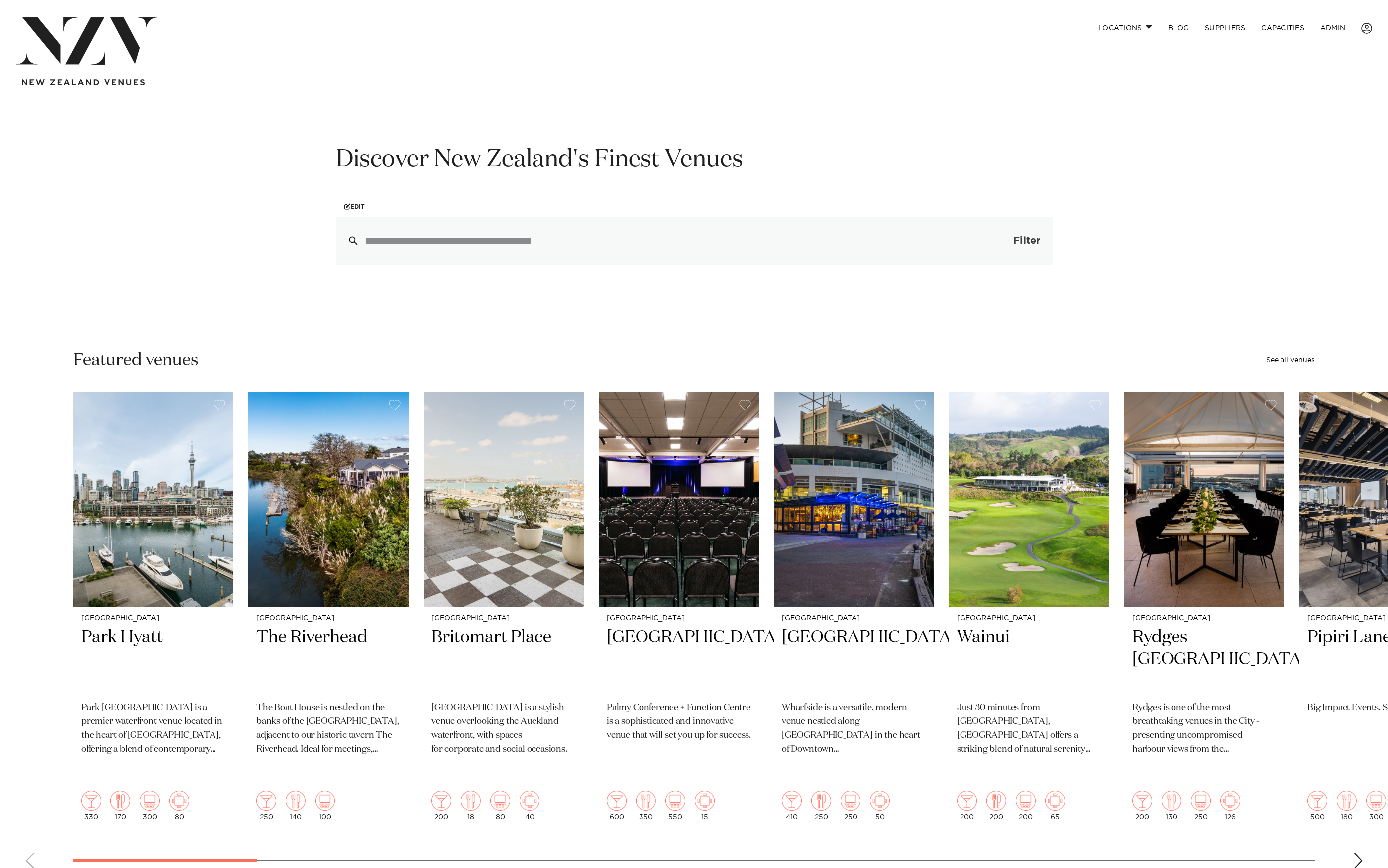
click at [1005, 239] on button "Filter 0" at bounding box center [1017, 240] width 71 height 48
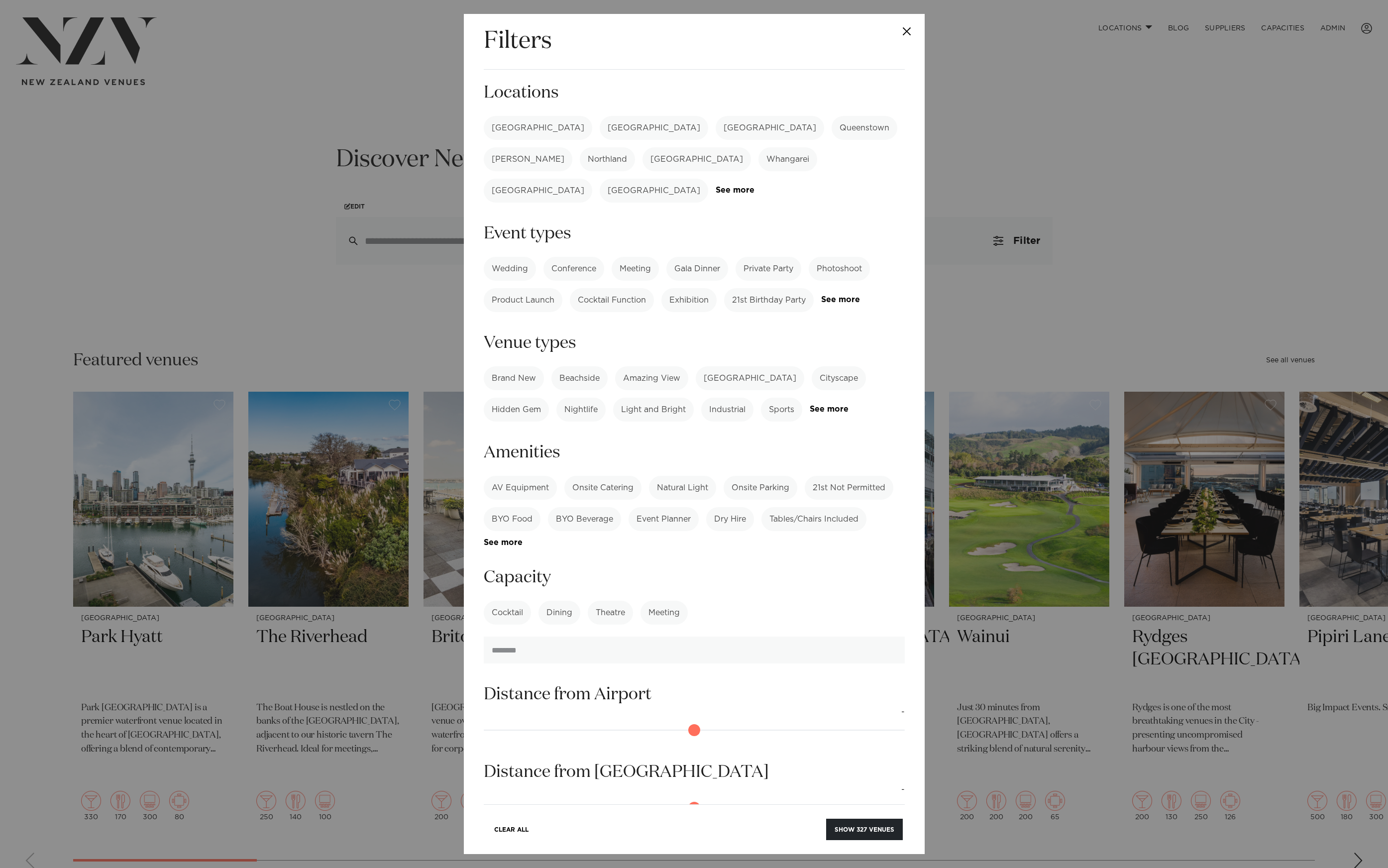
scroll to position [145, 0]
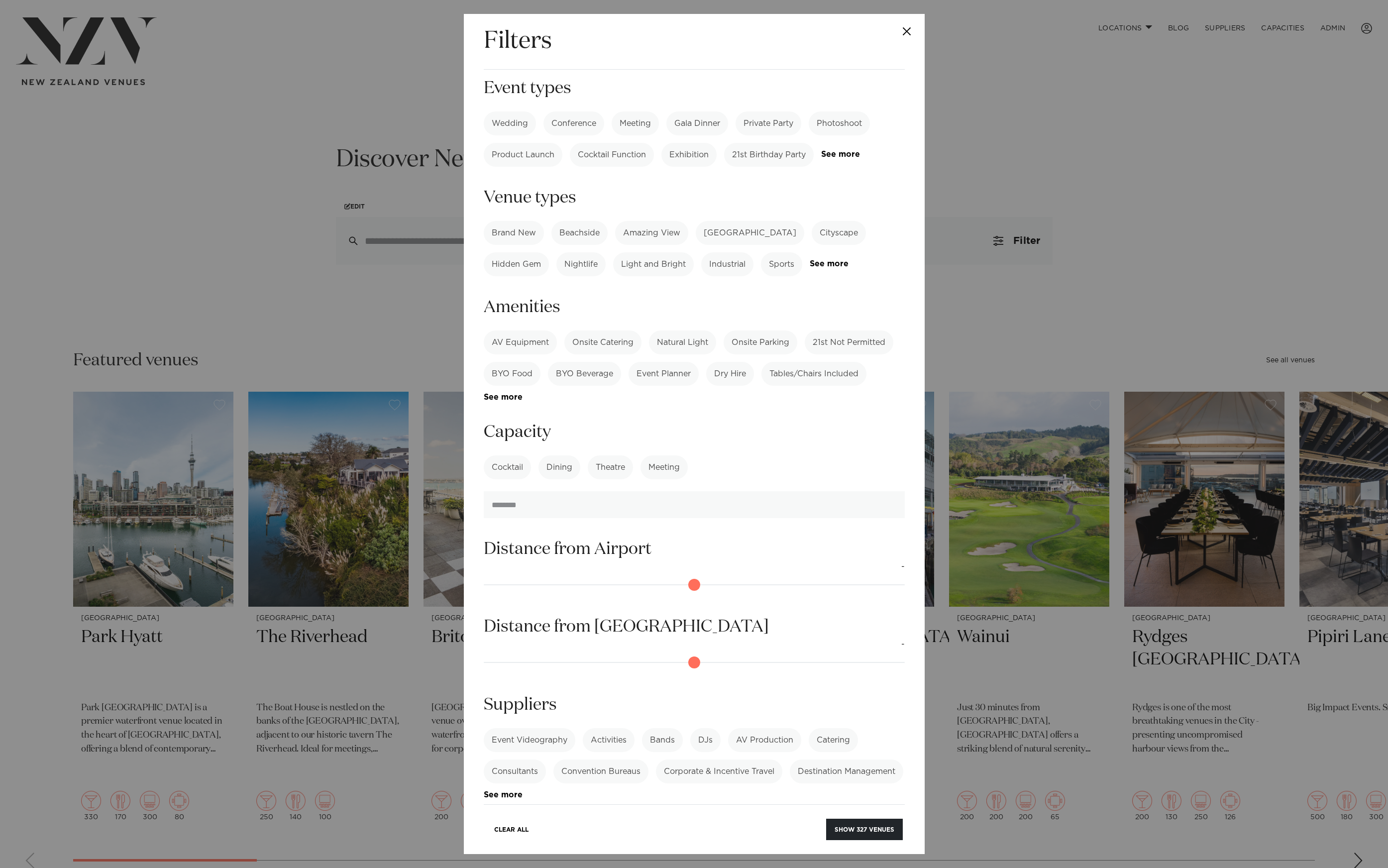
click at [344, 105] on div "Filters Search Type Venue Supplier See more Locations Auckland Wellington Chris…" at bounding box center [694, 434] width 1388 height 868
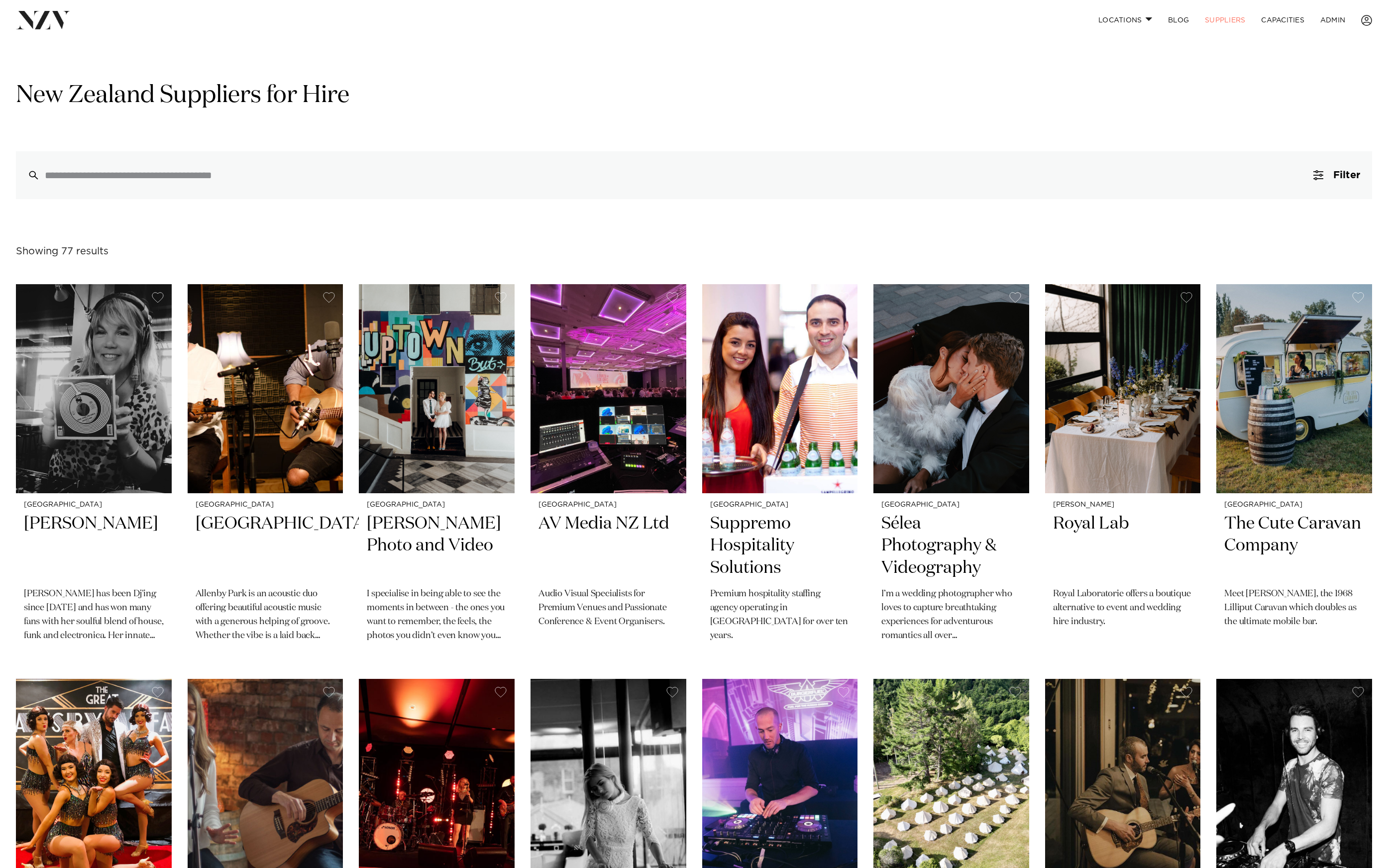
click at [586, 103] on h1 "New Zealand Suppliers for Hire" at bounding box center [694, 96] width 1356 height 32
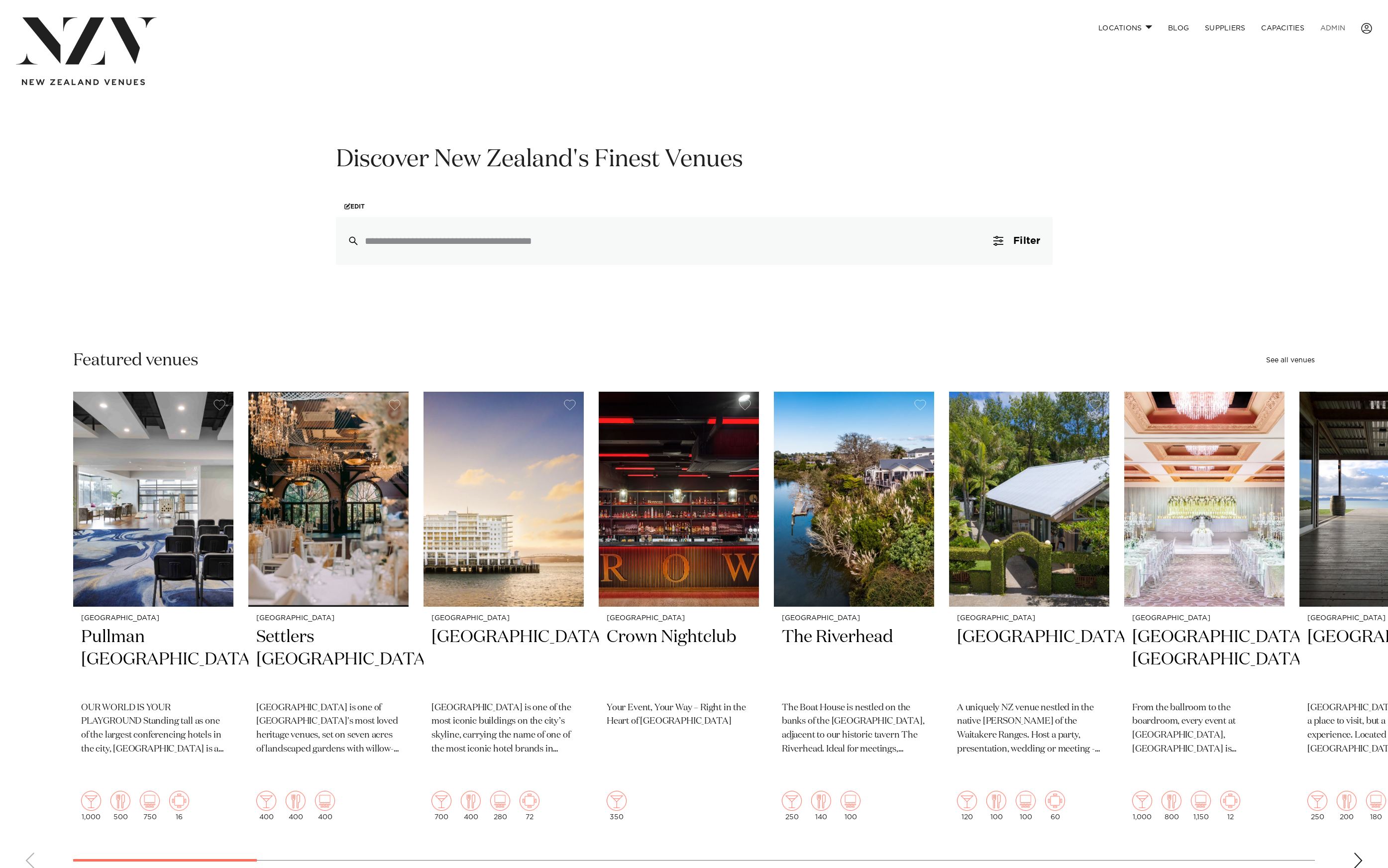
click at [1333, 29] on link "ADMIN" at bounding box center [1333, 28] width 41 height 21
